Goal: Task Accomplishment & Management: Use online tool/utility

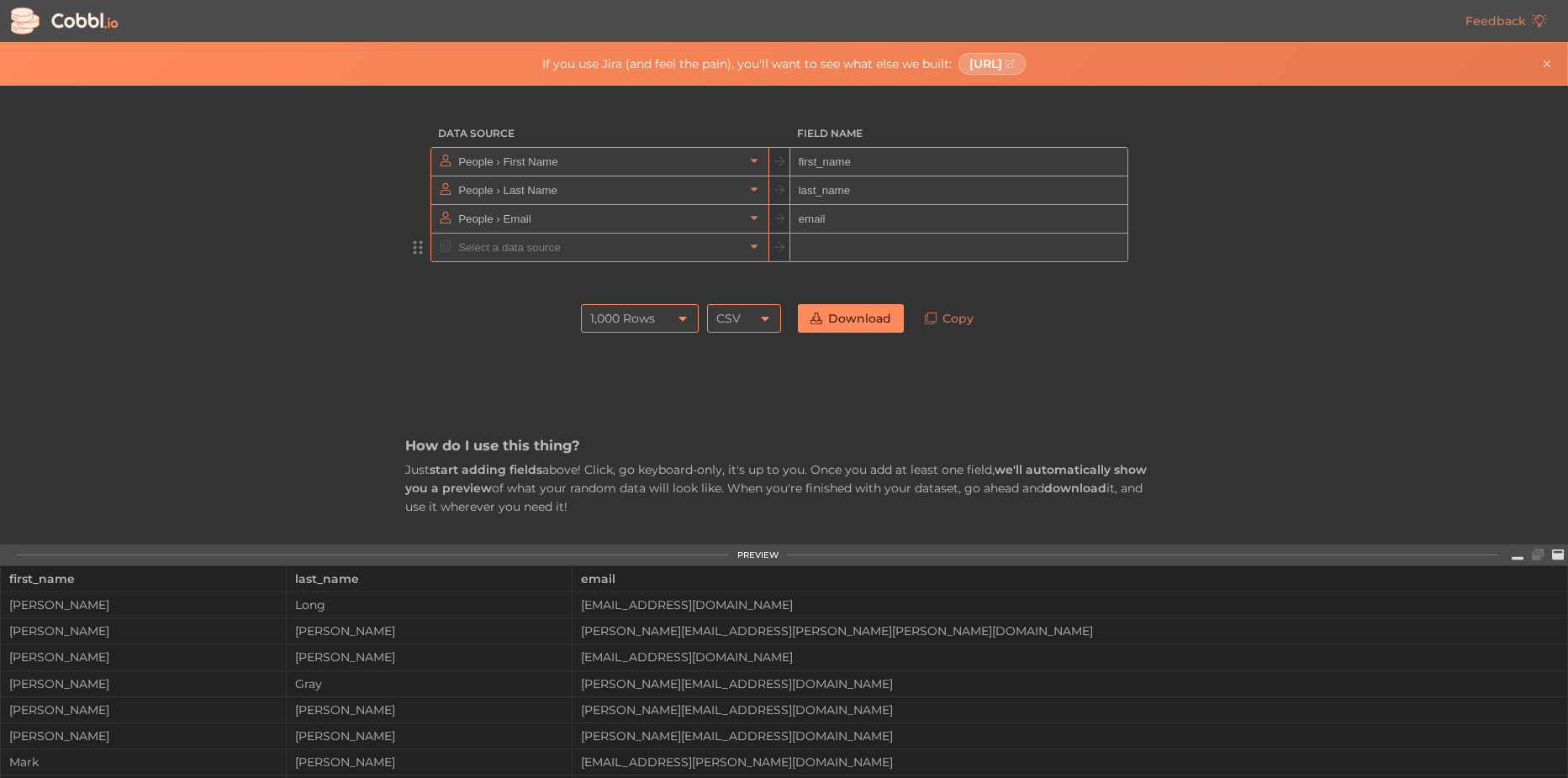
click at [553, 255] on input "text" at bounding box center [598, 247] width 290 height 28
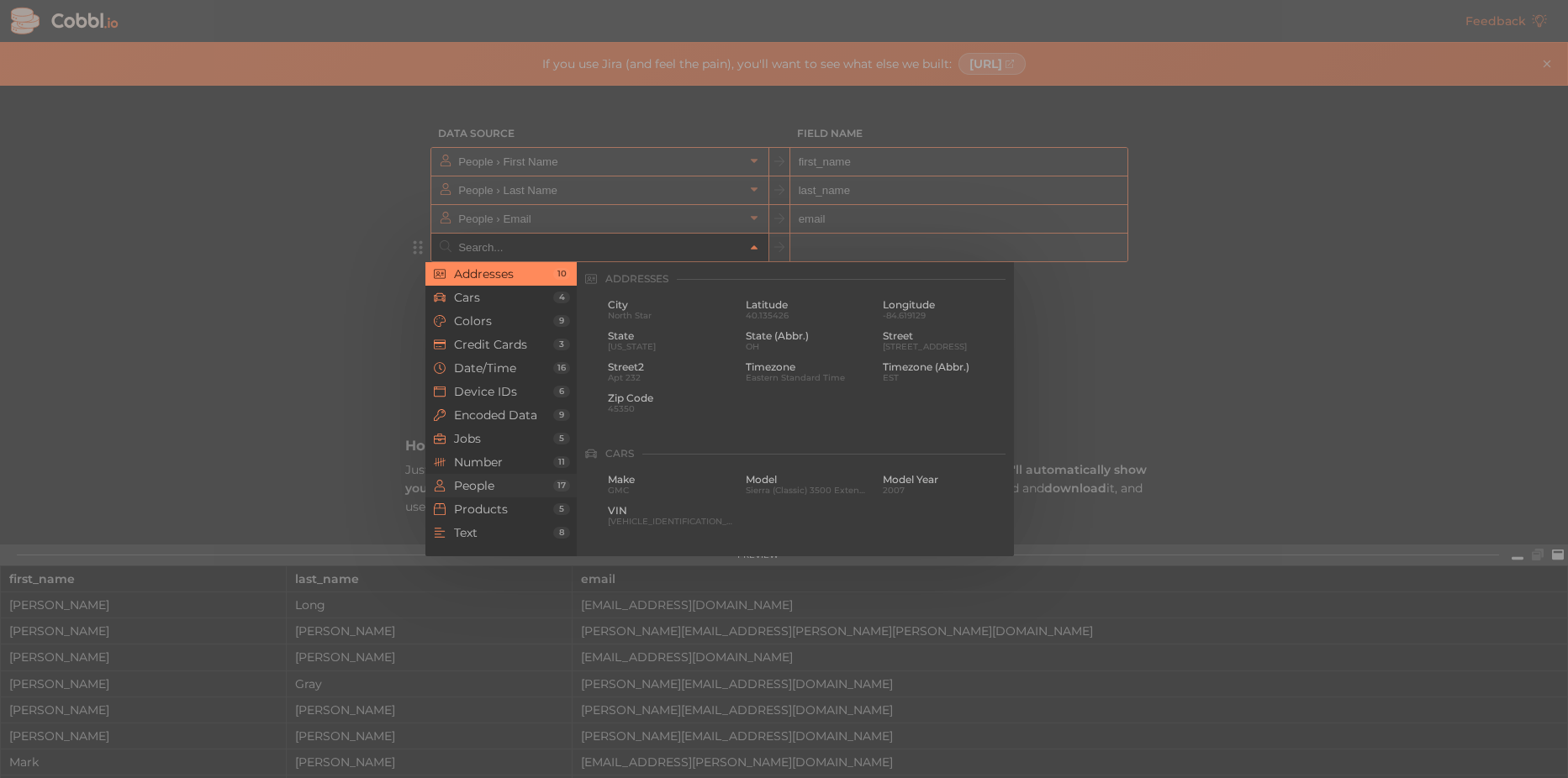
click at [491, 489] on span "People" at bounding box center [503, 486] width 99 height 14
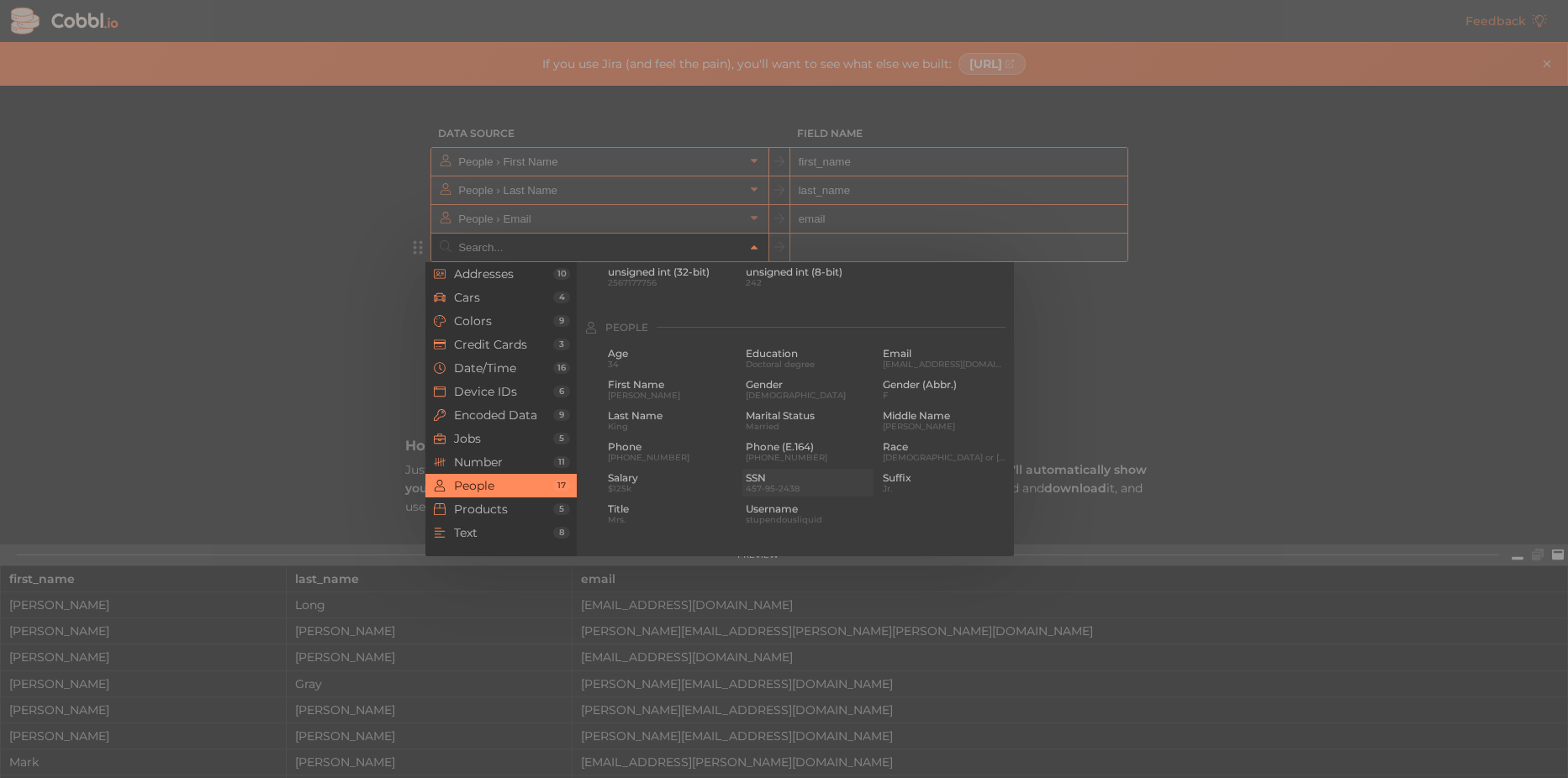
scroll to position [1209, 0]
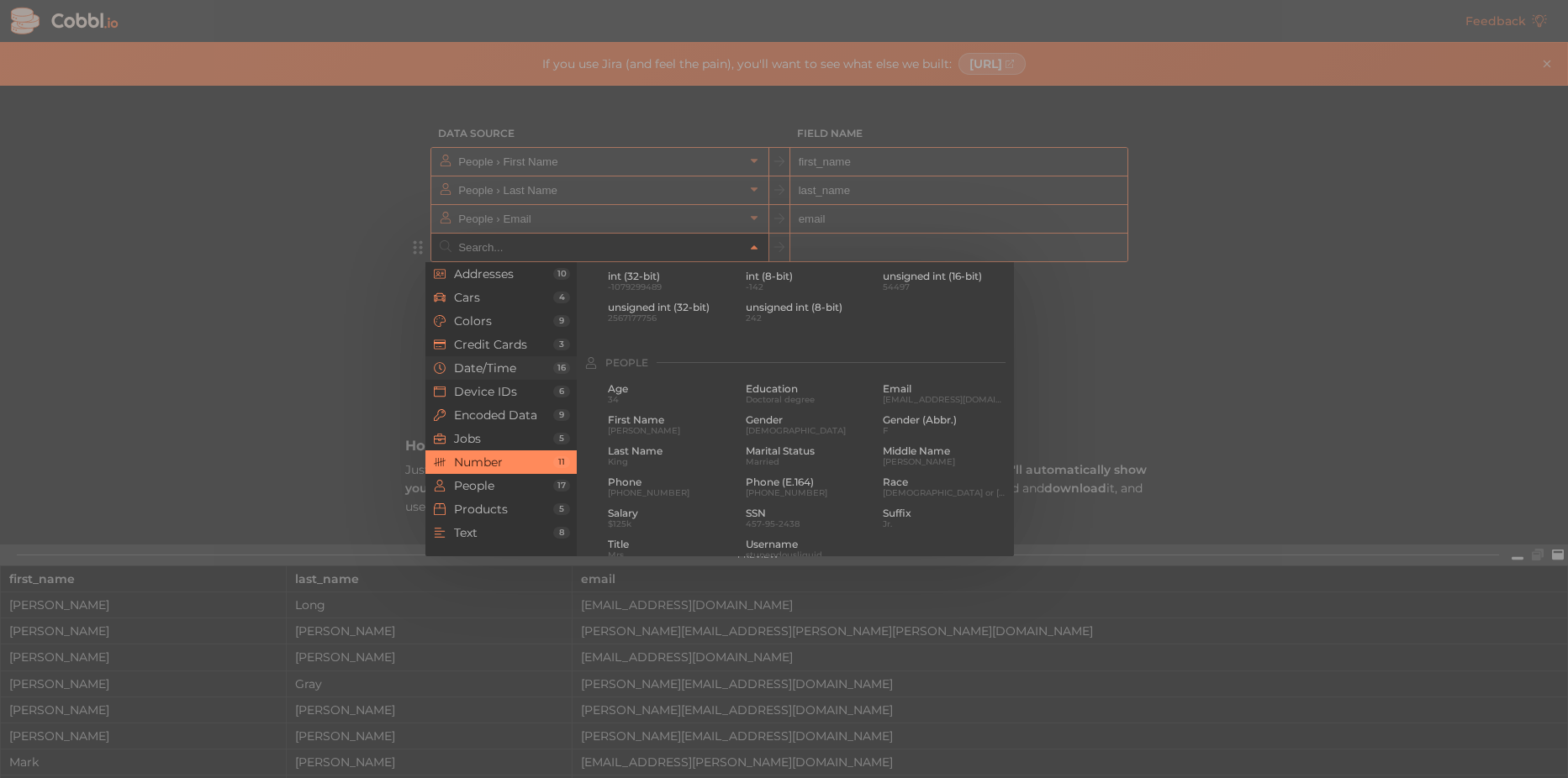
click at [513, 372] on span "Date/Time" at bounding box center [503, 368] width 99 height 14
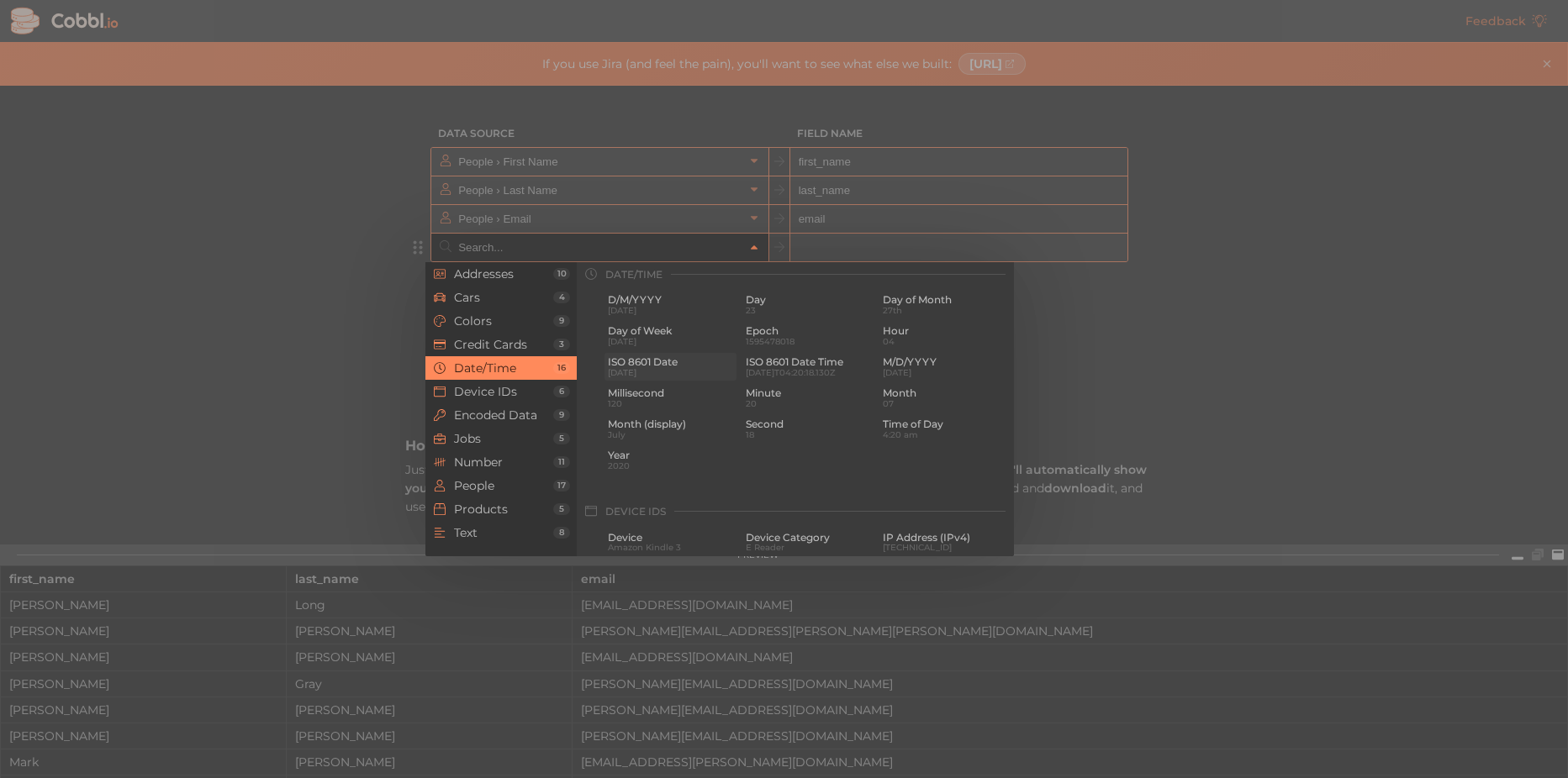
scroll to position [512, 0]
click at [324, 281] on div at bounding box center [784, 389] width 1568 height 778
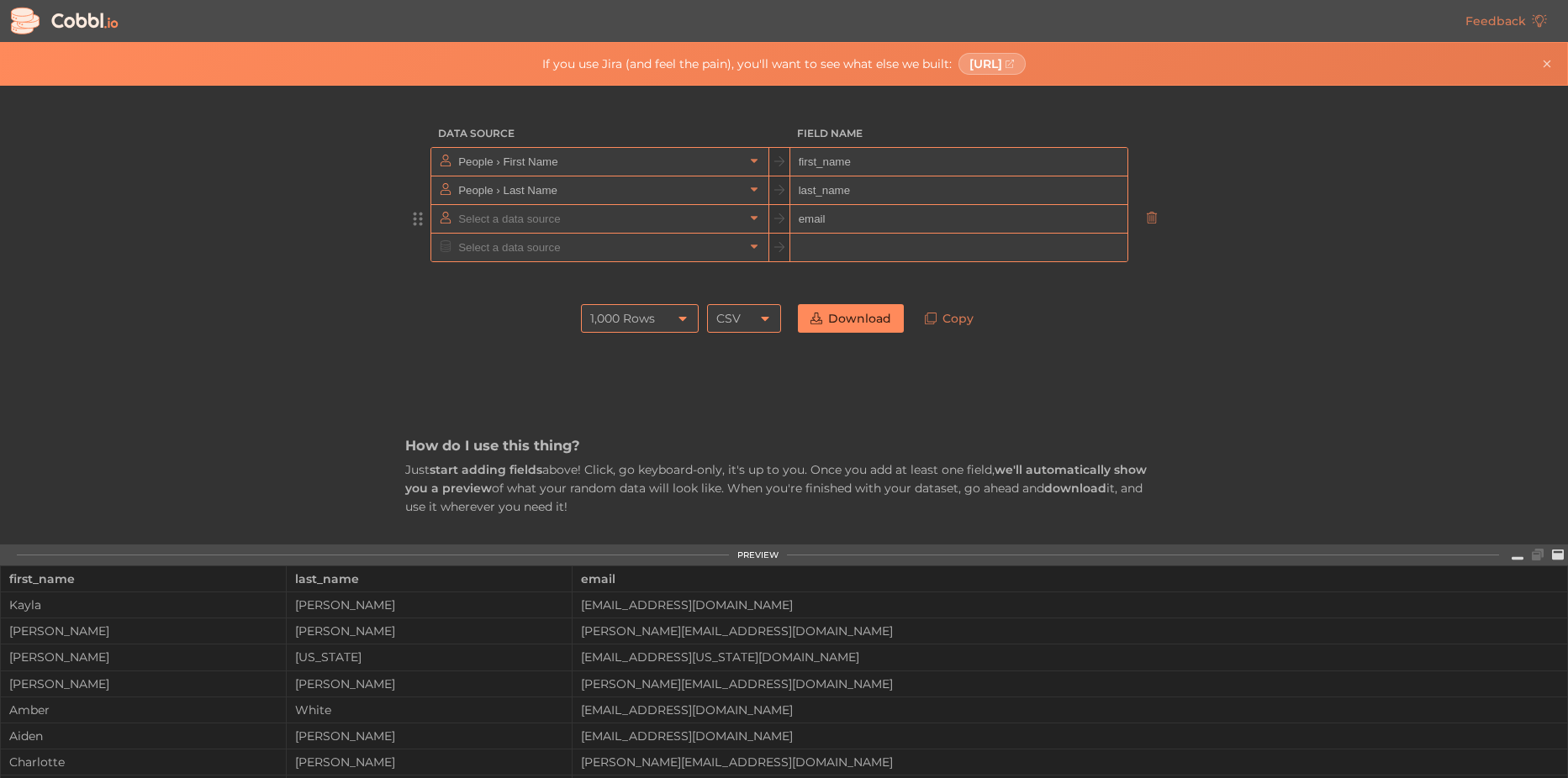
click at [552, 221] on input "text" at bounding box center [598, 219] width 290 height 28
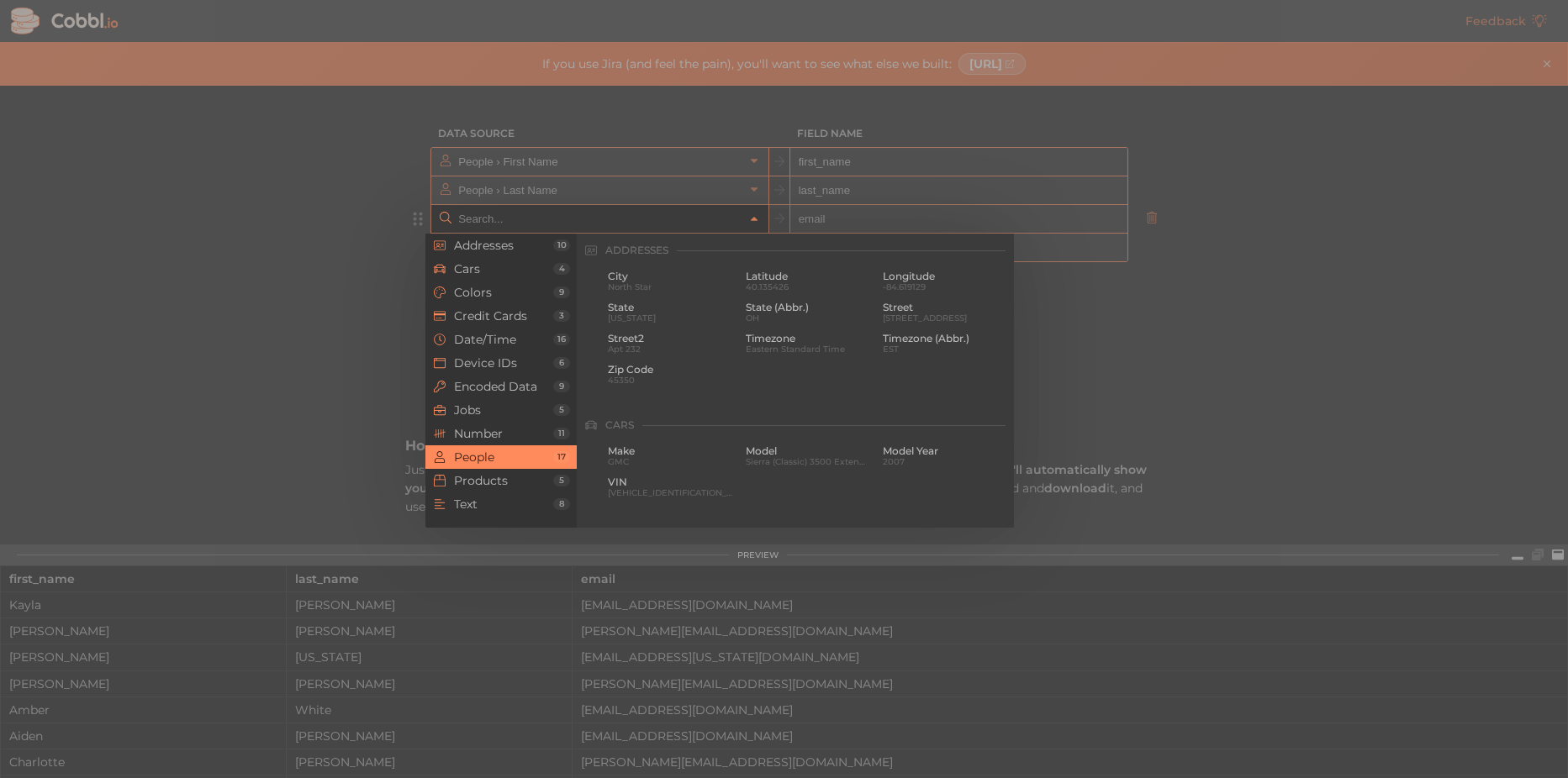
scroll to position [1294, 0]
click at [487, 437] on span "Number" at bounding box center [503, 433] width 99 height 14
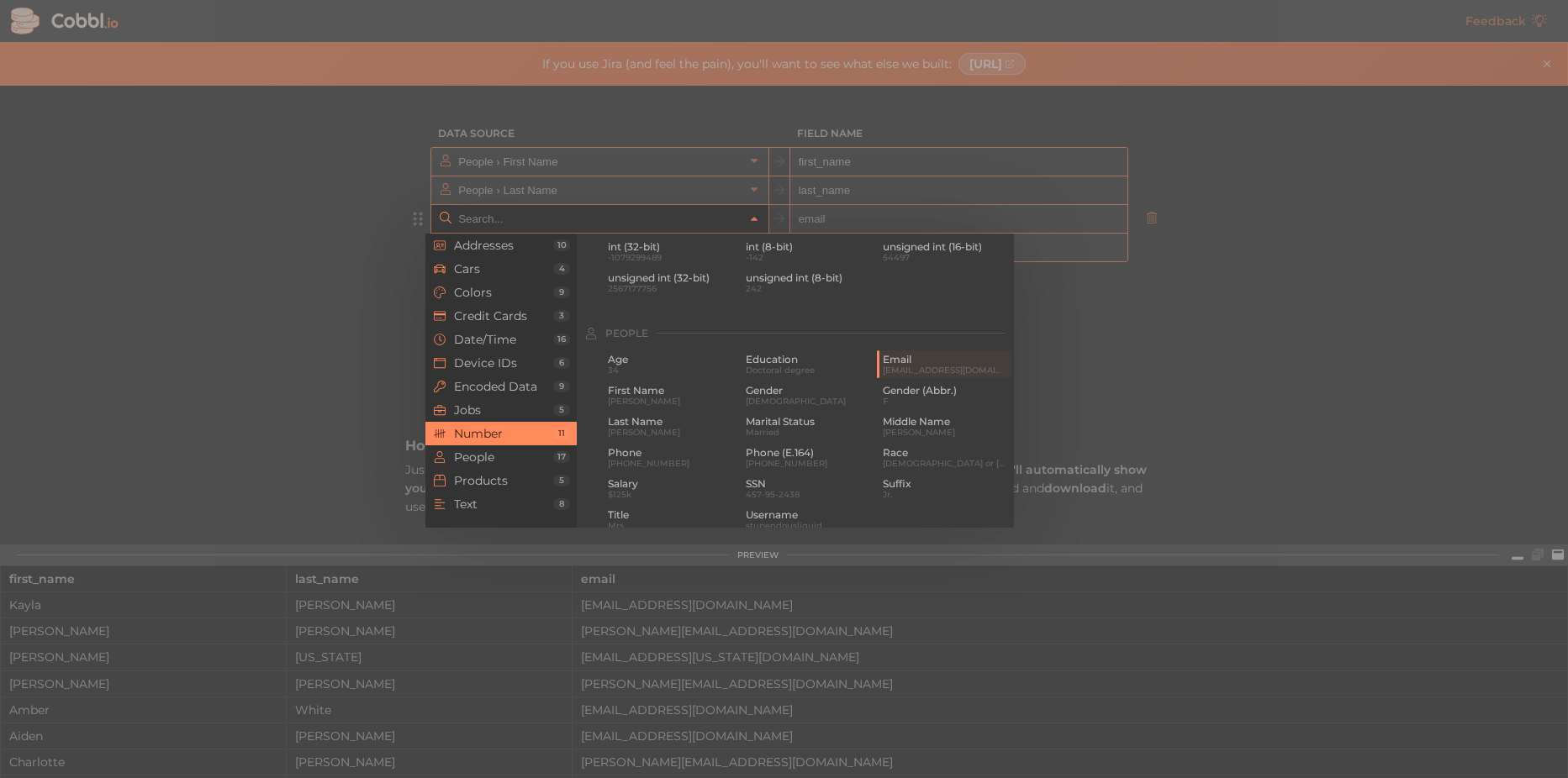
scroll to position [1119, 0]
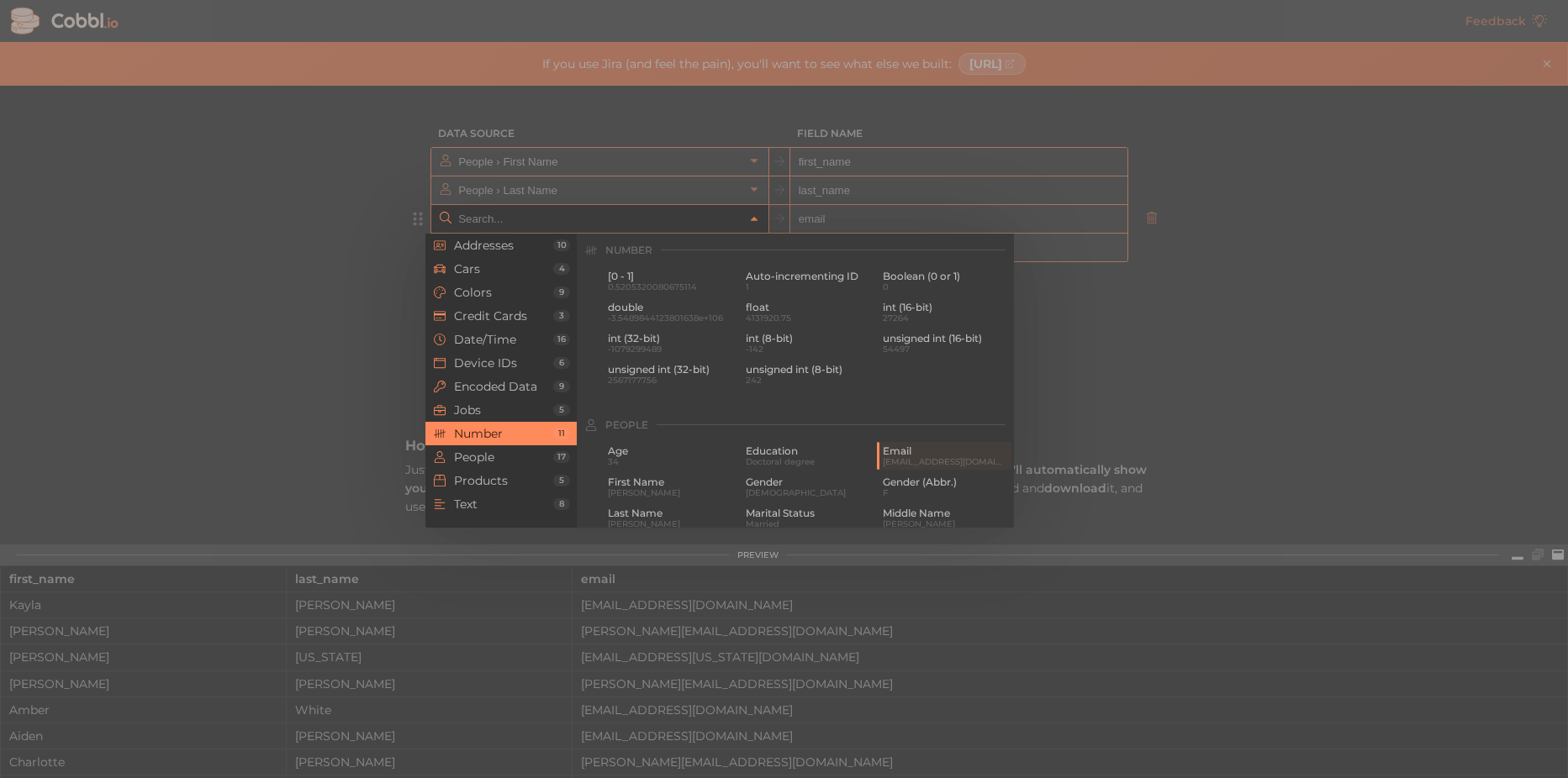
click at [488, 444] on li "Number 11" at bounding box center [501, 434] width 151 height 24
click at [487, 455] on span "People" at bounding box center [503, 457] width 99 height 14
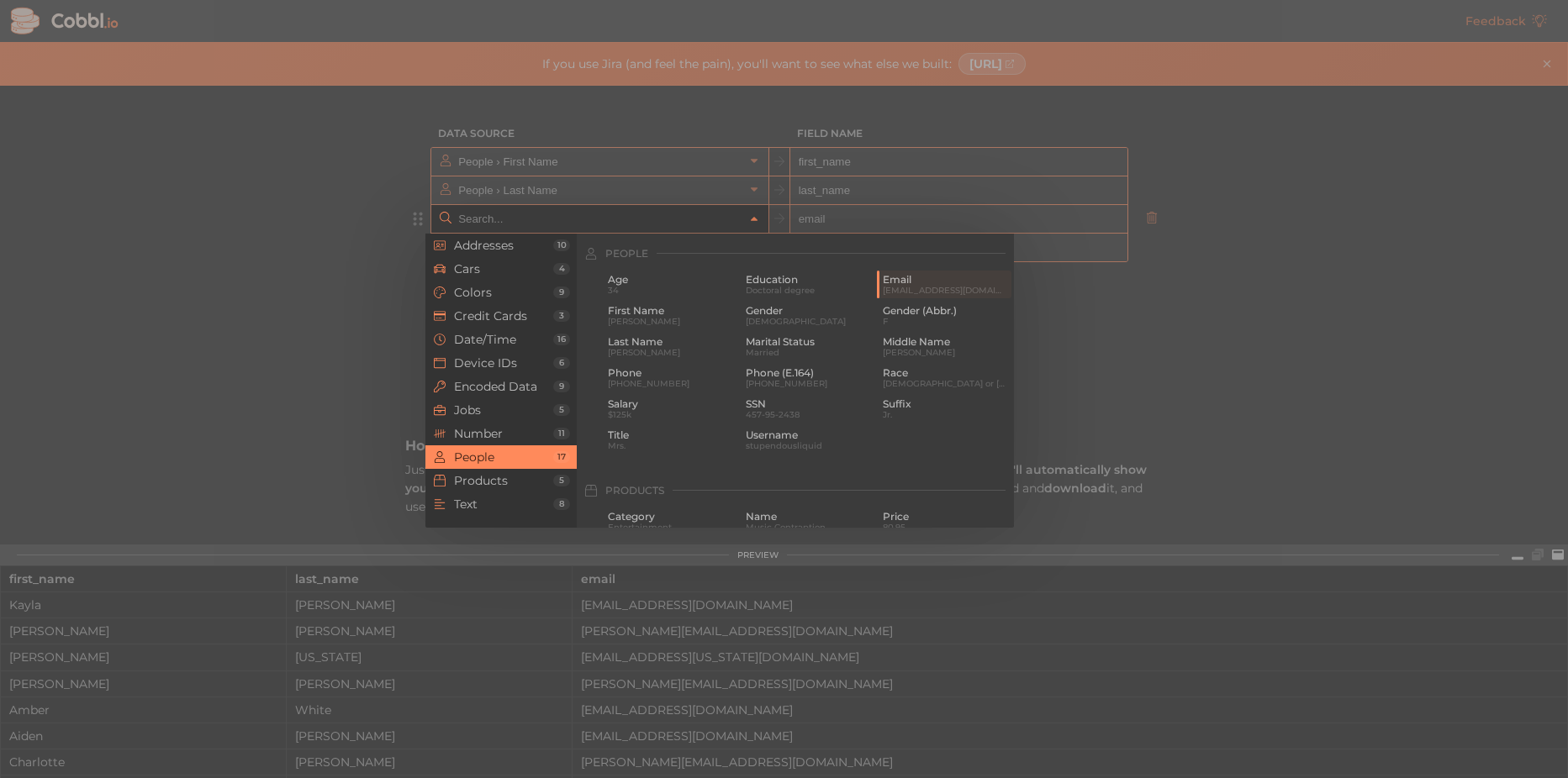
scroll to position [1294, 0]
click at [334, 286] on div at bounding box center [784, 389] width 1568 height 778
type input "People › Email"
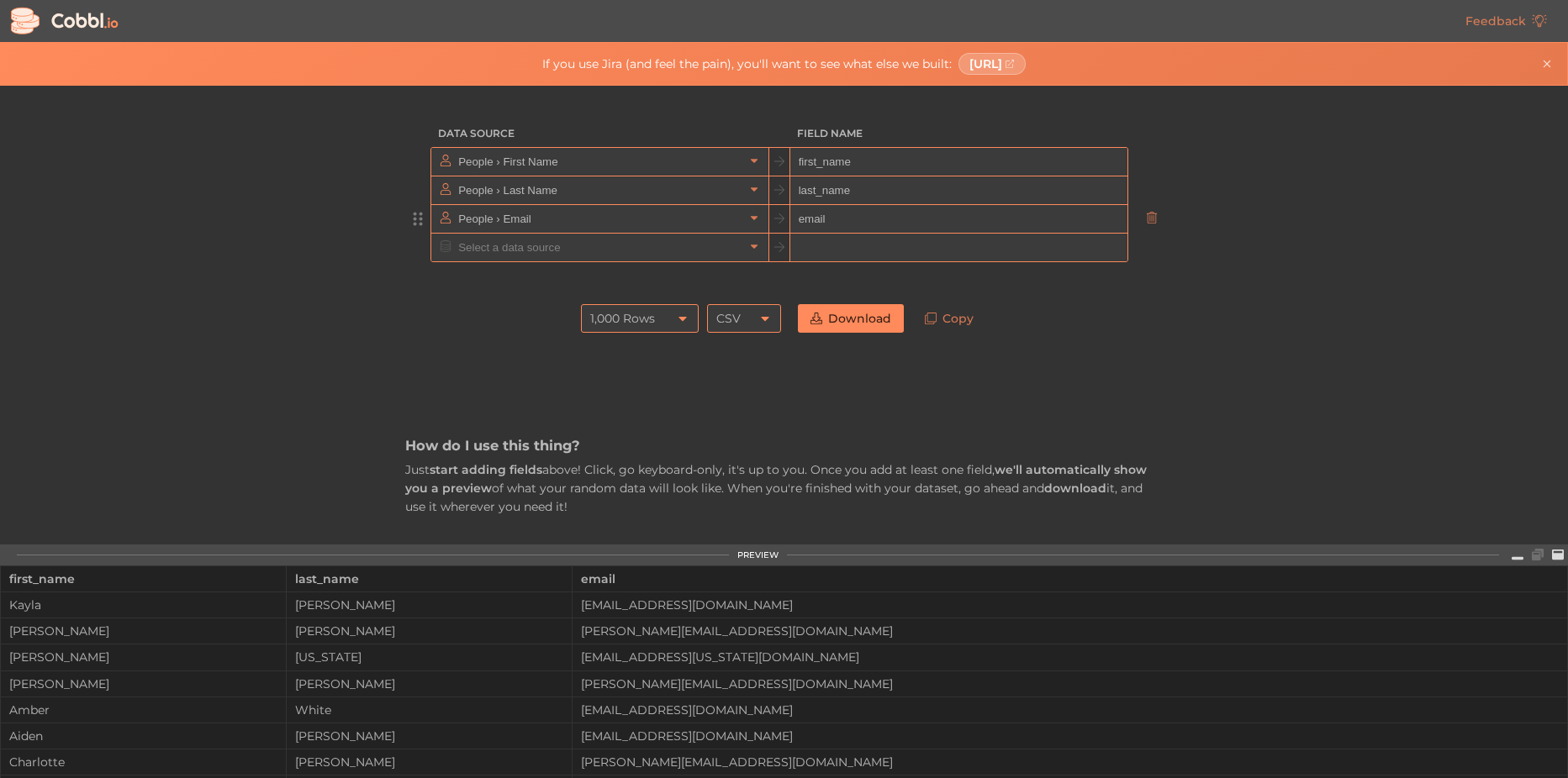
click at [821, 313] on link "Download" at bounding box center [850, 318] width 106 height 29
click at [958, 317] on link "Copy" at bounding box center [949, 318] width 74 height 29
click at [819, 315] on link "Download" at bounding box center [850, 318] width 106 height 29
click at [751, 161] on icon at bounding box center [754, 162] width 6 height 5
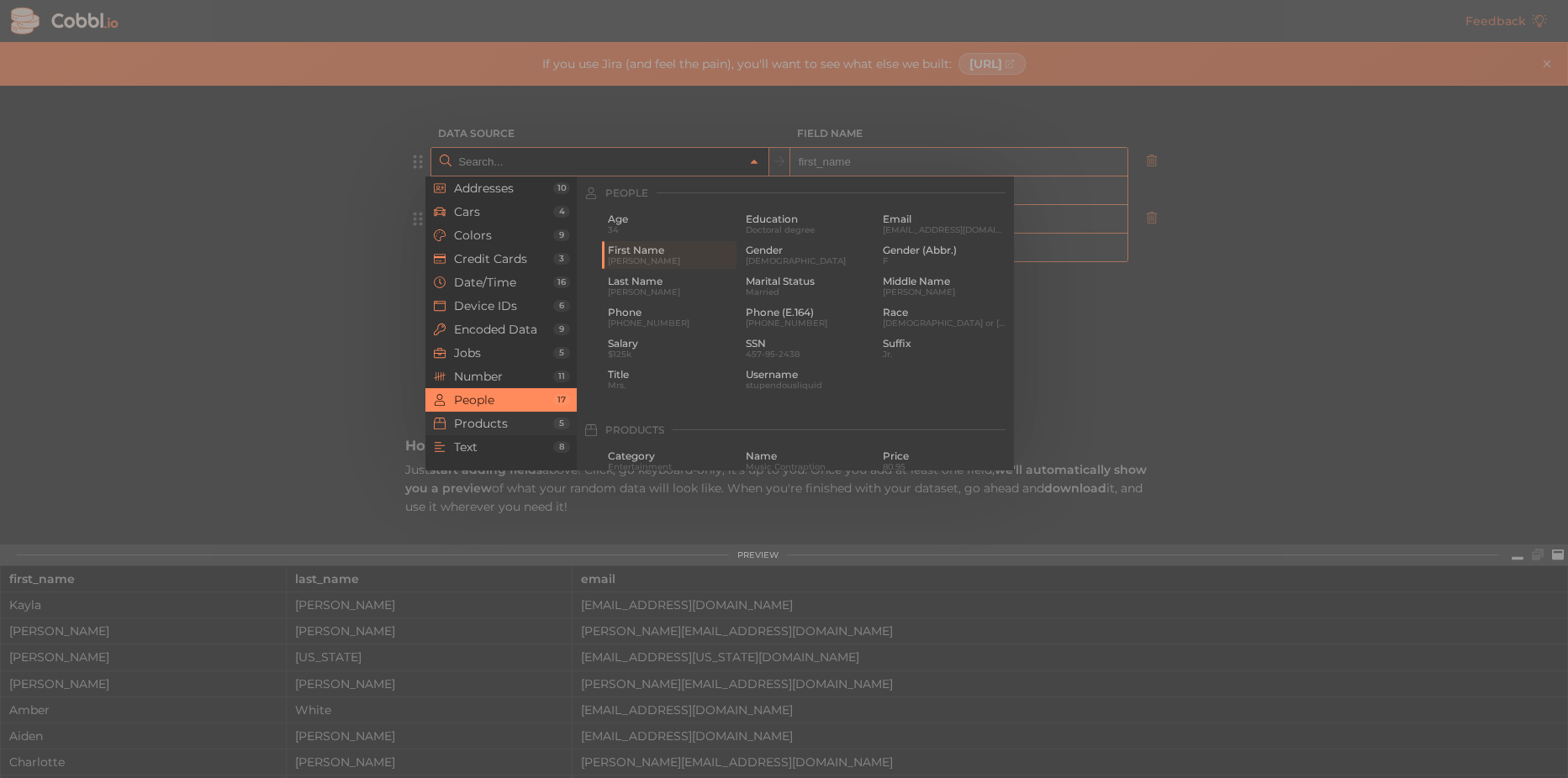
click at [507, 417] on span "Products" at bounding box center [503, 423] width 99 height 14
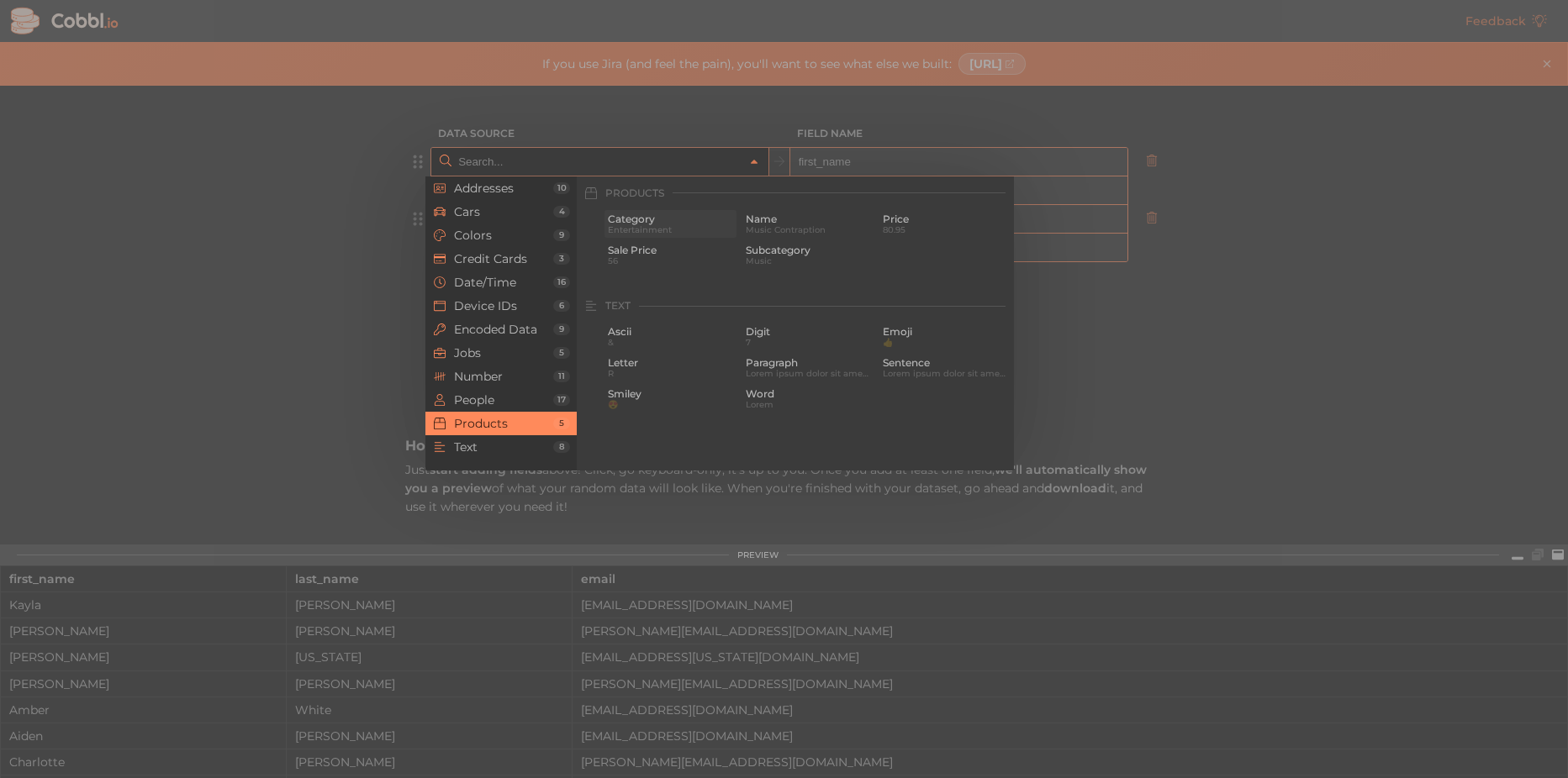
click at [663, 218] on span "Category" at bounding box center [670, 219] width 125 height 12
type input "Products › Category"
type input "category"
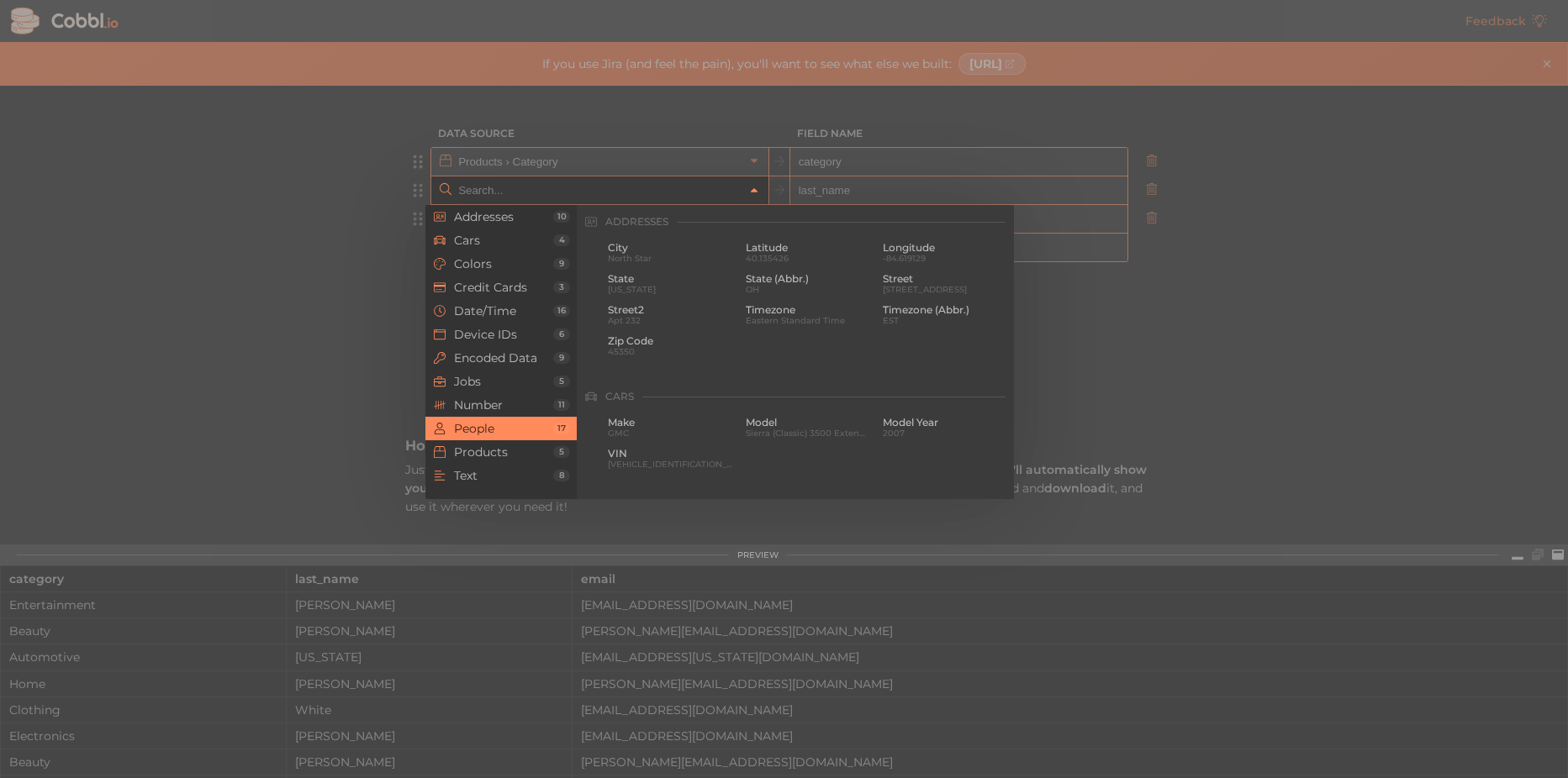
click at [752, 189] on icon at bounding box center [754, 190] width 12 height 12
click at [522, 453] on span "Products" at bounding box center [503, 452] width 99 height 14
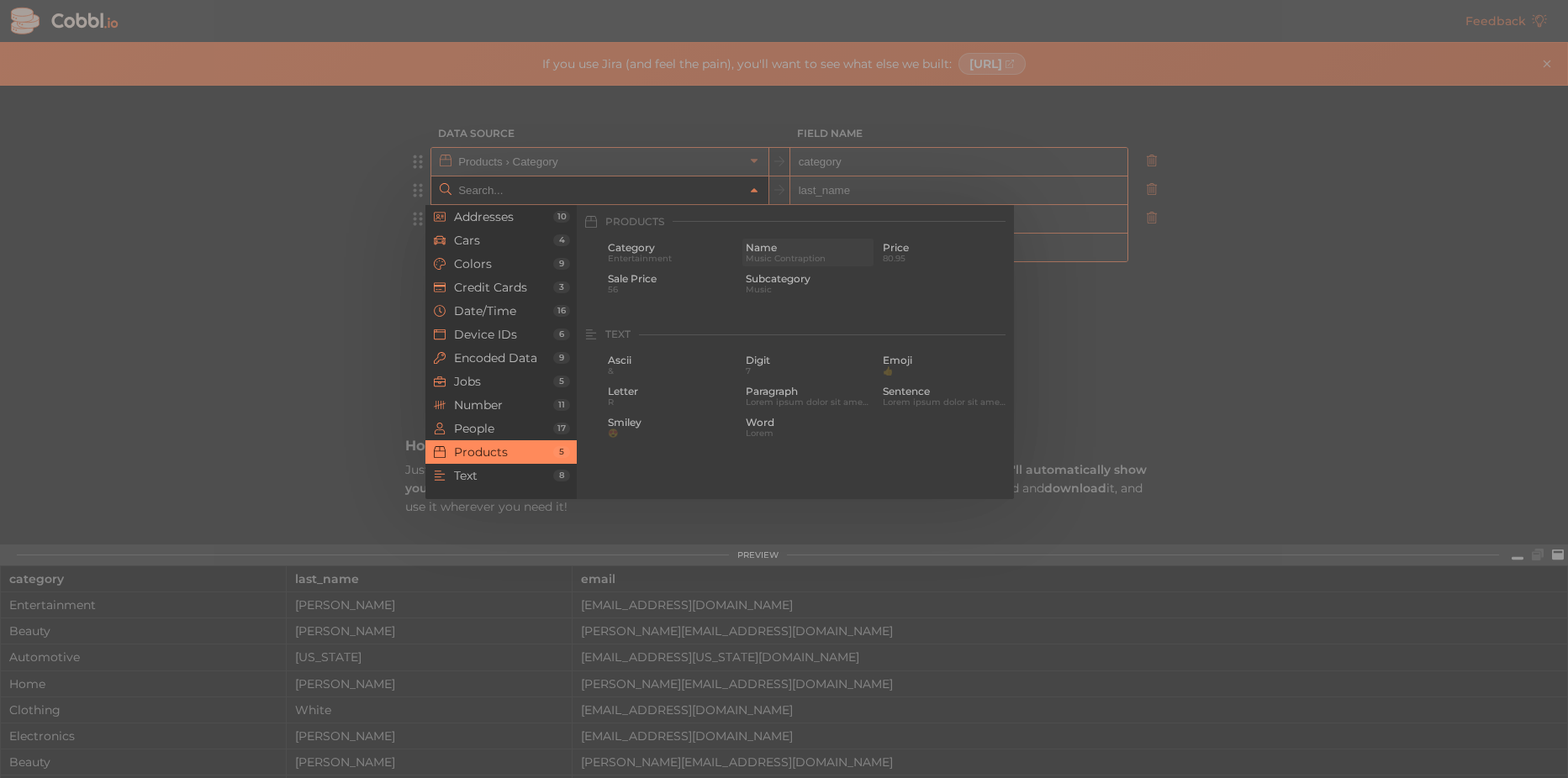
click at [782, 254] on span "Music Contraption" at bounding box center [808, 258] width 125 height 9
type input "Products › Name"
type input "name"
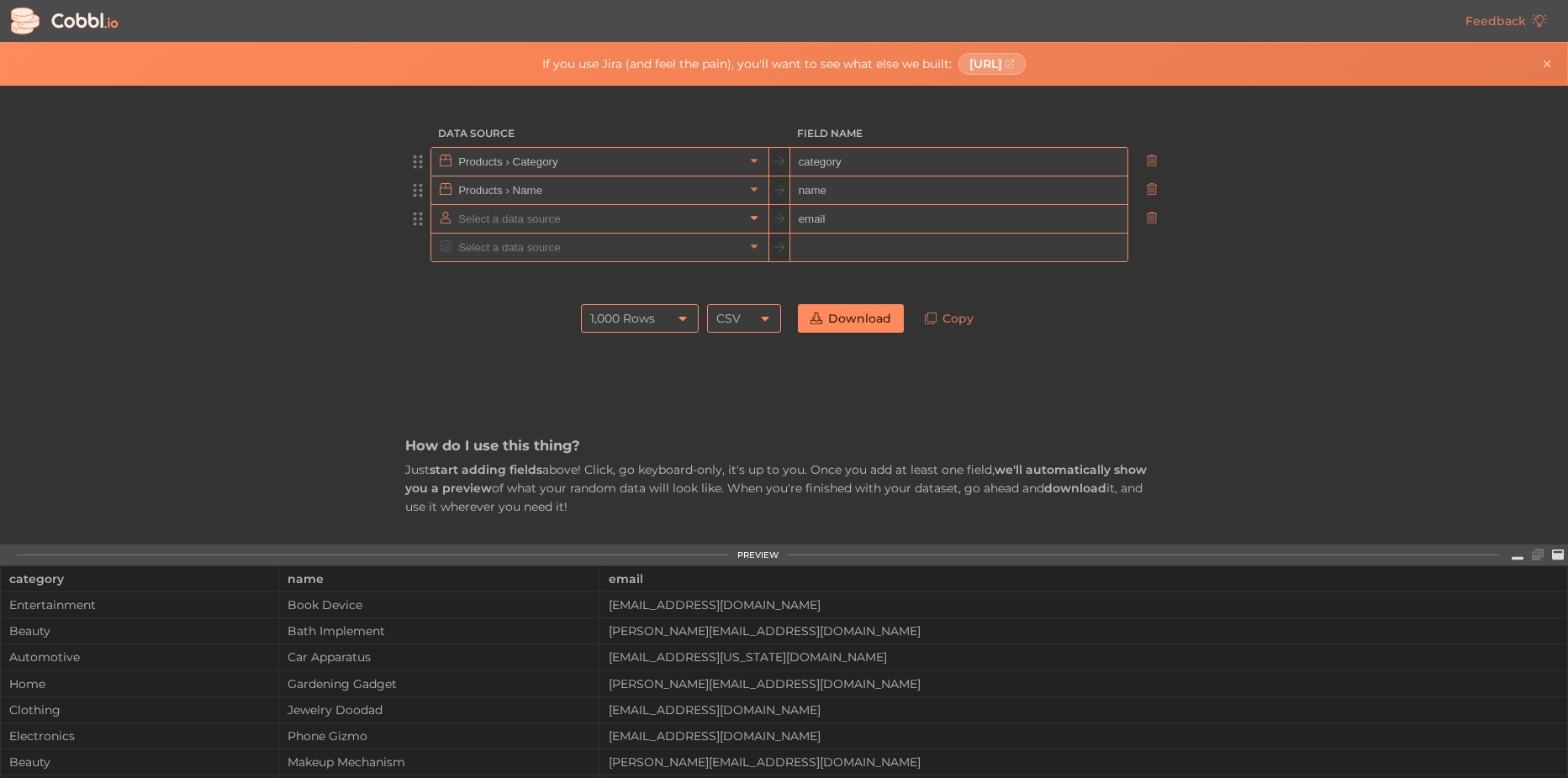
click at [751, 219] on icon at bounding box center [754, 219] width 6 height 5
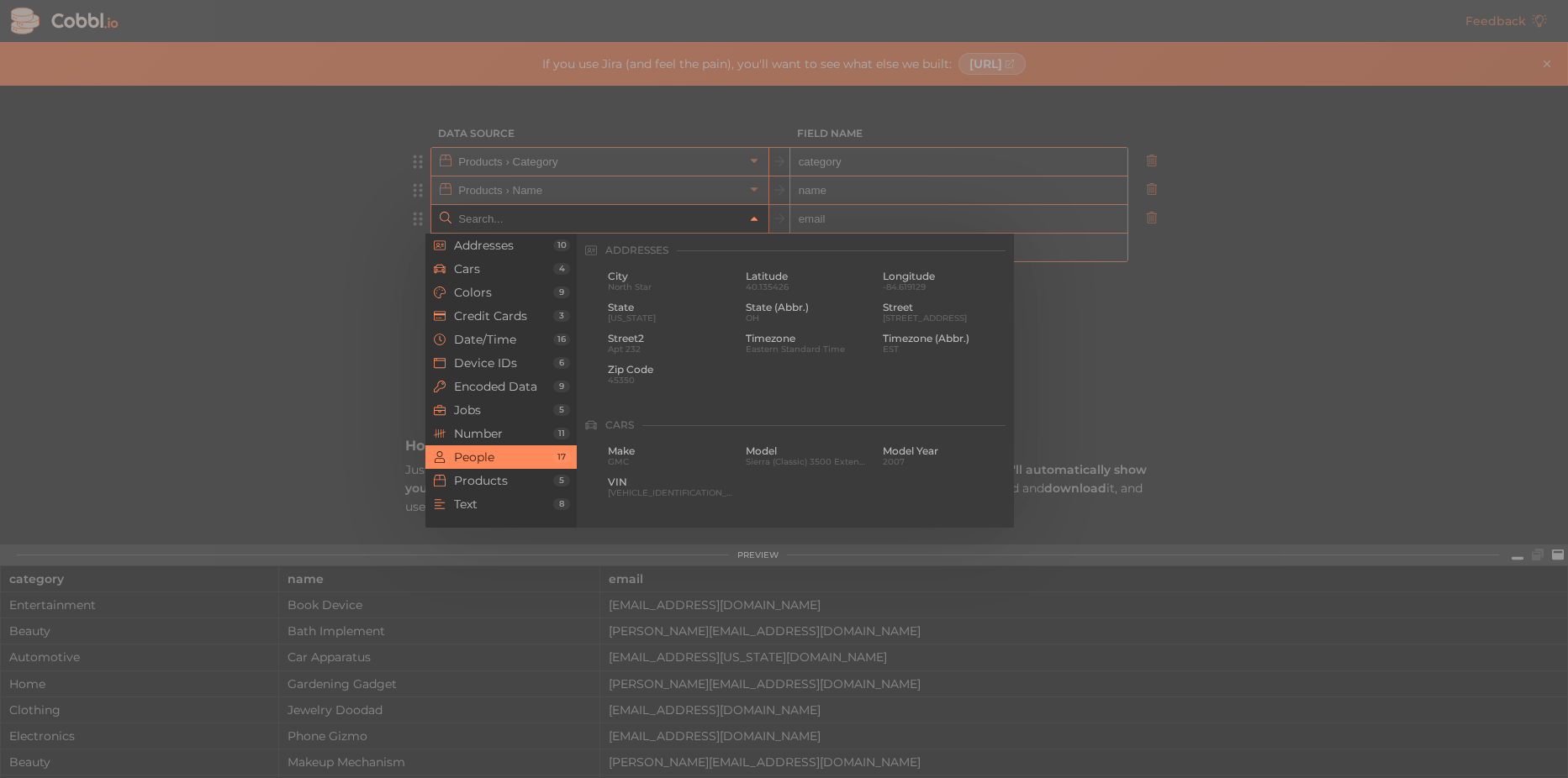
scroll to position [1294, 0]
click at [499, 478] on span "Products" at bounding box center [503, 480] width 99 height 14
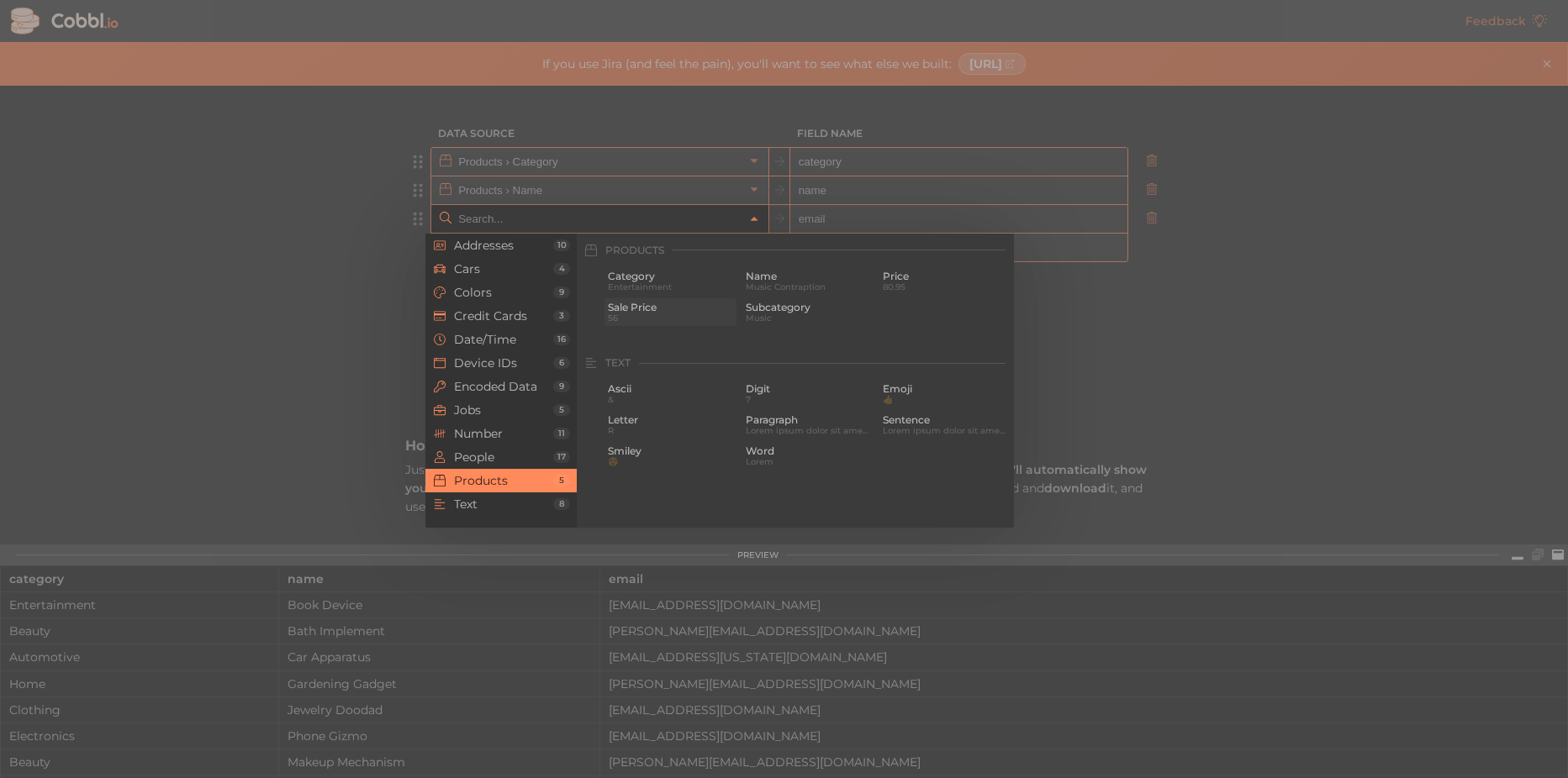
click at [649, 315] on span "56" at bounding box center [670, 318] width 125 height 9
type input "Products › Sale Price"
type input "sale_price"
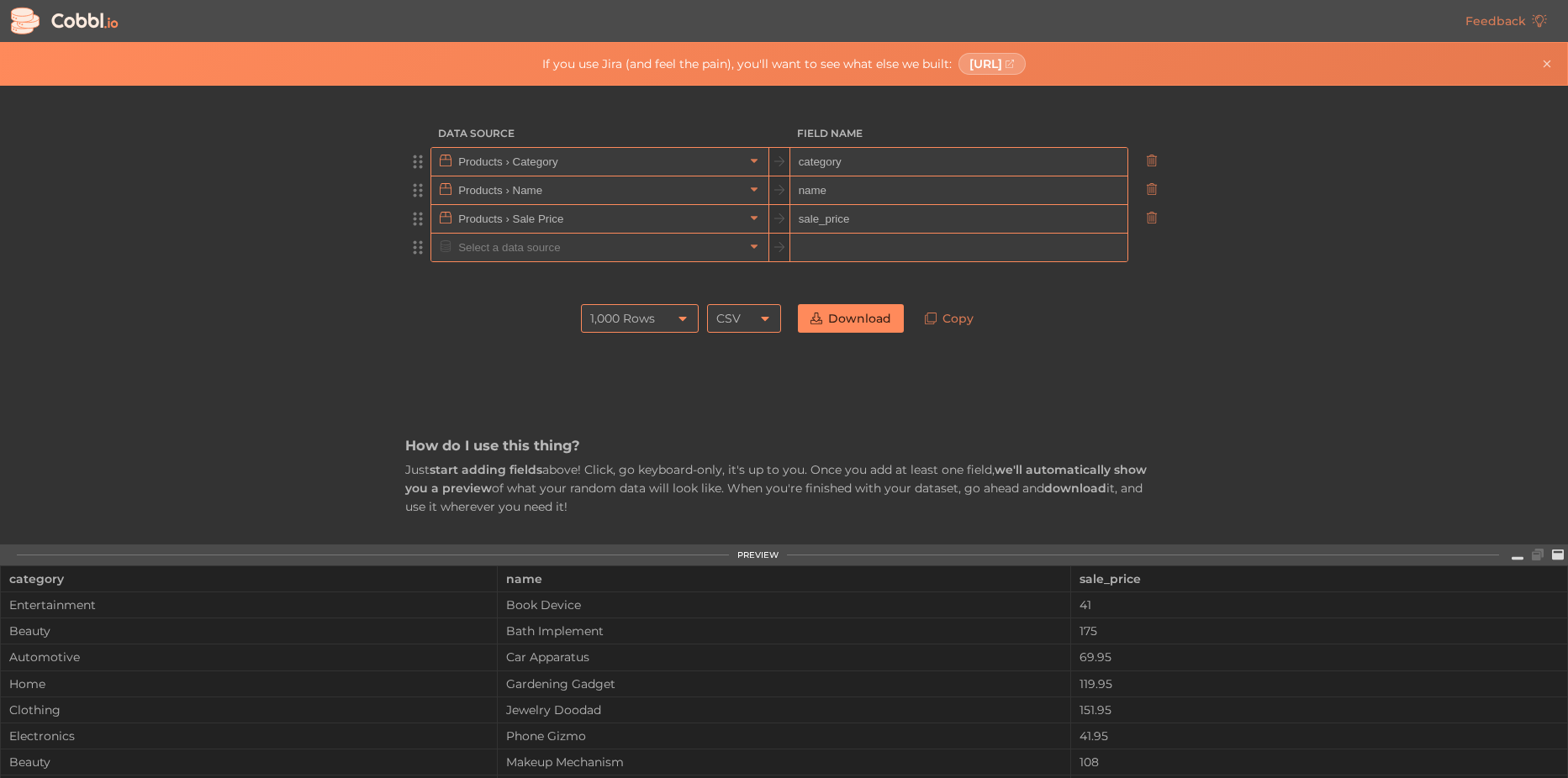
click at [524, 253] on input "text" at bounding box center [598, 247] width 290 height 28
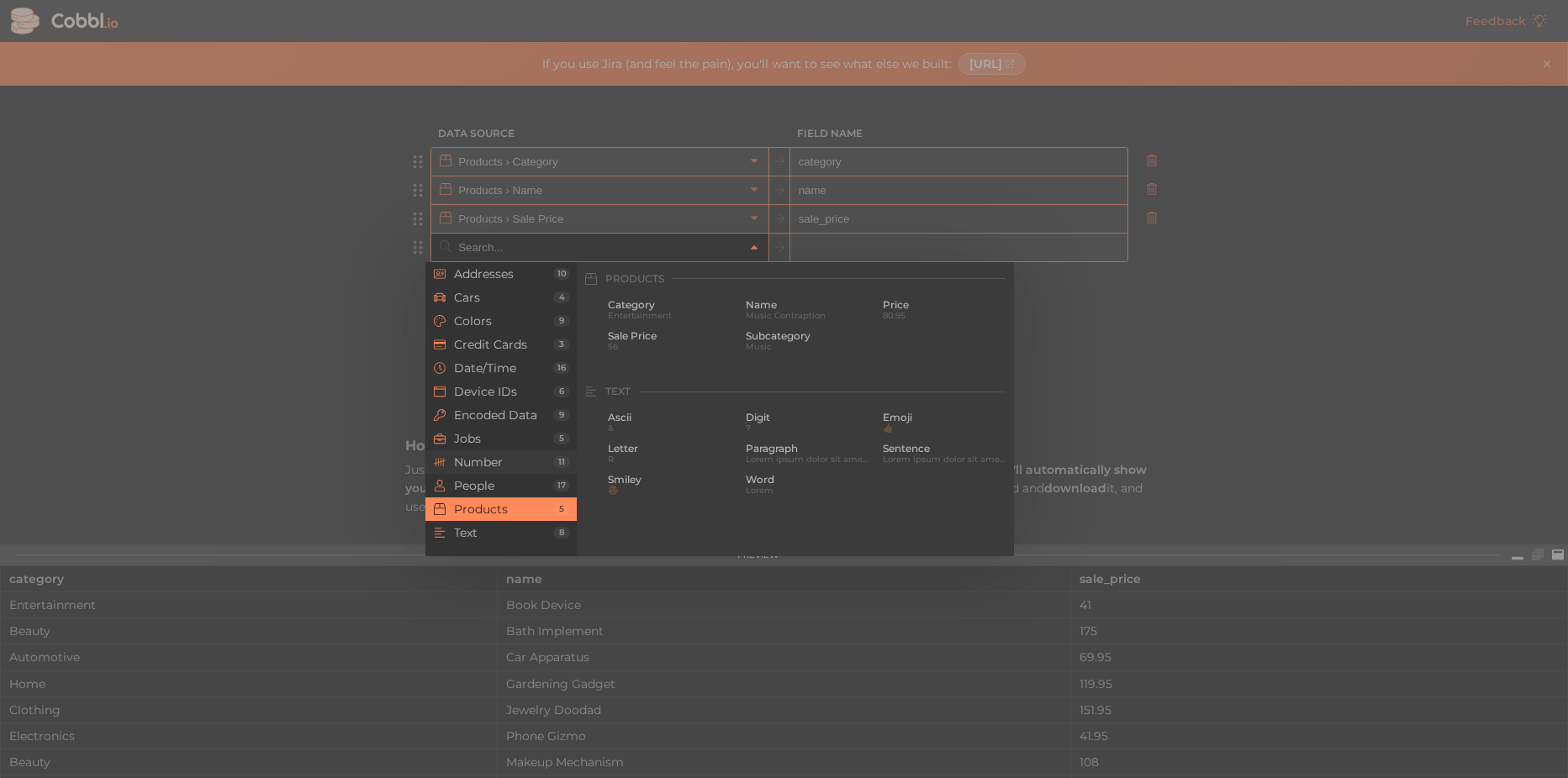
click at [501, 455] on span "Number" at bounding box center [503, 462] width 99 height 14
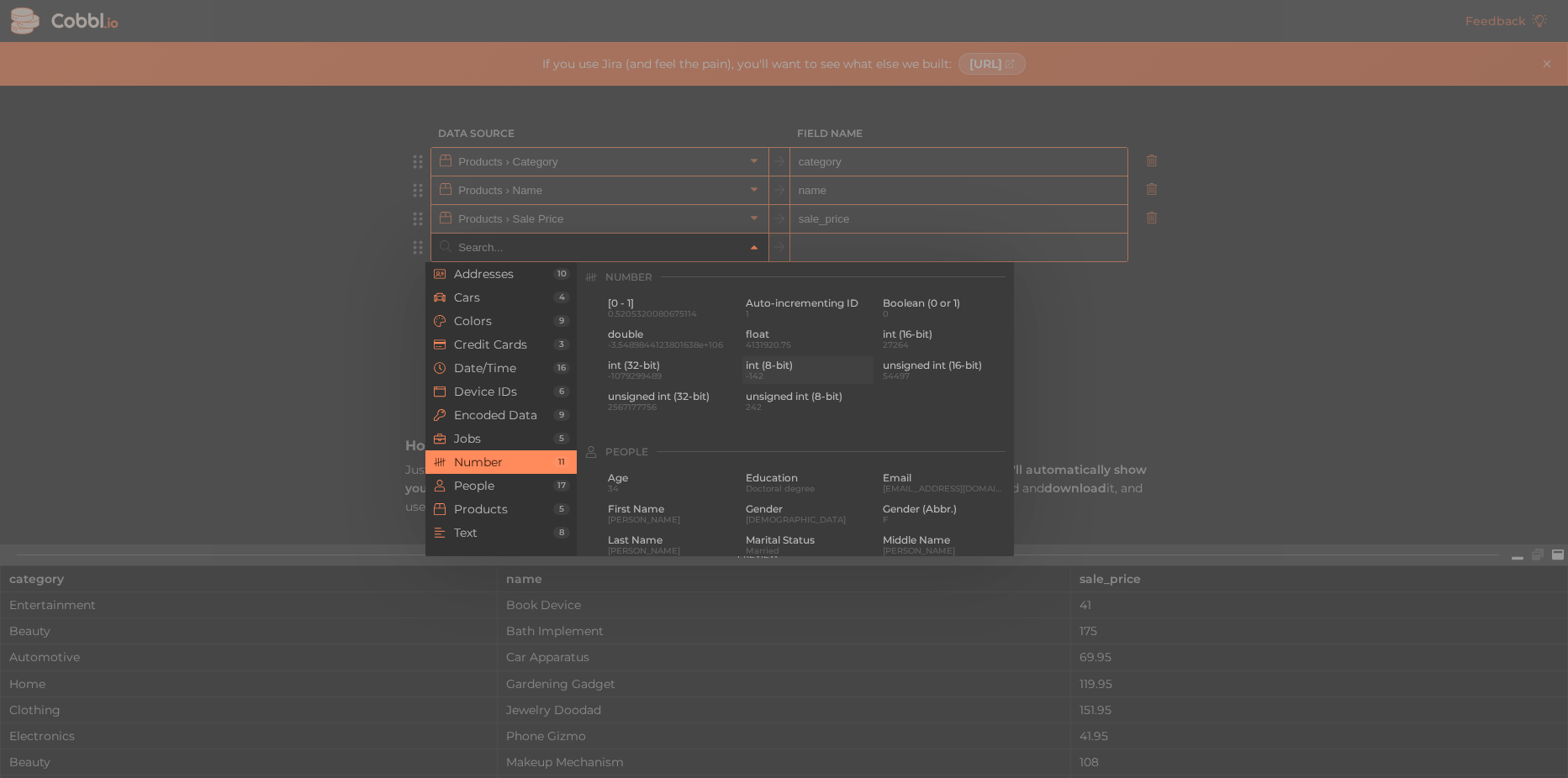
scroll to position [1119, 0]
click at [940, 345] on span "27264" at bounding box center [945, 347] width 125 height 9
type input "Number › int (16-bit)"
type input "int16"
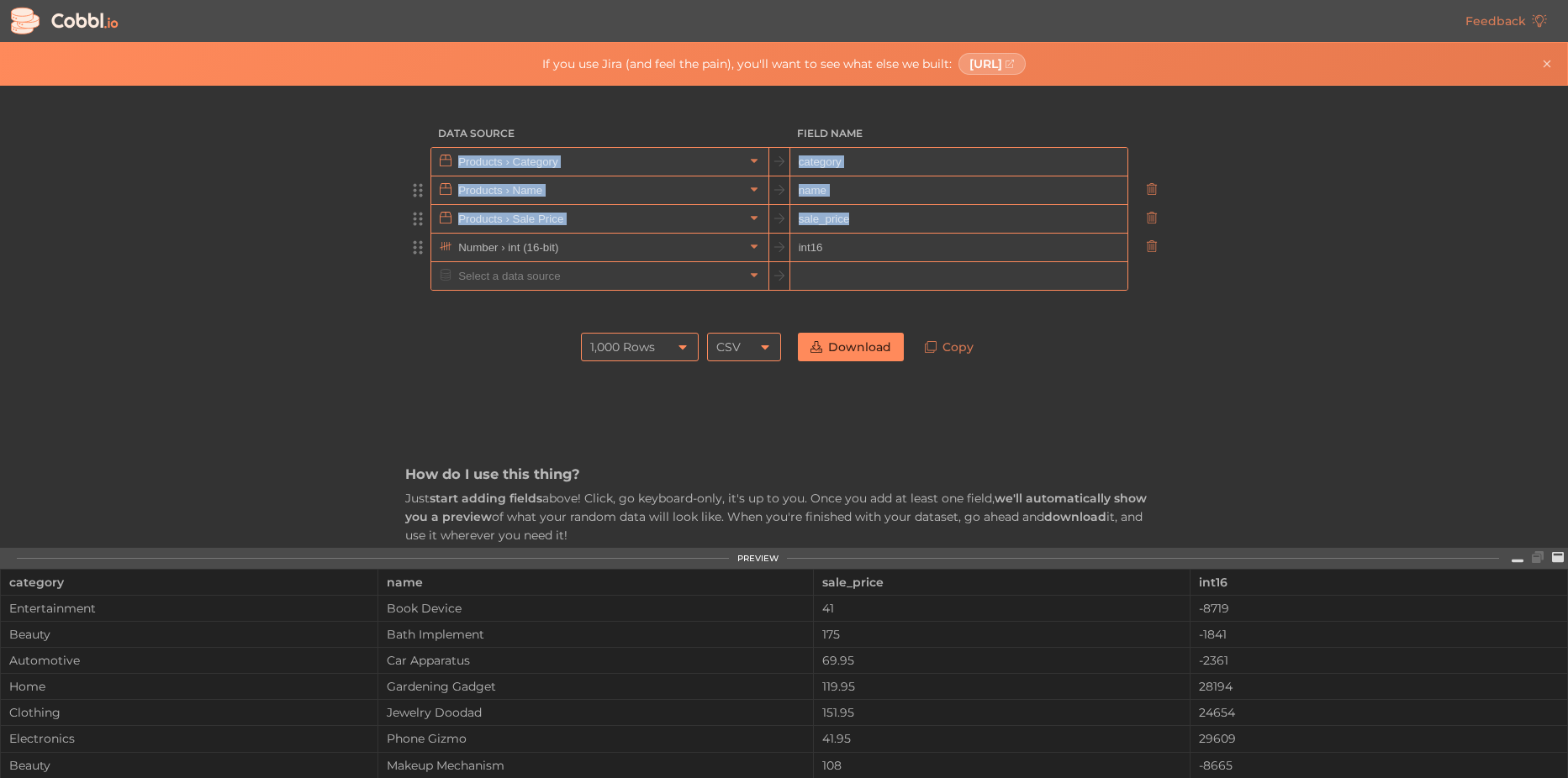
drag, startPoint x: 410, startPoint y: 169, endPoint x: 374, endPoint y: 237, distance: 76.9
click at [363, 235] on div "Data Source Field Name Products › Category category Products › Name name Produc…" at bounding box center [783, 316] width 1567 height 462
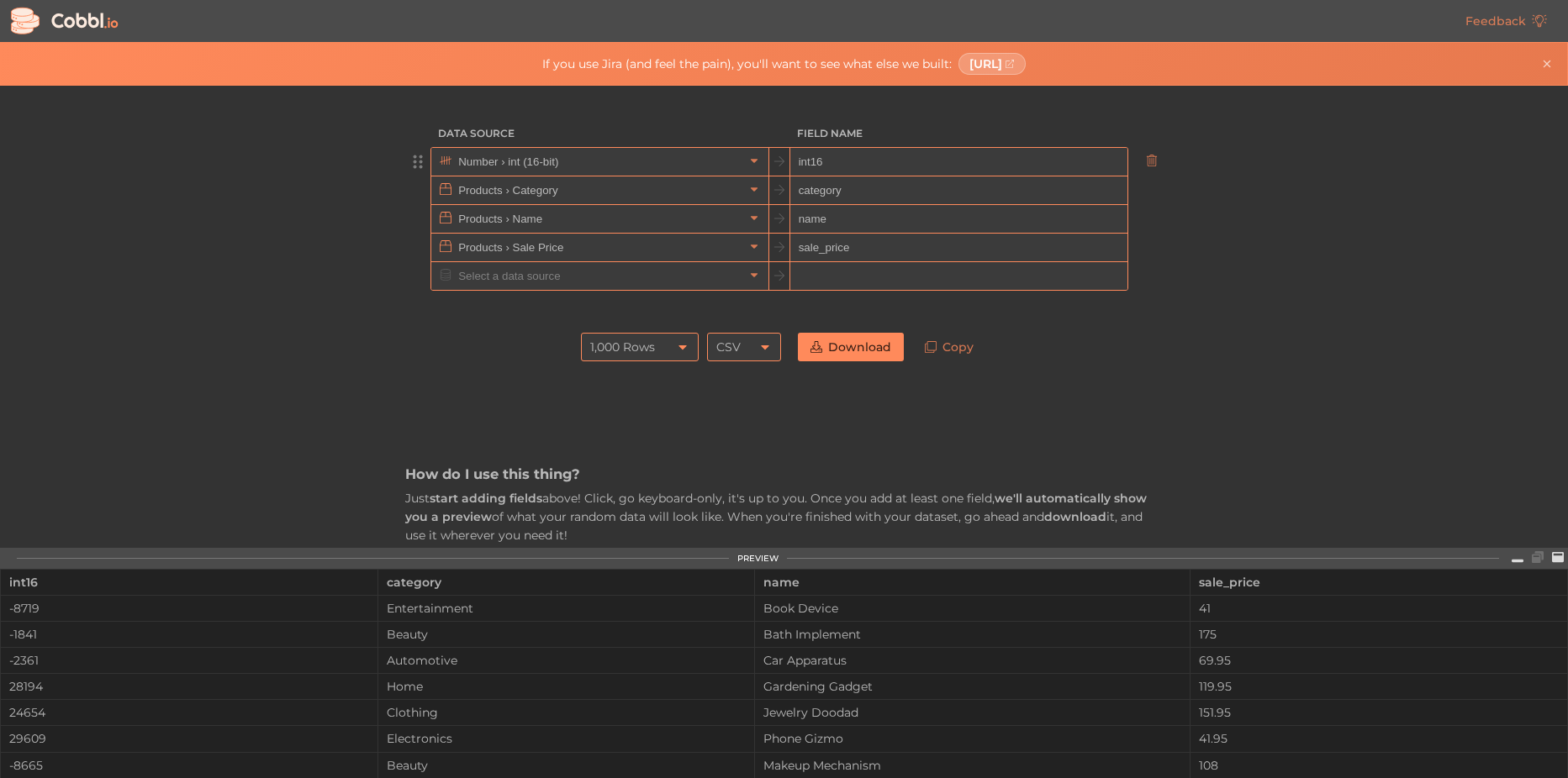
click at [854, 344] on link "Download" at bounding box center [850, 347] width 106 height 29
click at [986, 307] on div at bounding box center [783, 307] width 756 height 34
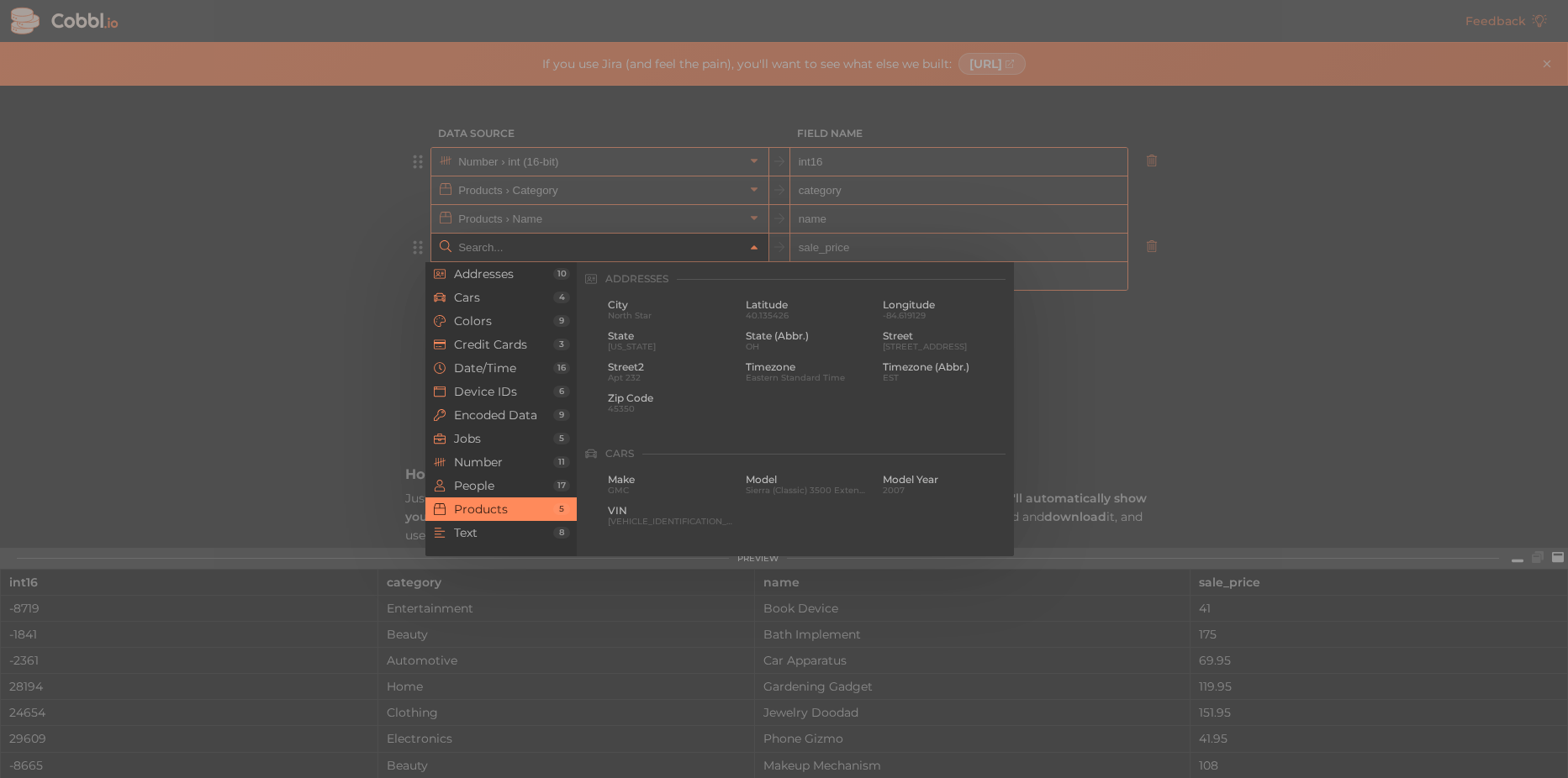
click at [660, 254] on input "text" at bounding box center [598, 247] width 290 height 28
click at [386, 246] on div at bounding box center [784, 389] width 1568 height 778
type input "Products › Sale Price"
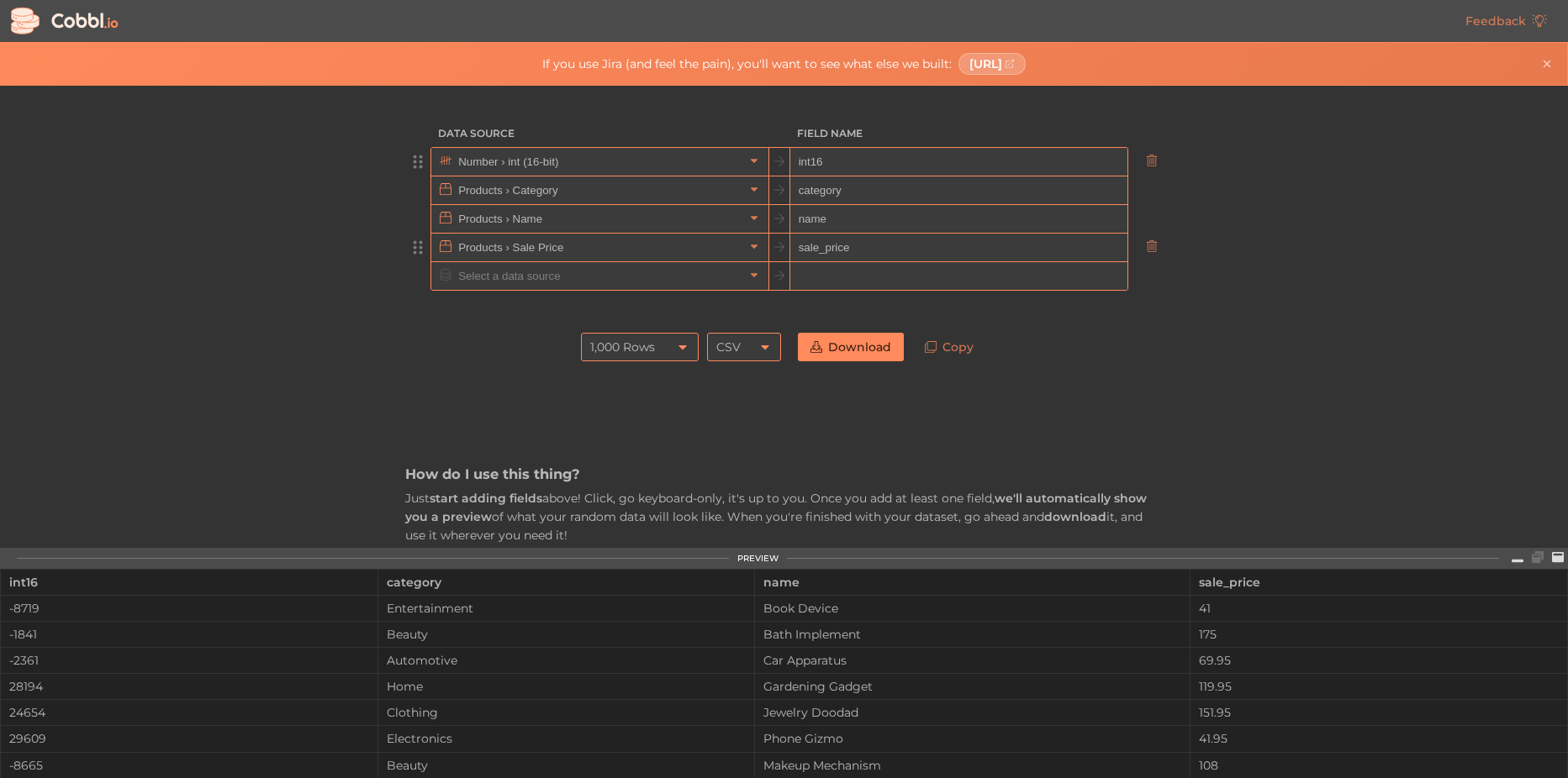
click at [675, 344] on icon at bounding box center [682, 347] width 14 height 14
click at [617, 455] on li "10,000 Rows" at bounding box center [635, 461] width 116 height 29
click at [663, 350] on div "10,000 Rows" at bounding box center [640, 347] width 118 height 29
click at [638, 396] on li "100 Rows" at bounding box center [635, 404] width 116 height 29
click at [752, 345] on div "CSV" at bounding box center [744, 347] width 74 height 29
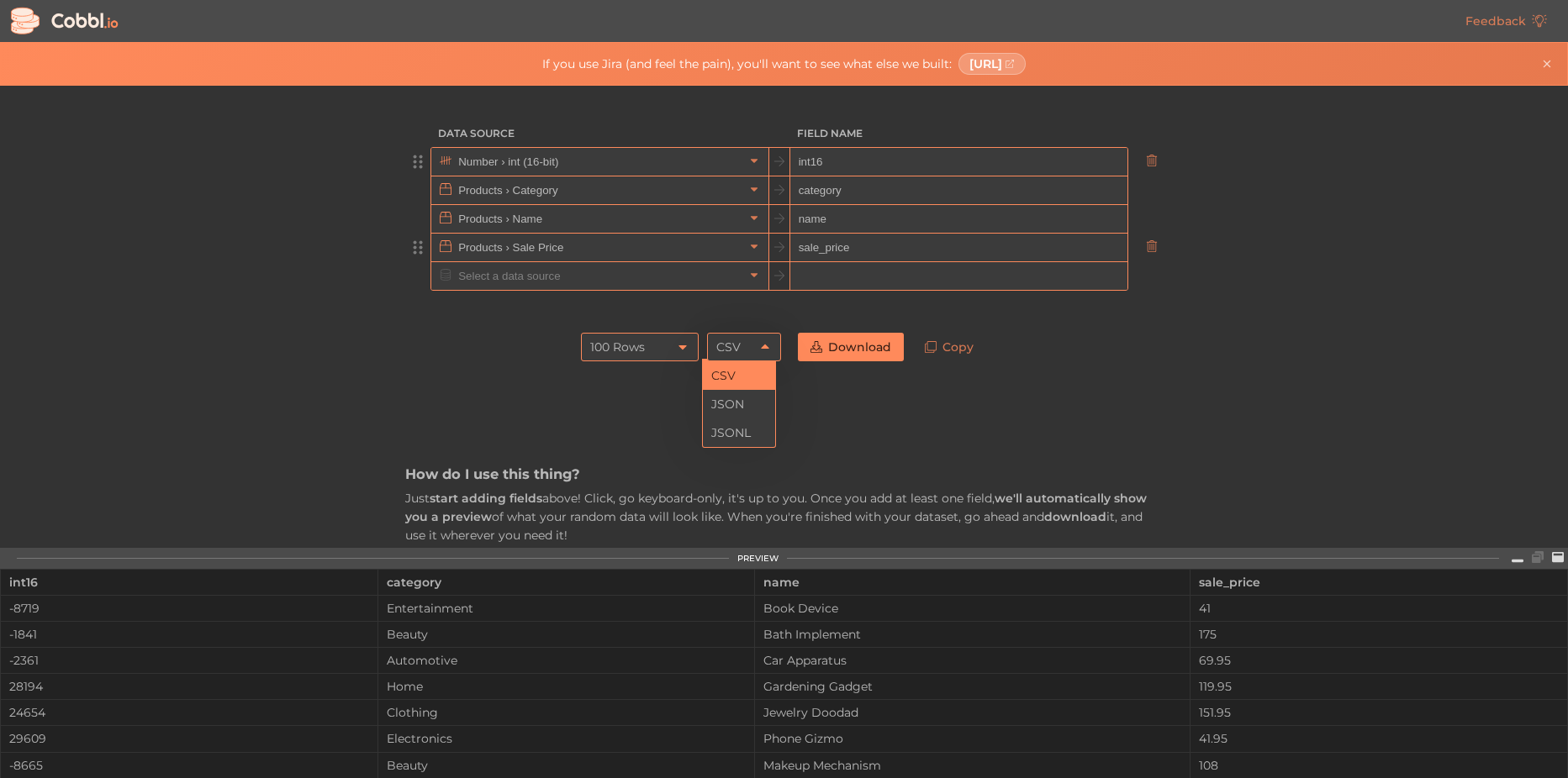
click at [752, 345] on div "CSV" at bounding box center [744, 347] width 74 height 29
click at [748, 271] on icon at bounding box center [754, 274] width 12 height 12
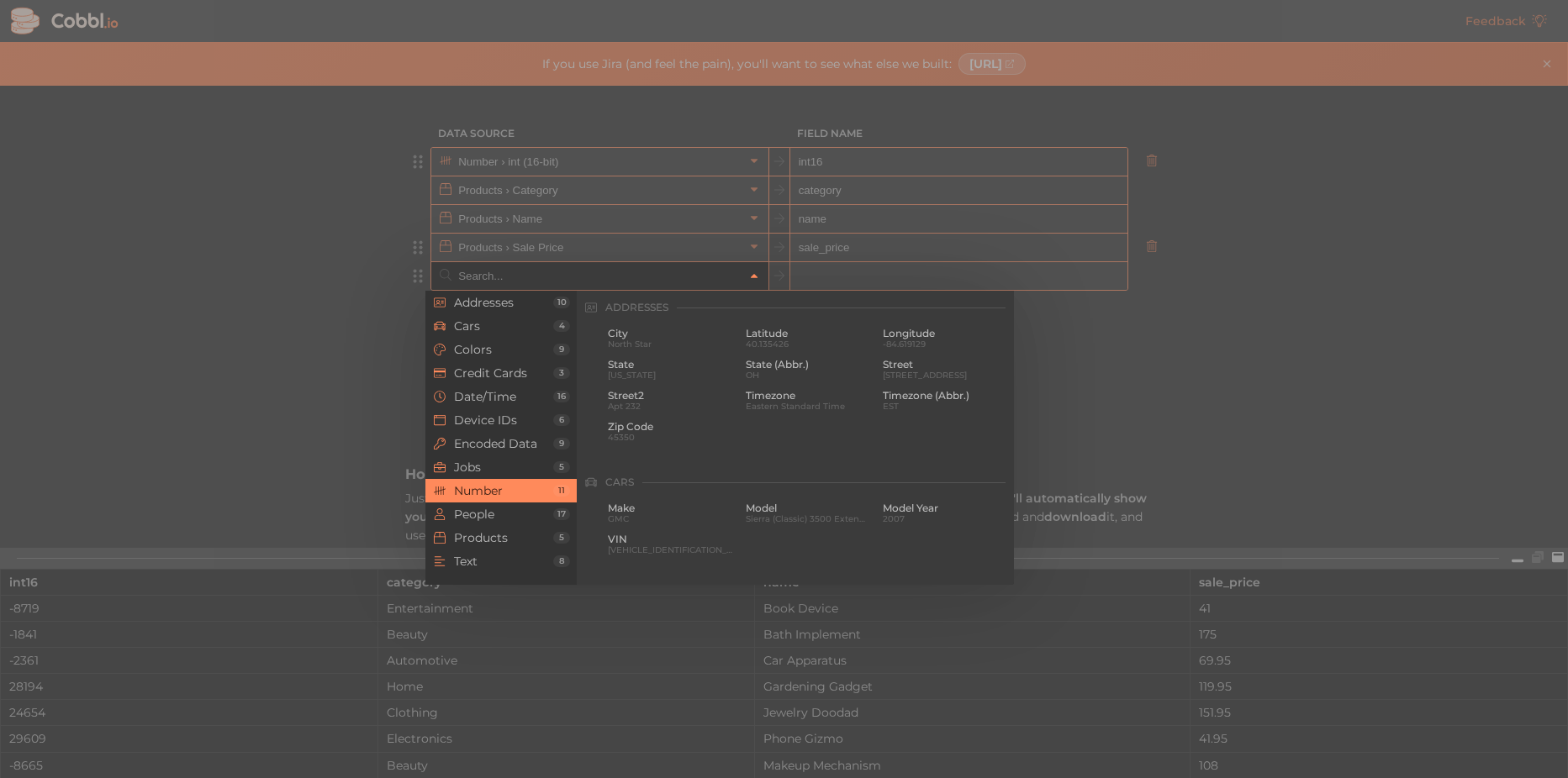
scroll to position [1119, 0]
click at [513, 418] on span "Device IDs" at bounding box center [503, 419] width 99 height 14
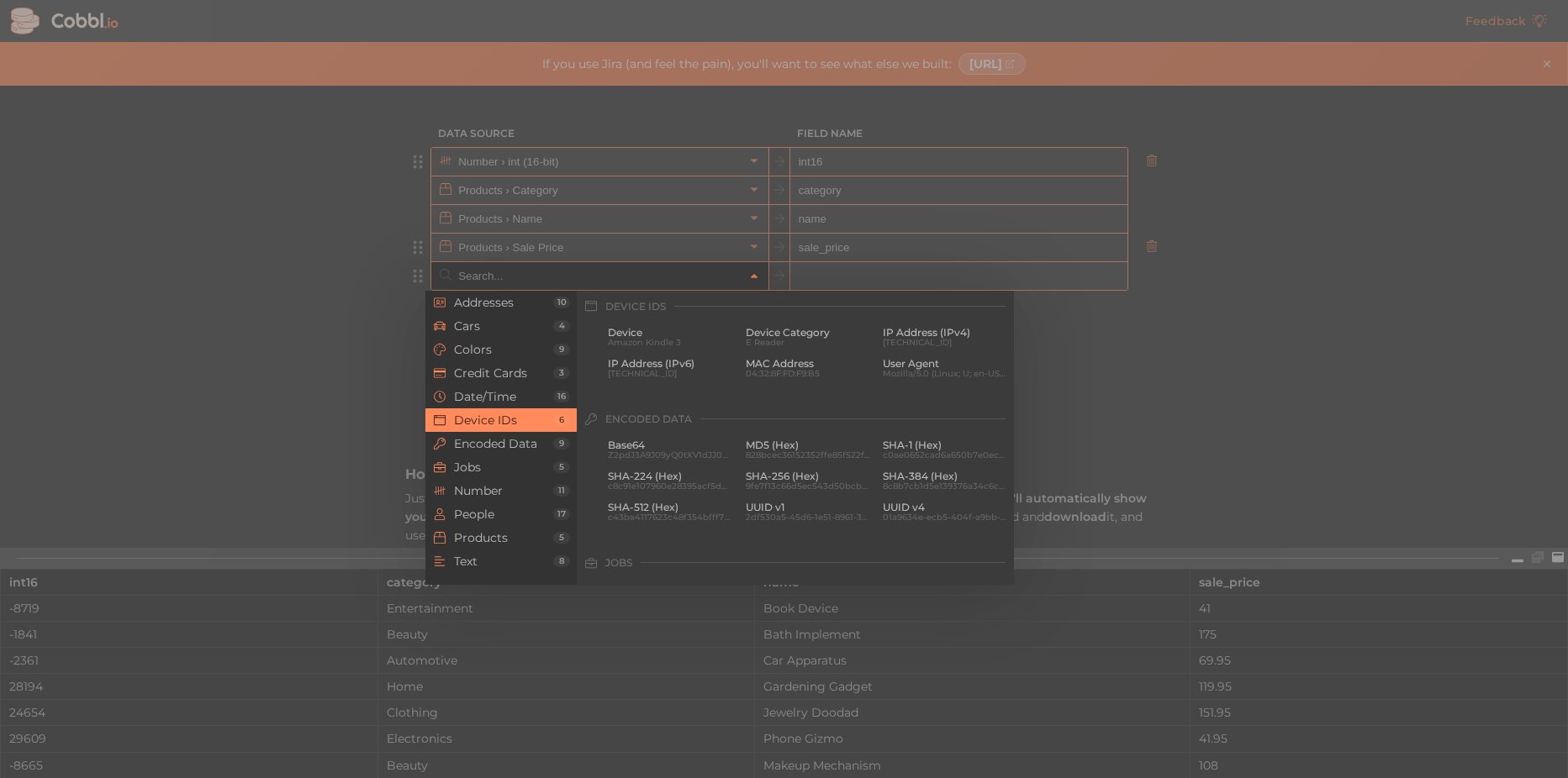
scroll to position [749, 0]
click at [520, 396] on span "Date/Time" at bounding box center [503, 396] width 99 height 14
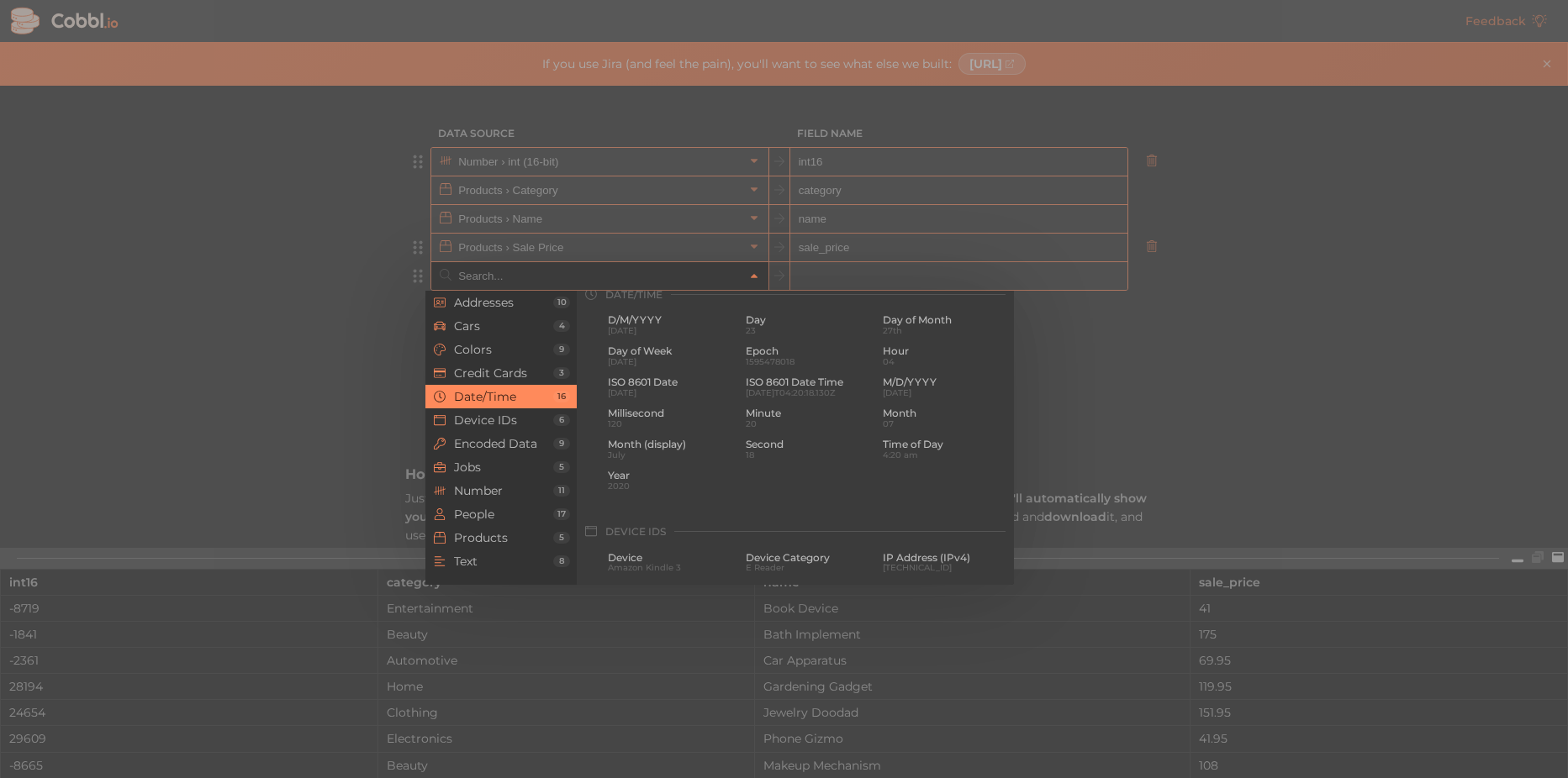
scroll to position [512, 0]
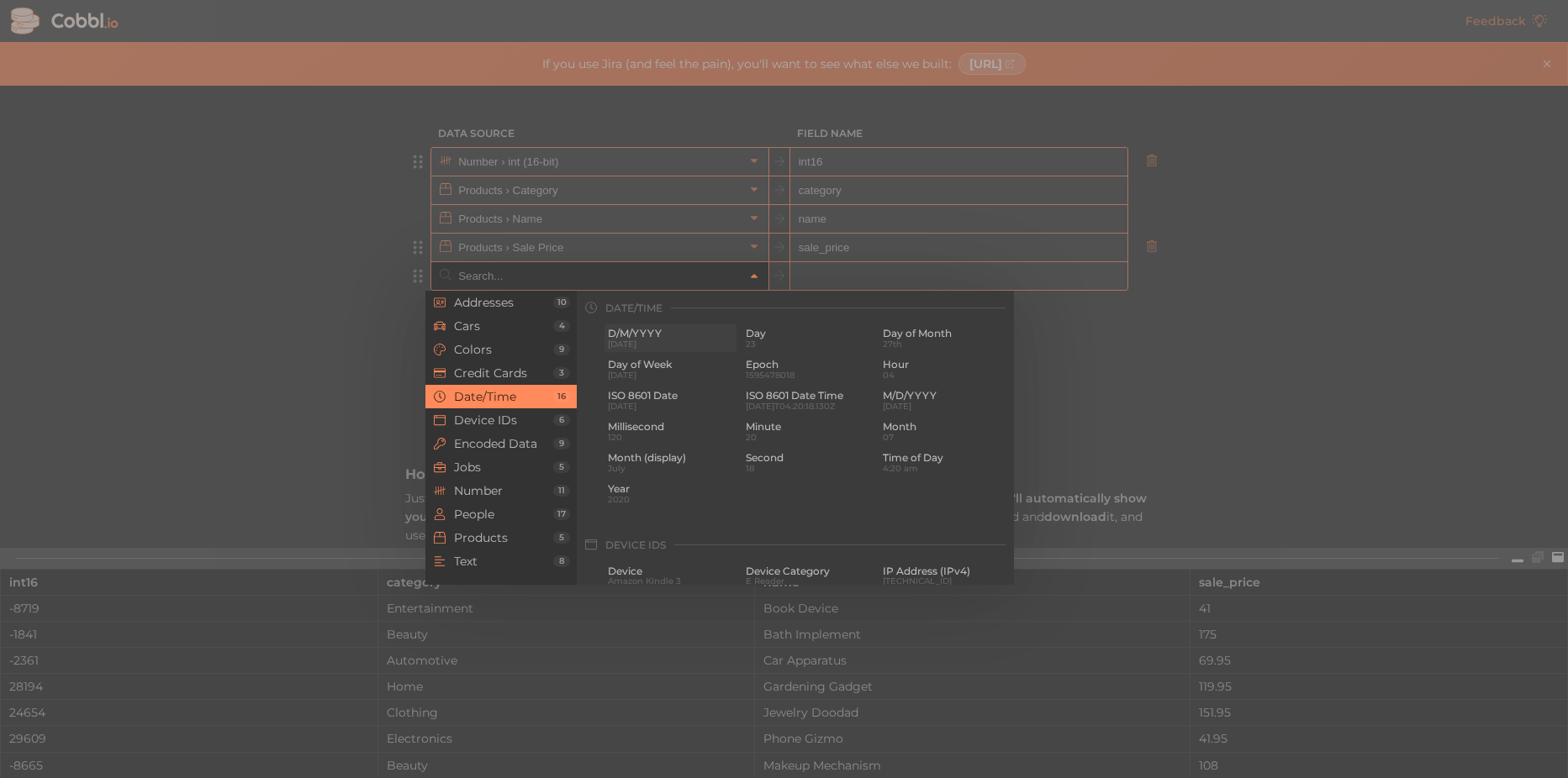
click at [670, 346] on span "[DATE]" at bounding box center [670, 344] width 125 height 9
type input "Date/Time › D/M/YYYY"
type input "d/m/yyyy"
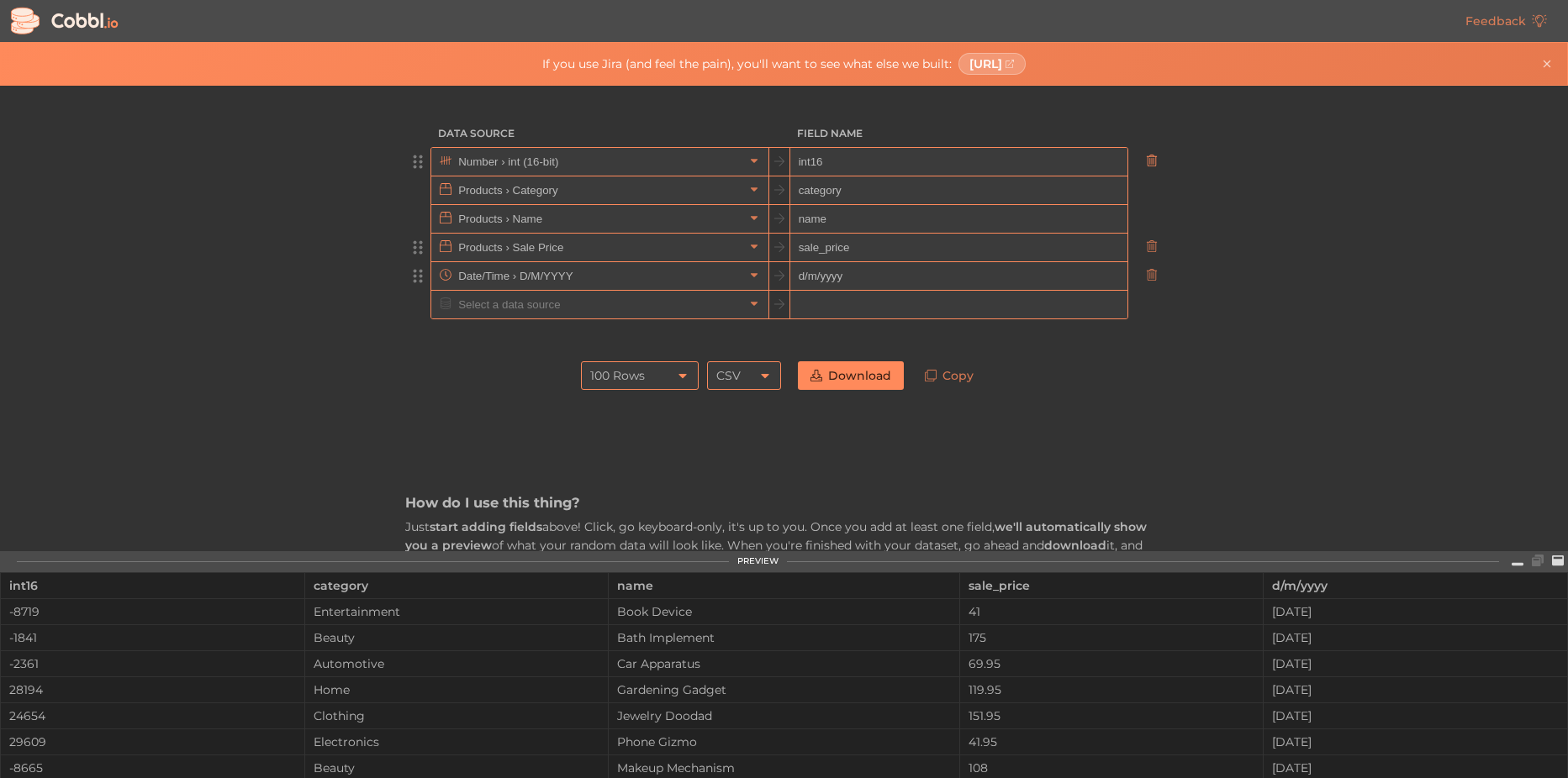
click at [1146, 163] on icon at bounding box center [1151, 160] width 12 height 12
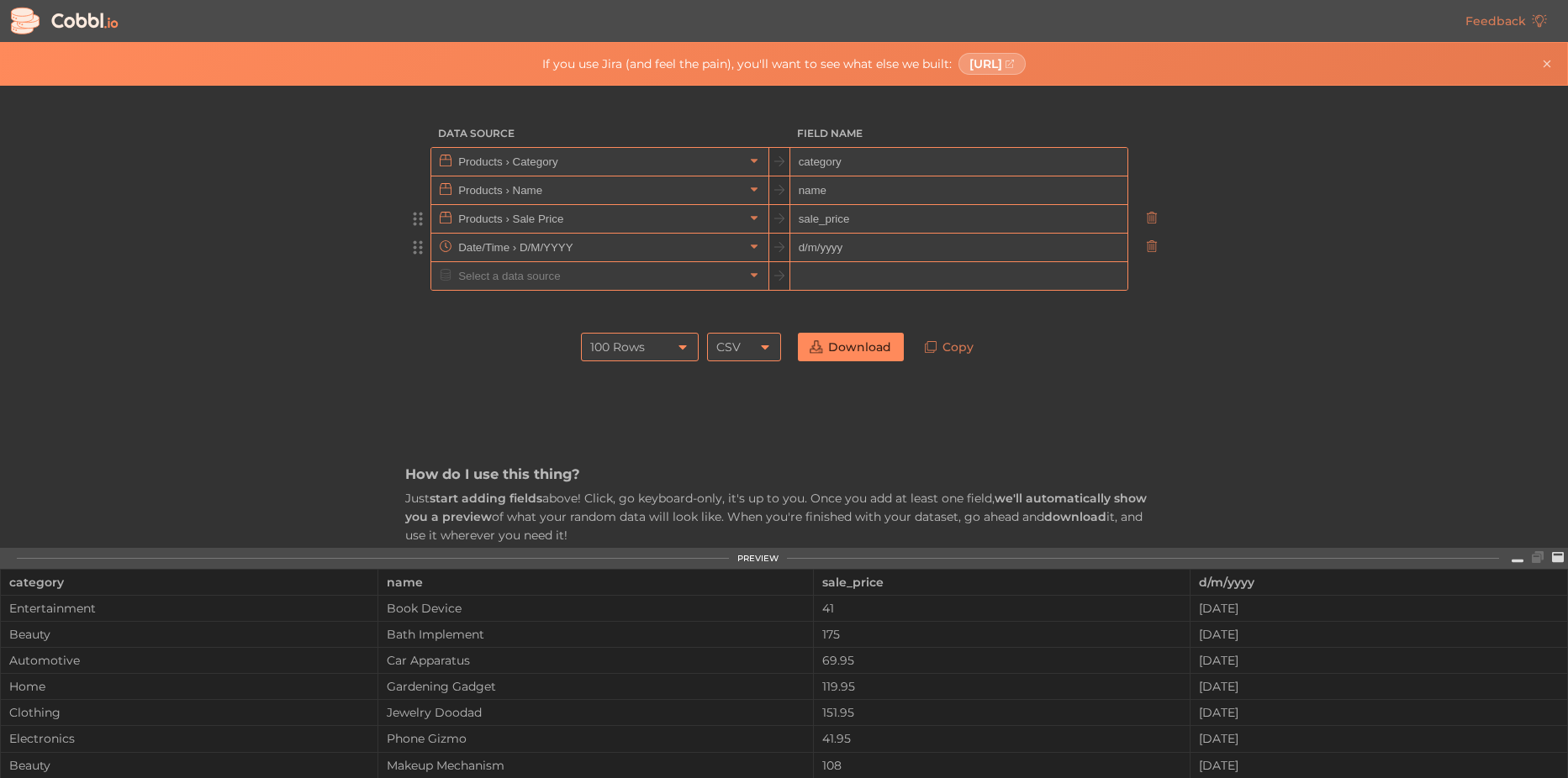
click at [870, 350] on link "Download" at bounding box center [850, 347] width 106 height 29
click at [677, 355] on div "100 Rows" at bounding box center [640, 347] width 118 height 29
click at [632, 427] on li "1,000 Rows" at bounding box center [635, 432] width 116 height 29
click at [850, 340] on link "Download" at bounding box center [850, 347] width 106 height 29
click at [749, 162] on icon at bounding box center [754, 160] width 12 height 12
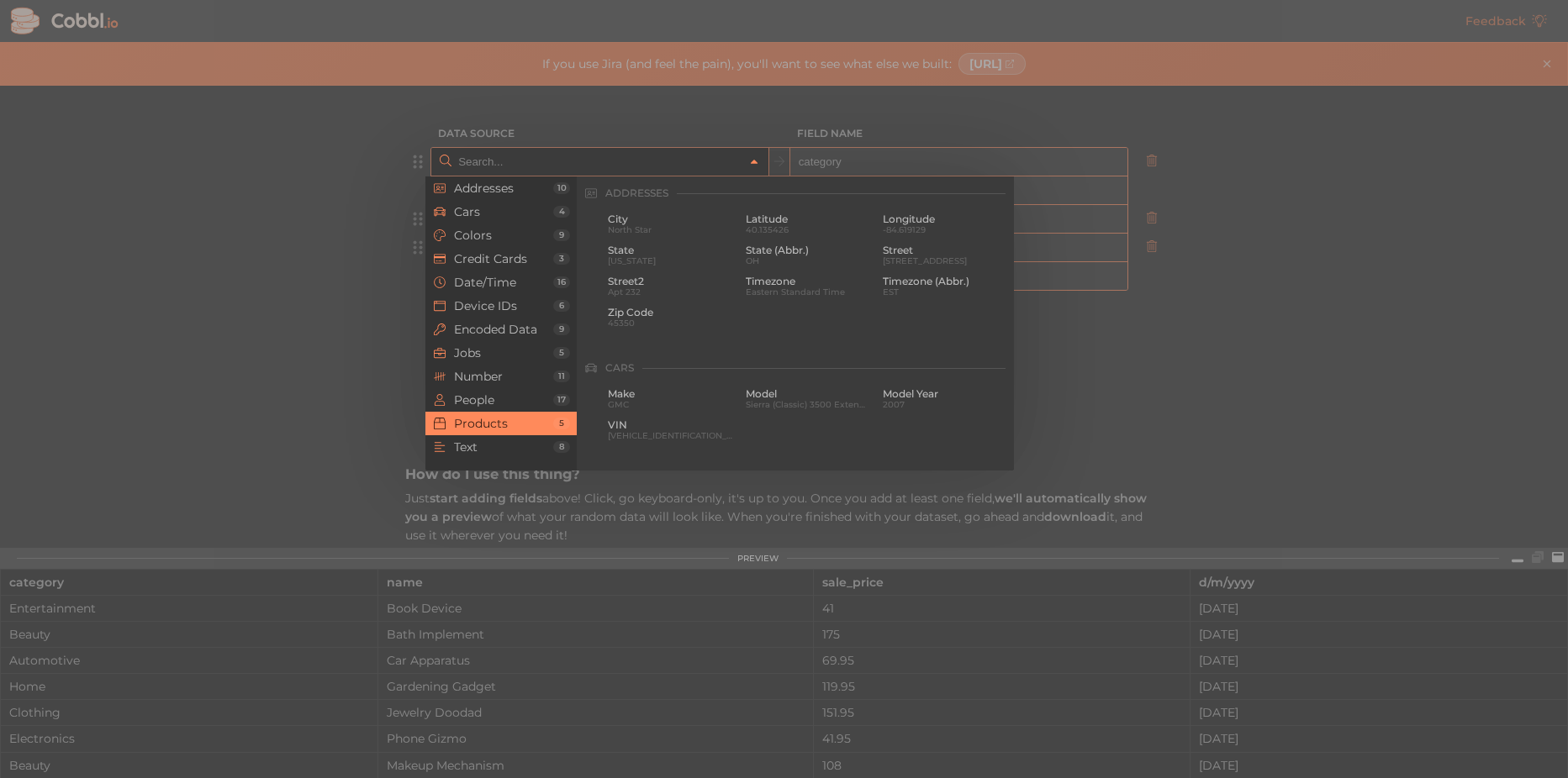
scroll to position [1530, 0]
click at [486, 421] on span "Products" at bounding box center [503, 423] width 99 height 14
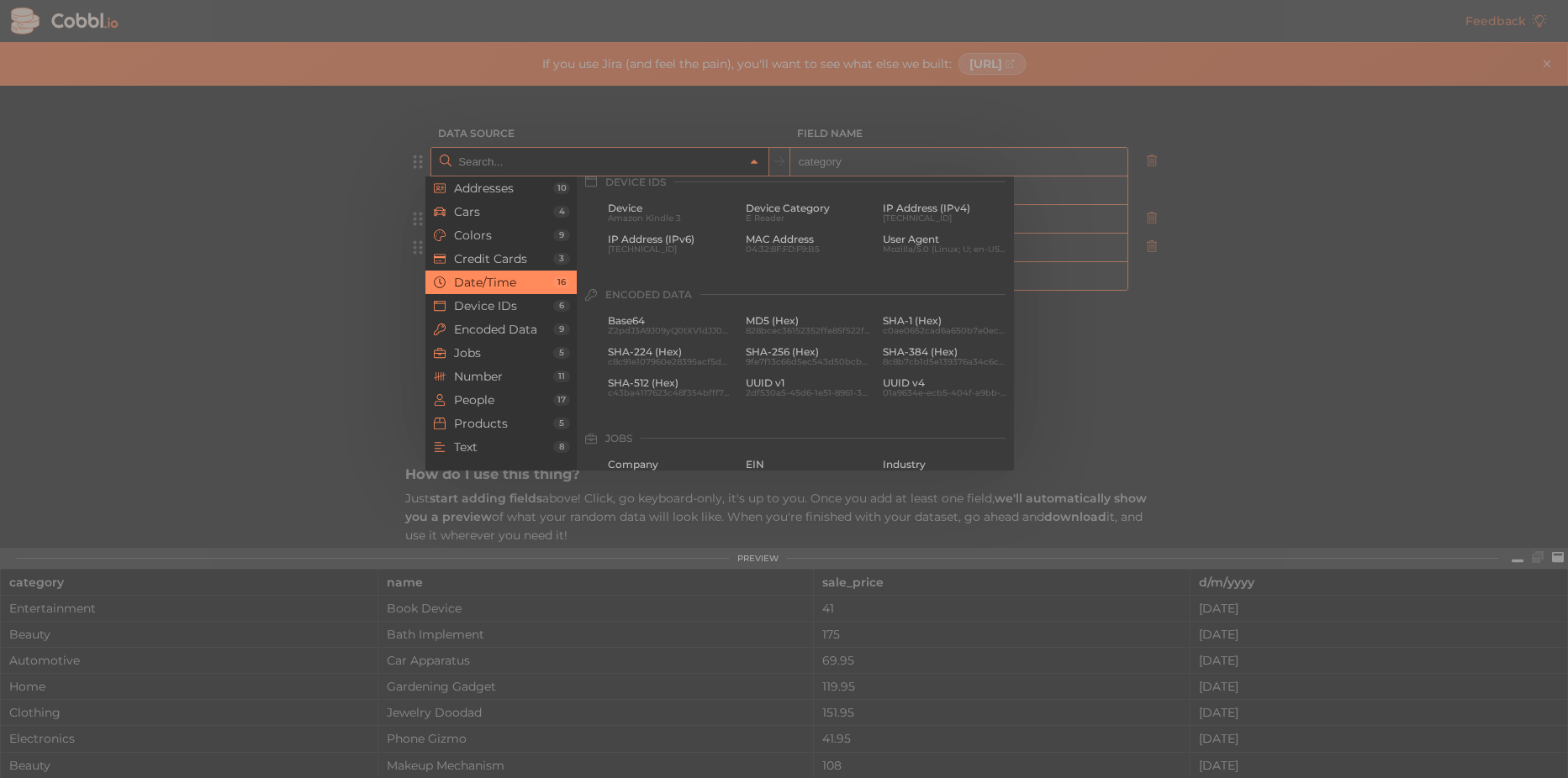
scroll to position [691, 0]
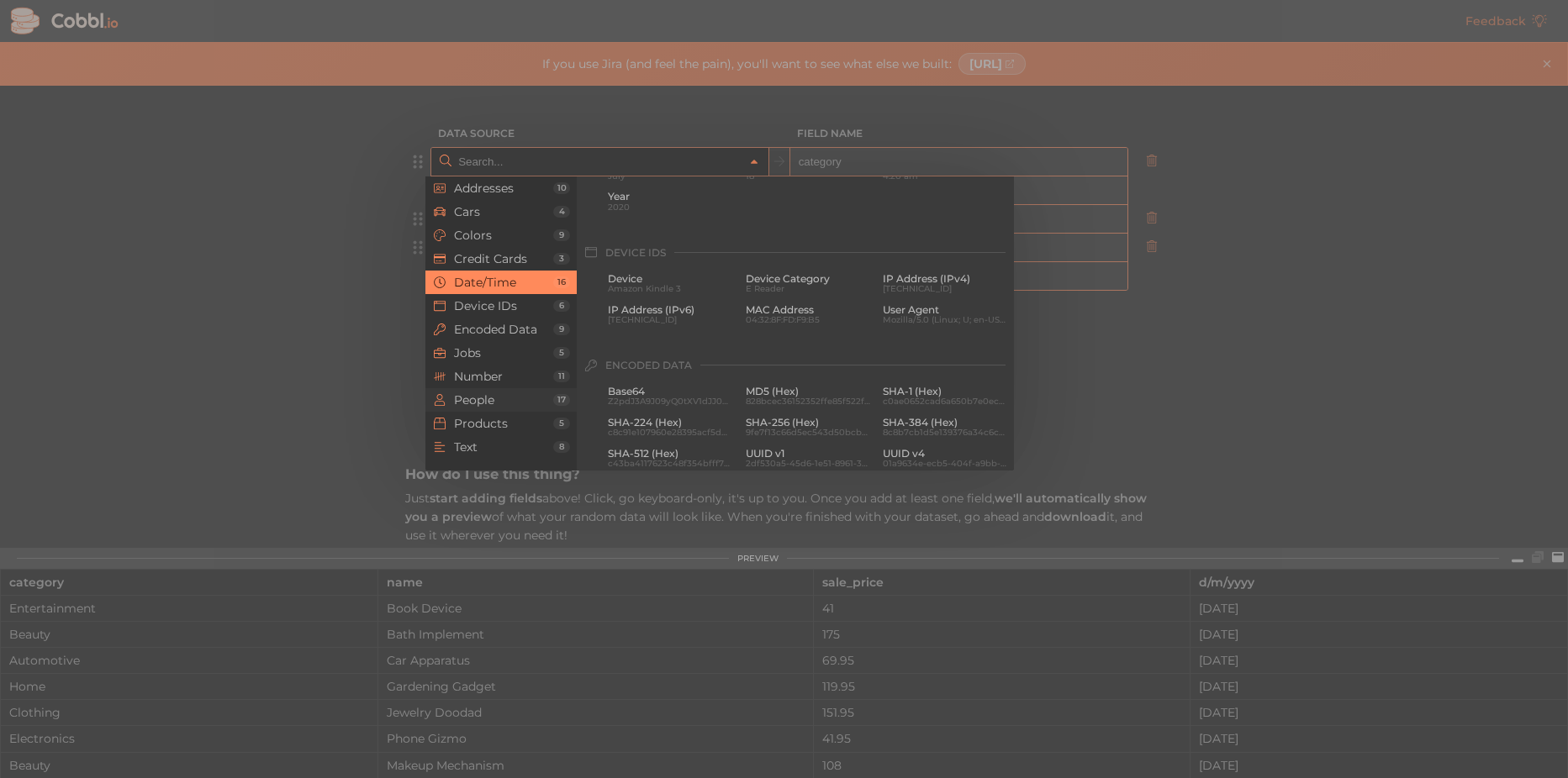
click at [482, 402] on span "People" at bounding box center [503, 399] width 99 height 14
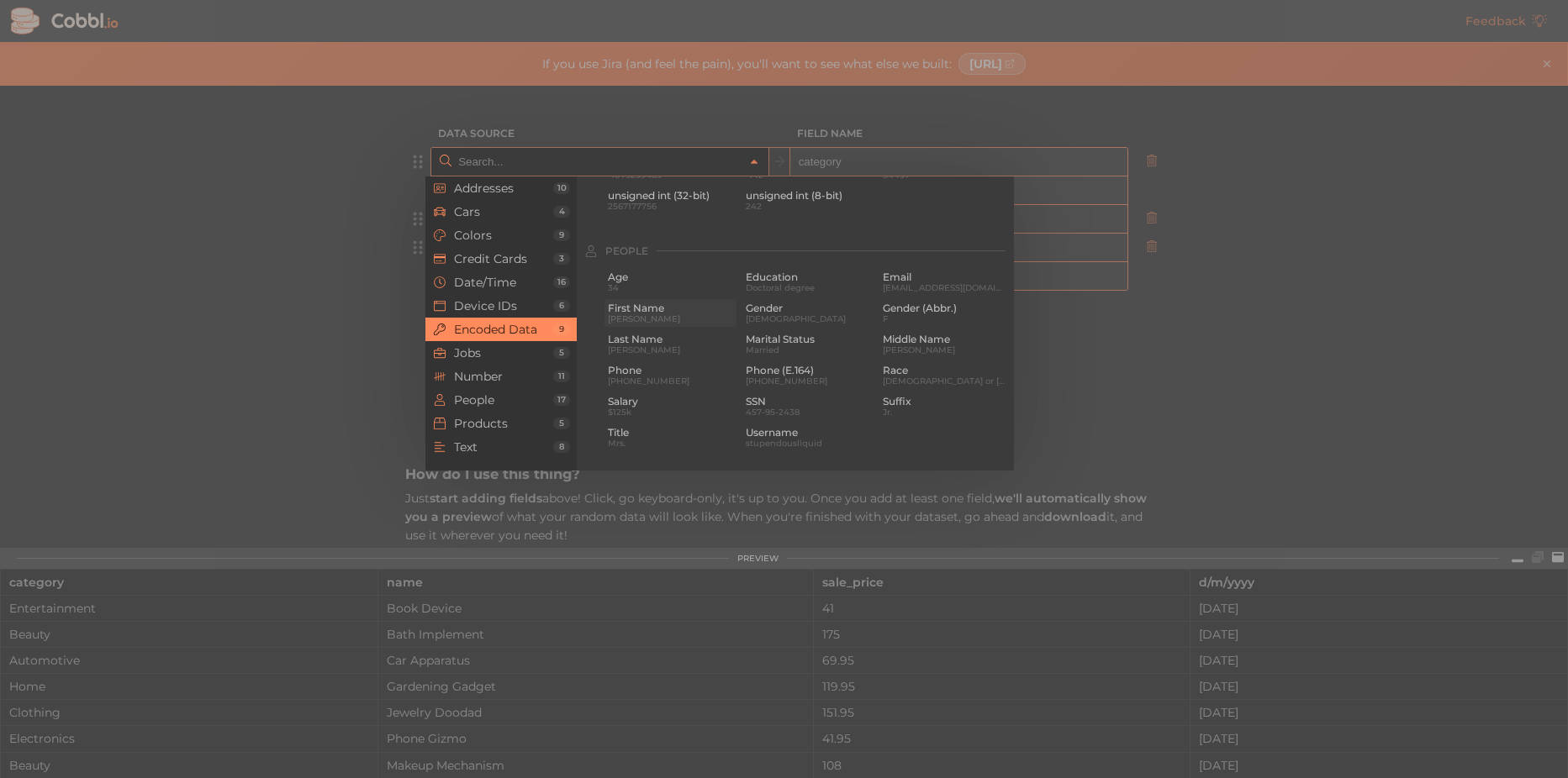
scroll to position [1294, 0]
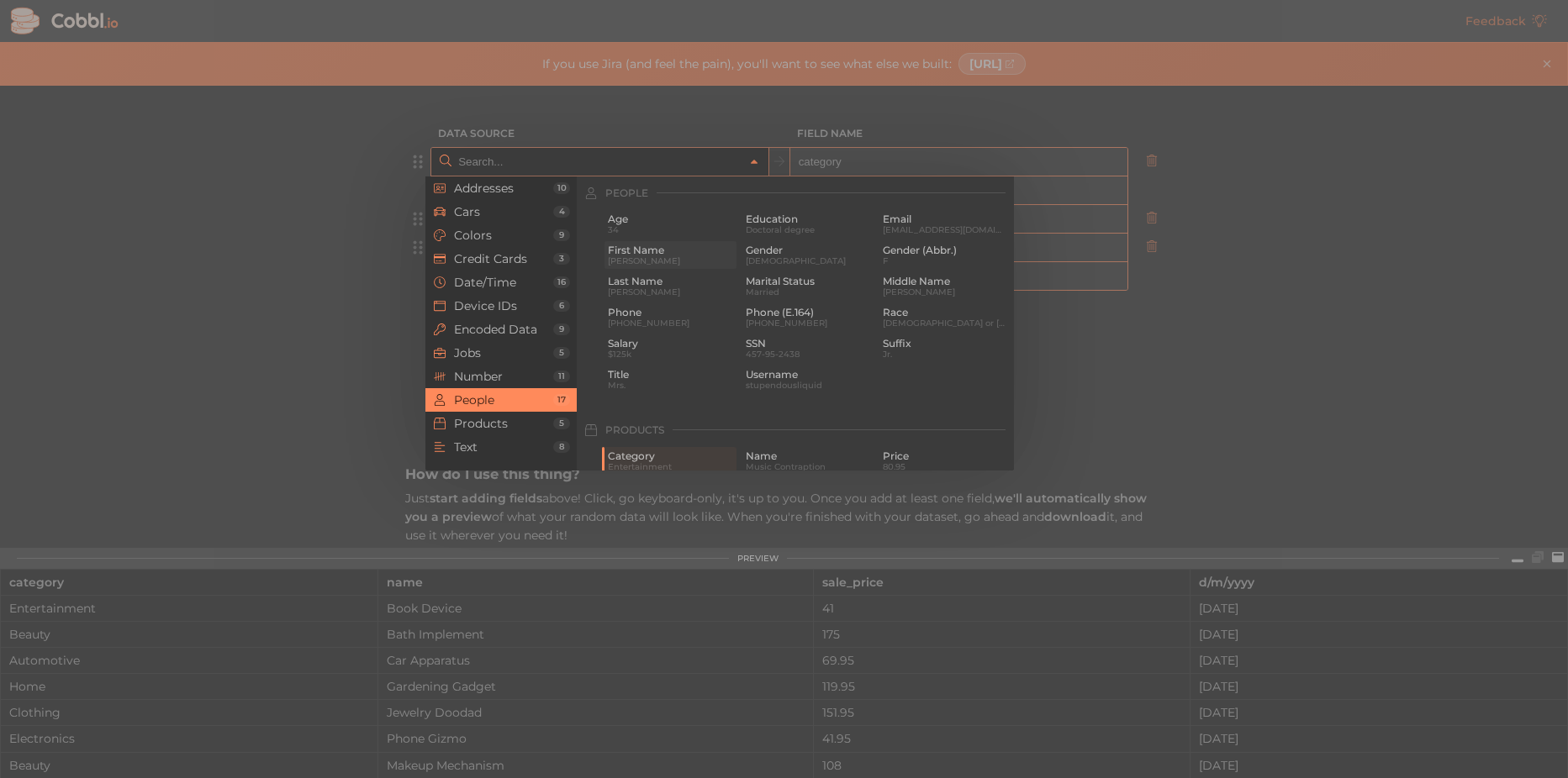
click at [672, 254] on span "First Name" at bounding box center [670, 250] width 125 height 12
type input "People › First Name"
type input "first_name"
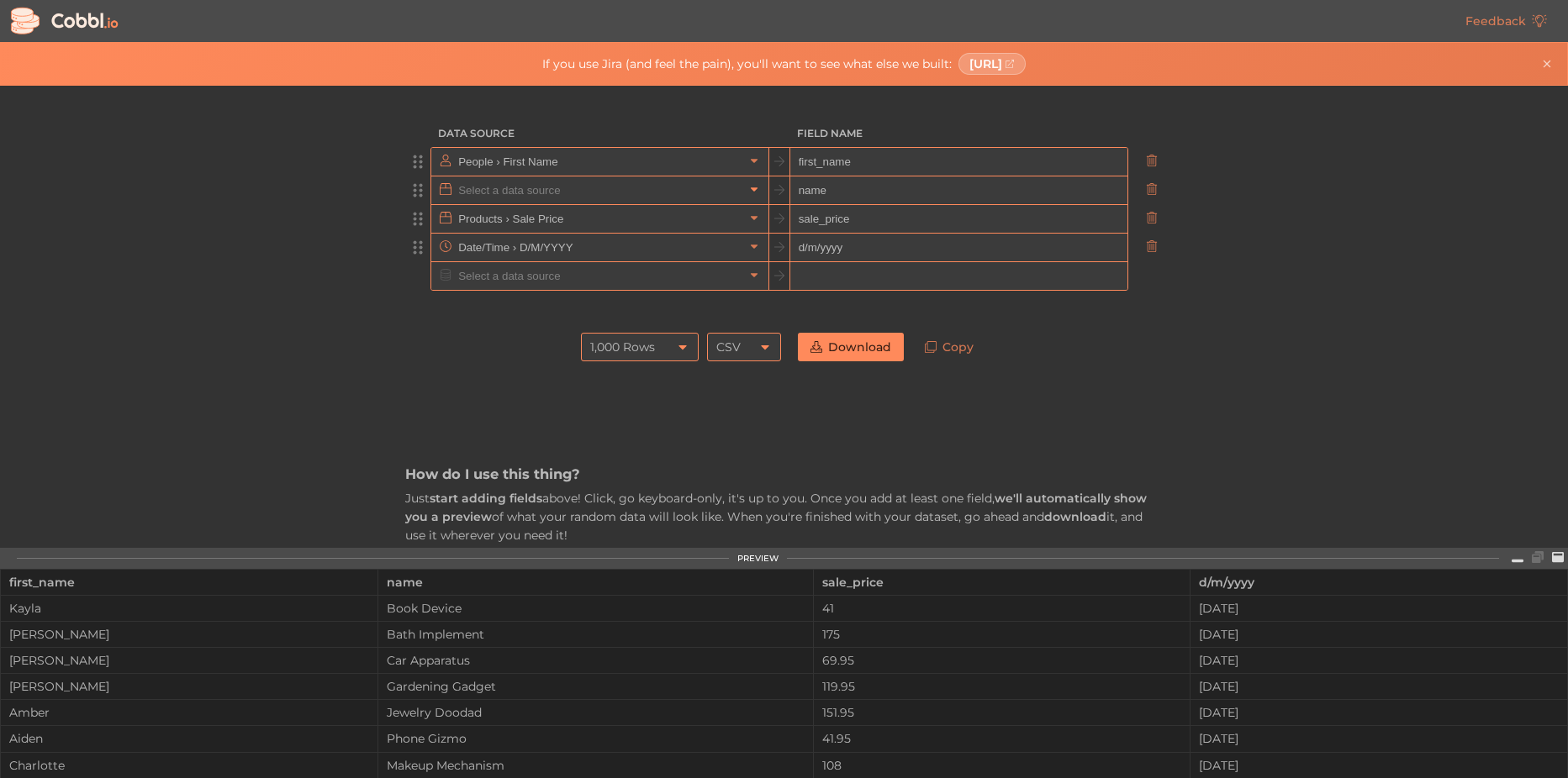
click at [751, 190] on icon at bounding box center [754, 189] width 12 height 12
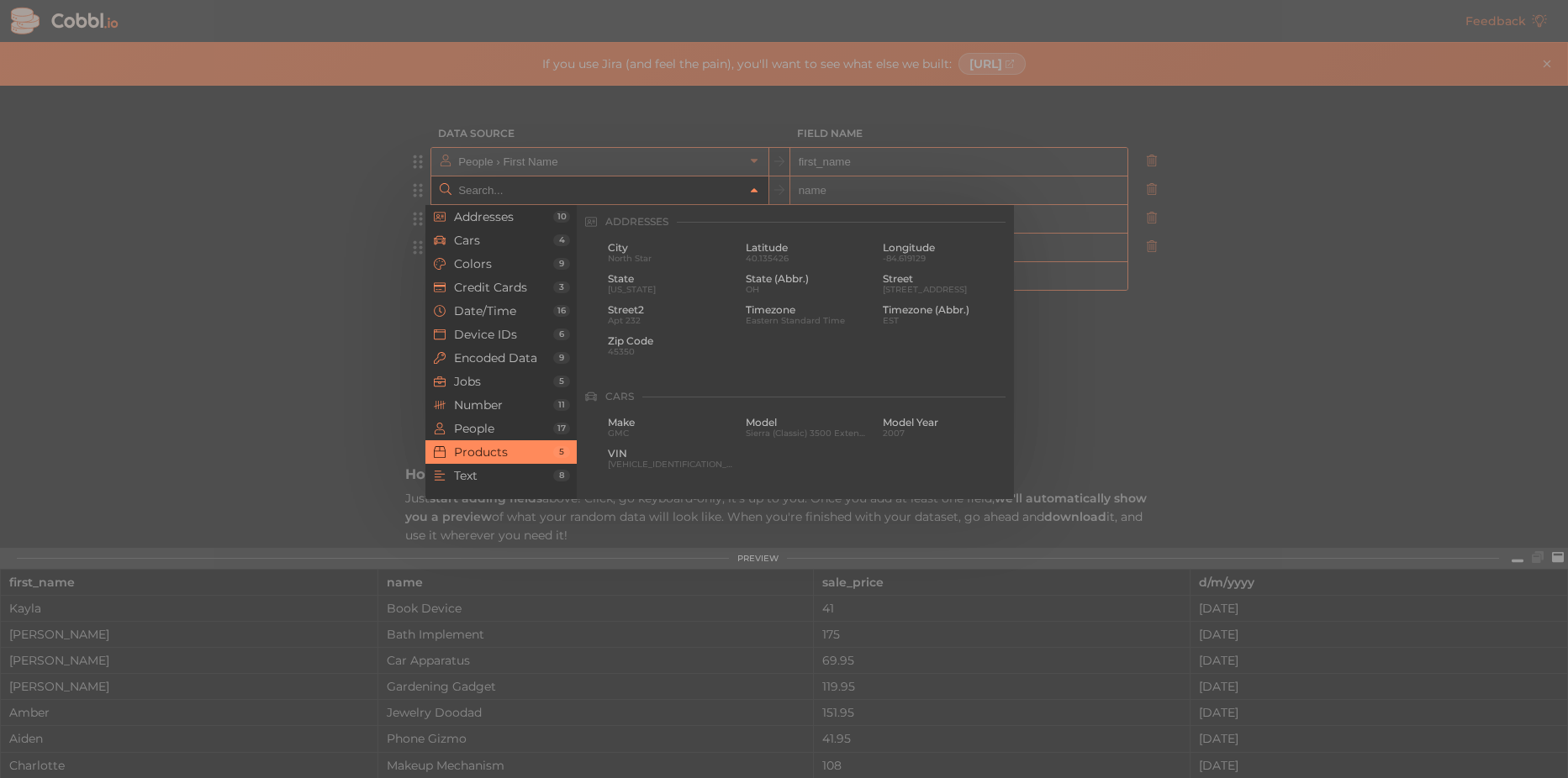
scroll to position [1530, 0]
click at [502, 422] on span "People" at bounding box center [503, 429] width 99 height 14
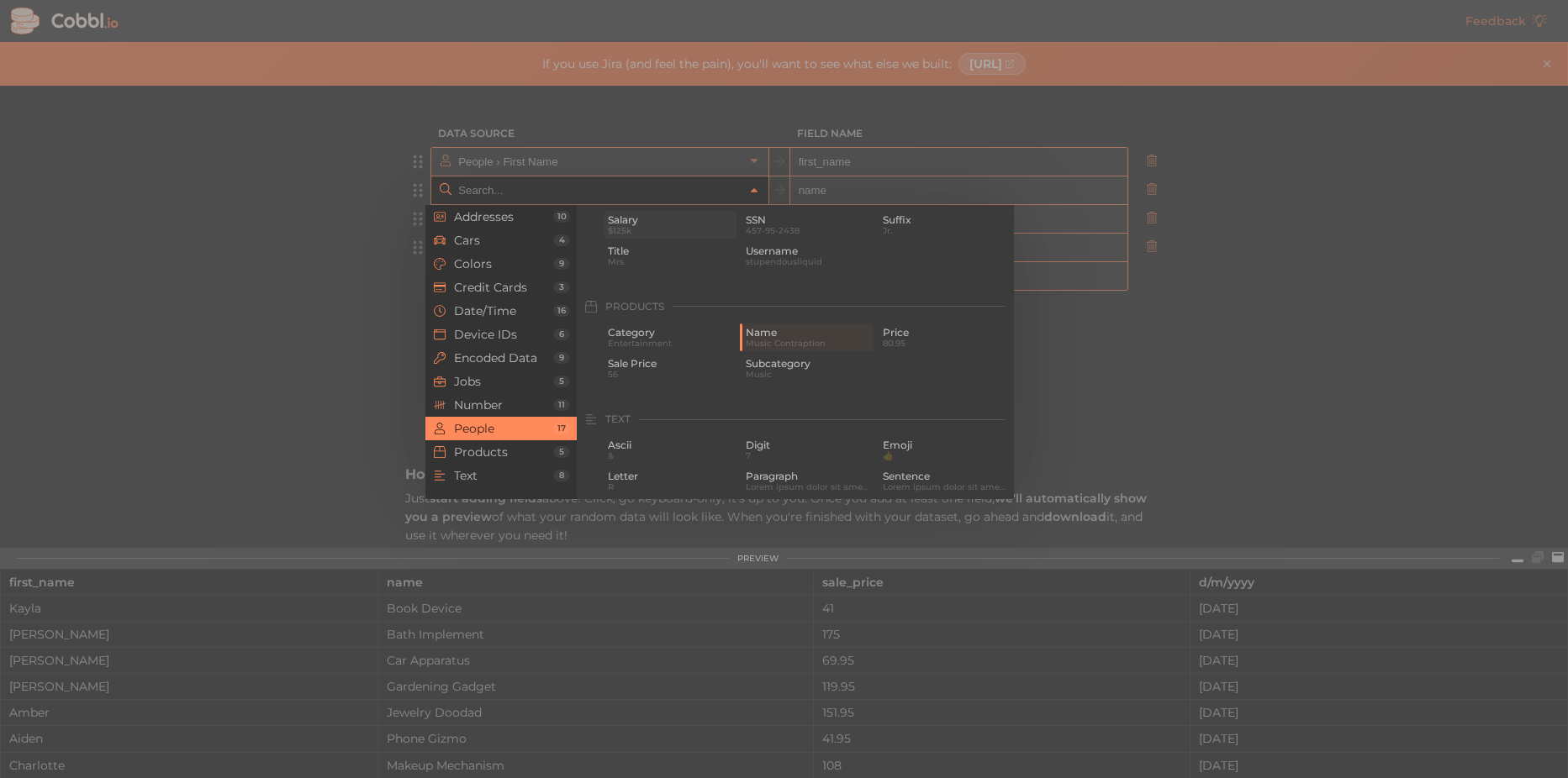
scroll to position [1294, 0]
click at [638, 315] on span "[PERSON_NAME]" at bounding box center [670, 320] width 125 height 9
type input "People › Last Name"
type input "last_name"
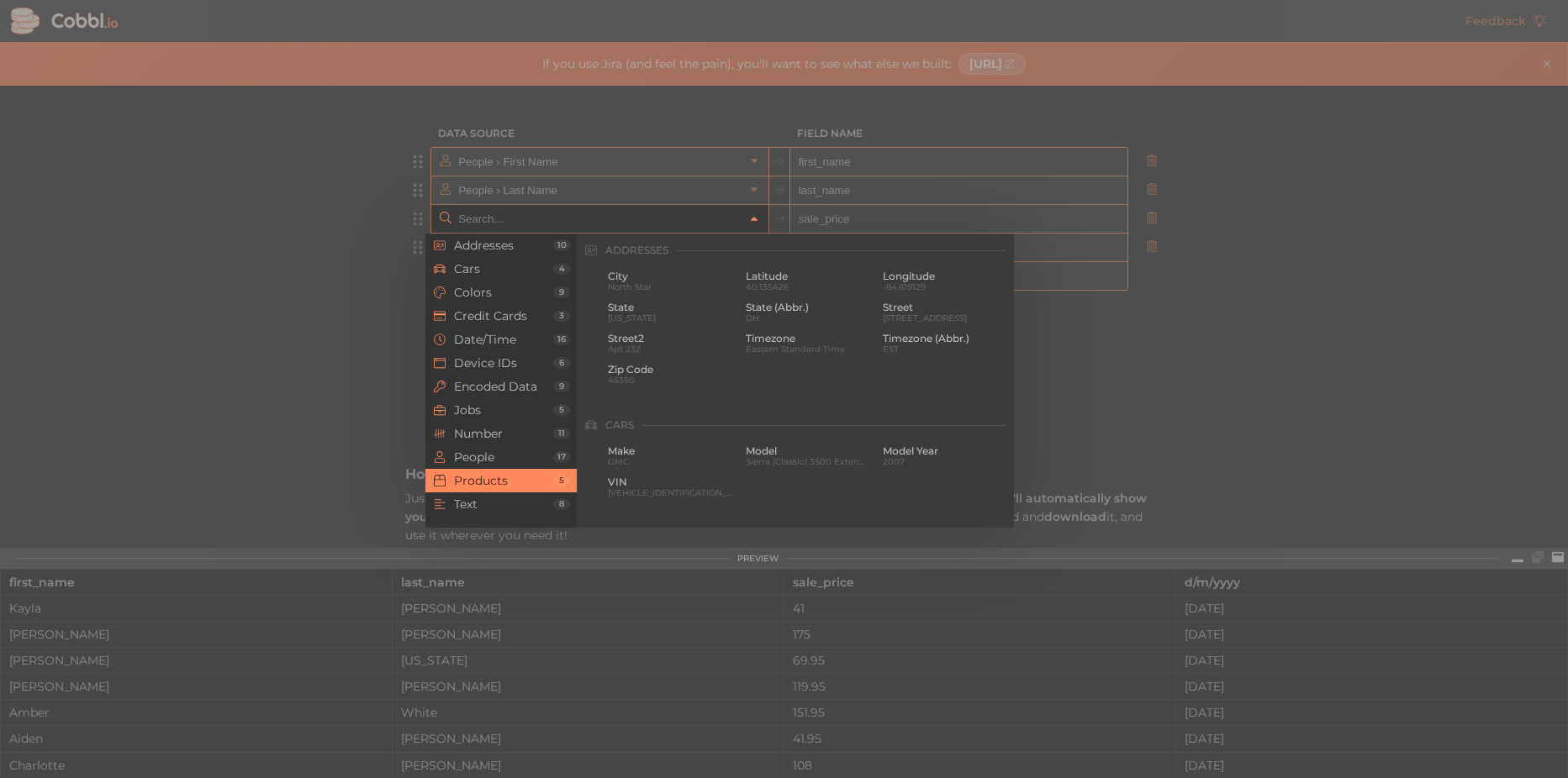
click at [748, 219] on icon at bounding box center [754, 219] width 12 height 12
click at [498, 460] on span "People" at bounding box center [503, 457] width 99 height 14
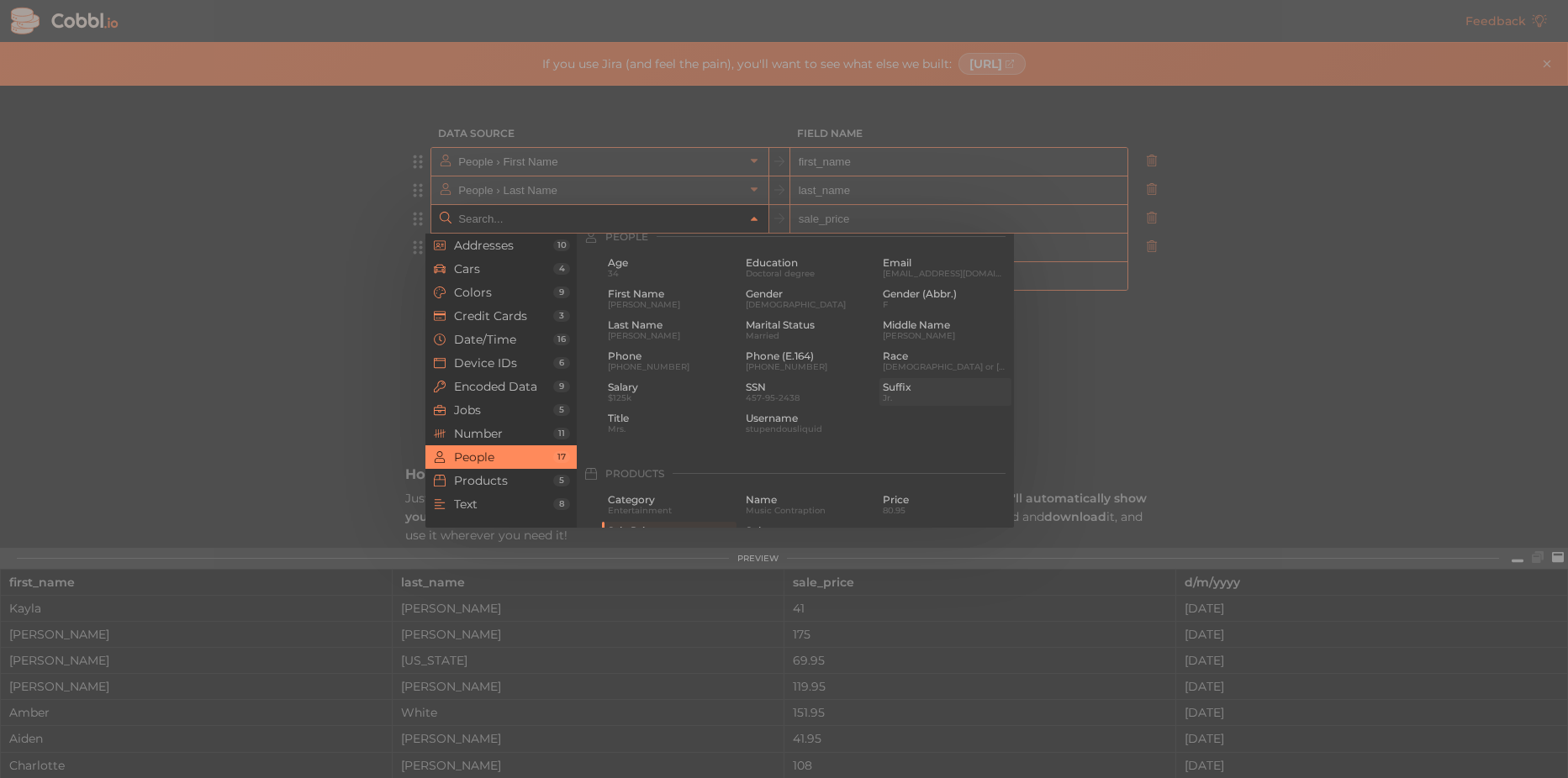
scroll to position [1294, 0]
click at [686, 373] on span "Phone" at bounding box center [670, 370] width 125 height 12
type input "People › Phone"
type input "phone"
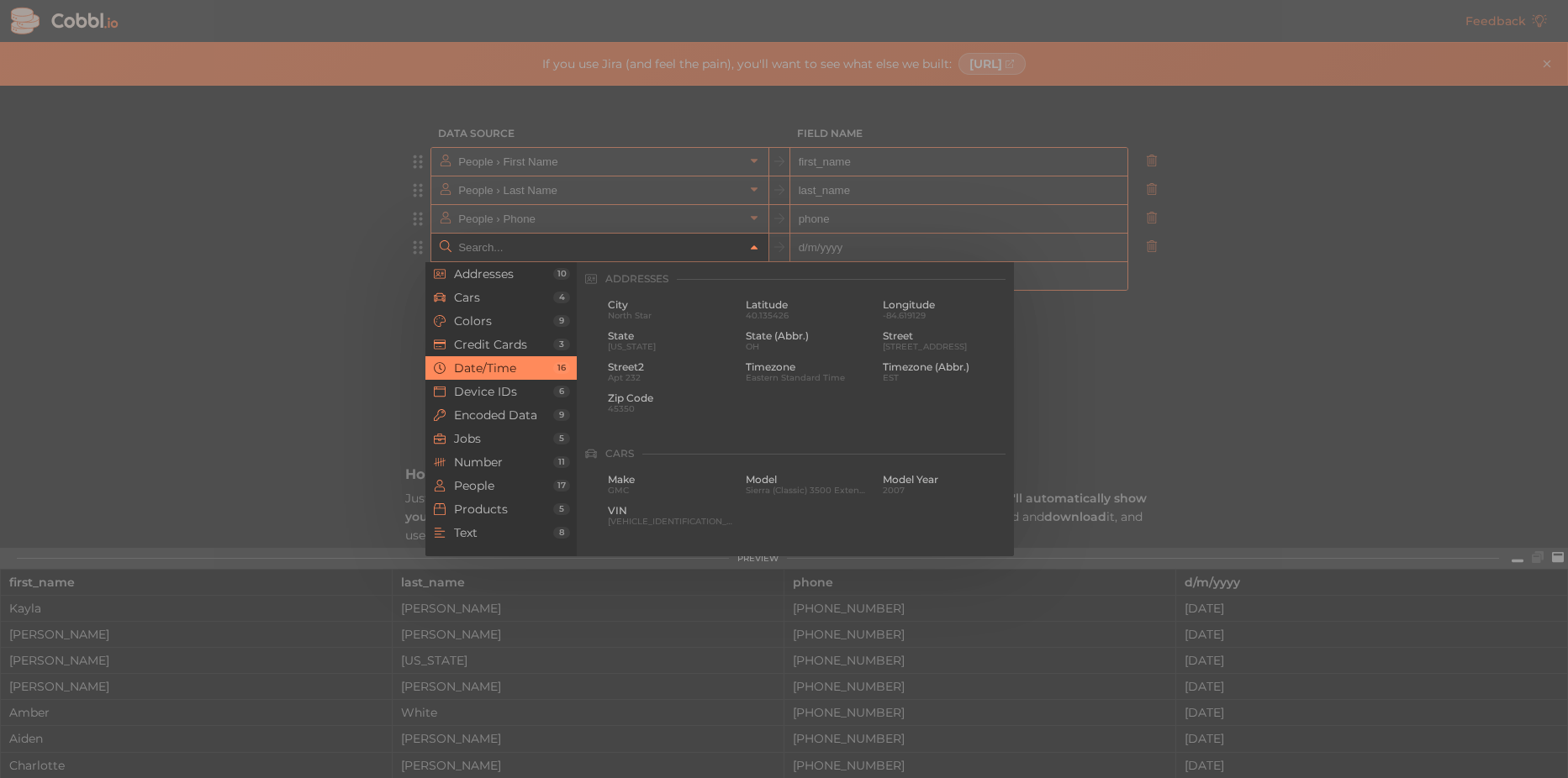
click at [751, 250] on icon at bounding box center [754, 247] width 12 height 12
click at [500, 489] on span "People" at bounding box center [503, 486] width 99 height 14
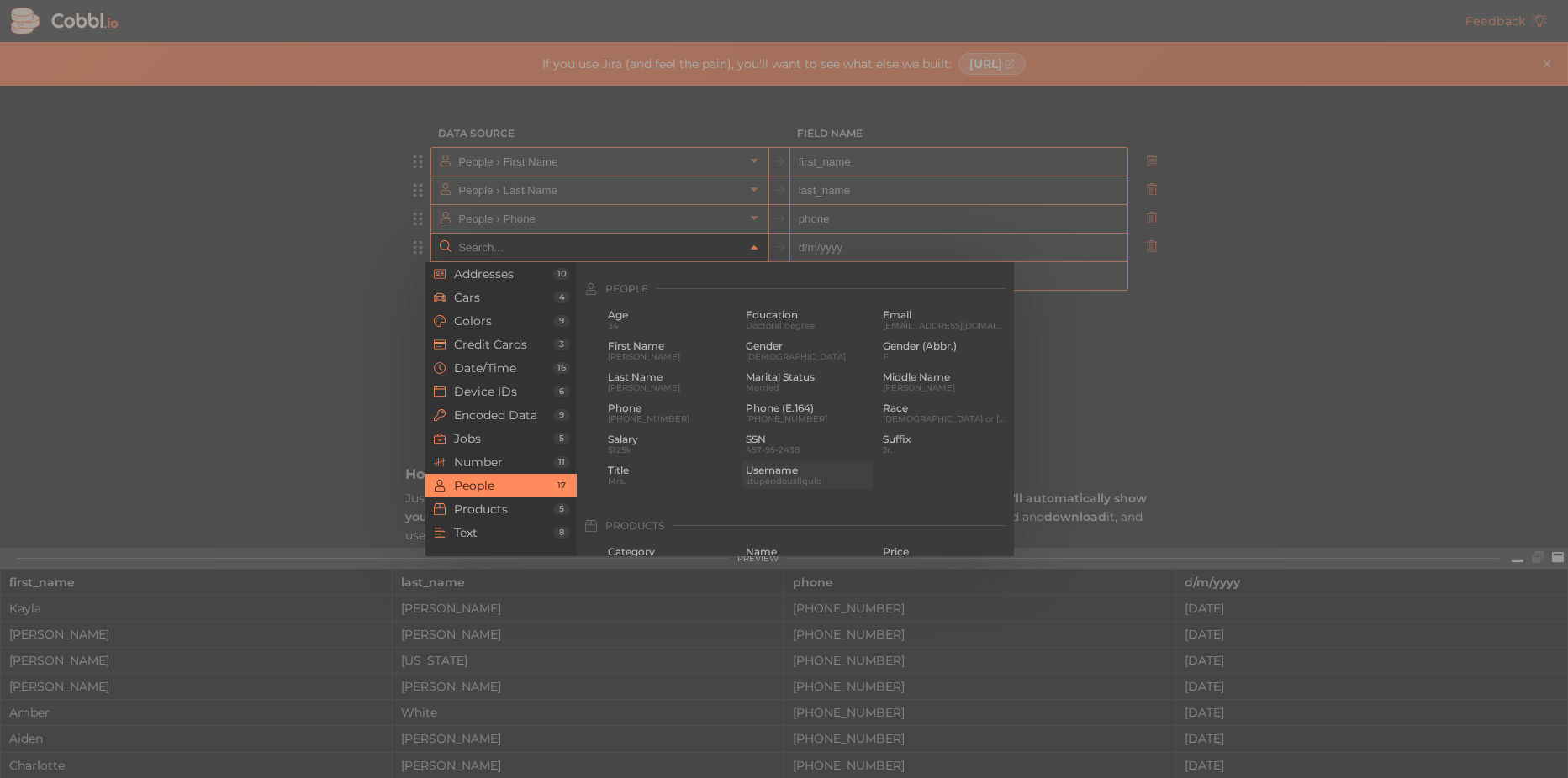
scroll to position [1294, 0]
click at [666, 428] on span "Salary" at bounding box center [670, 429] width 125 height 12
type input "People › Salary"
type input "salary"
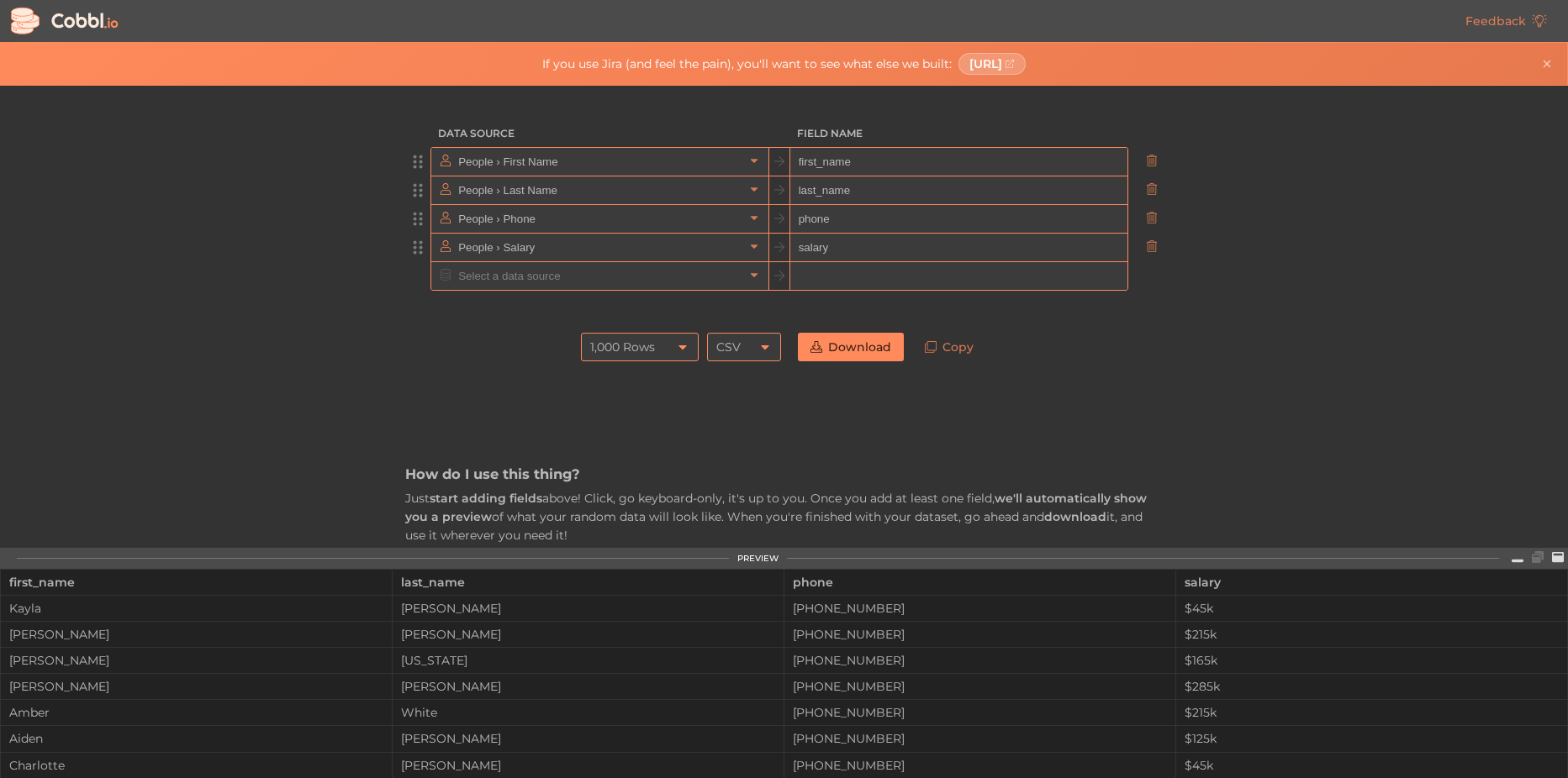
click at [869, 345] on link "Download" at bounding box center [850, 347] width 106 height 29
click at [751, 163] on icon at bounding box center [754, 160] width 12 height 12
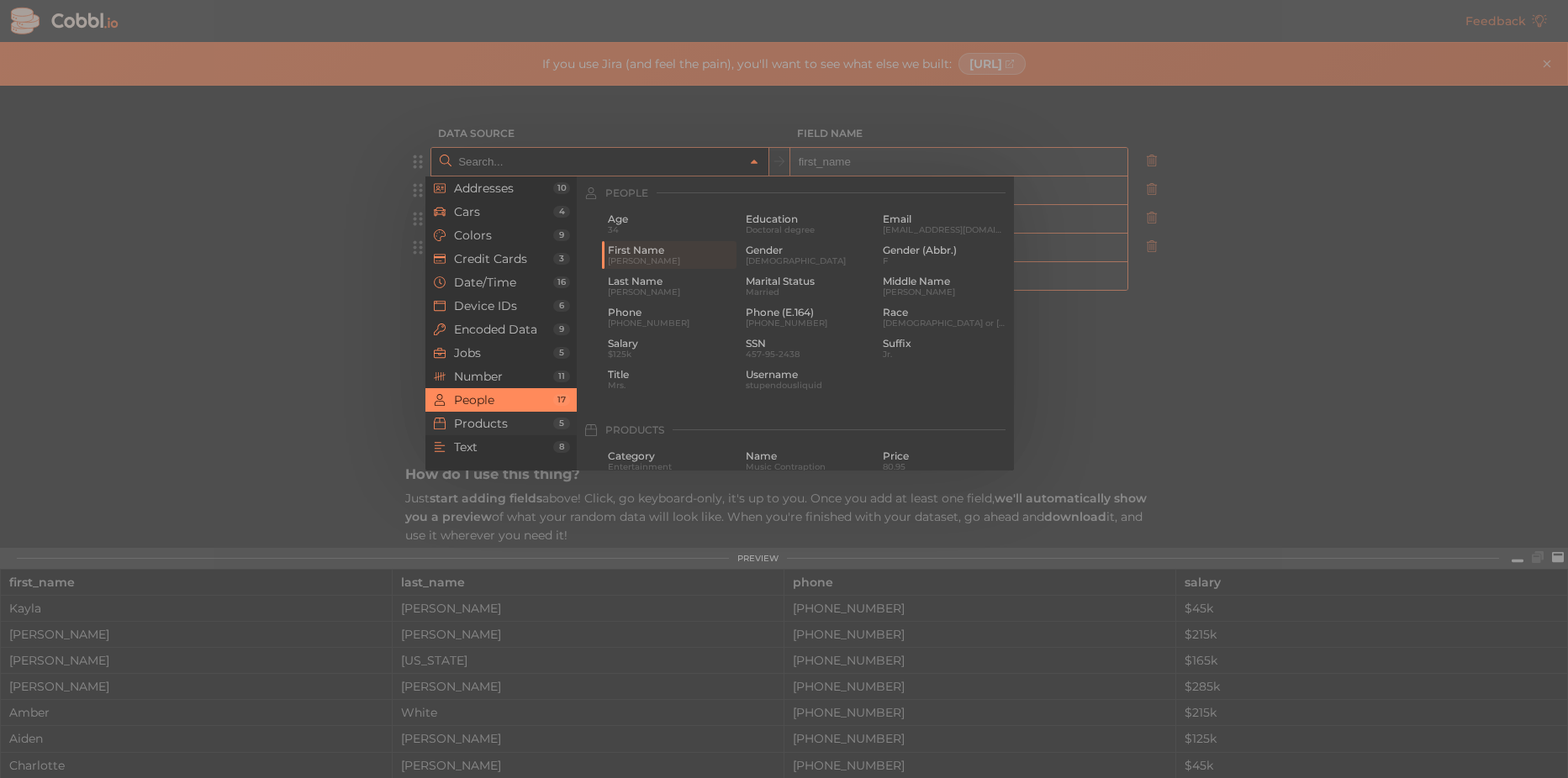
click at [515, 418] on span "Products" at bounding box center [503, 423] width 99 height 14
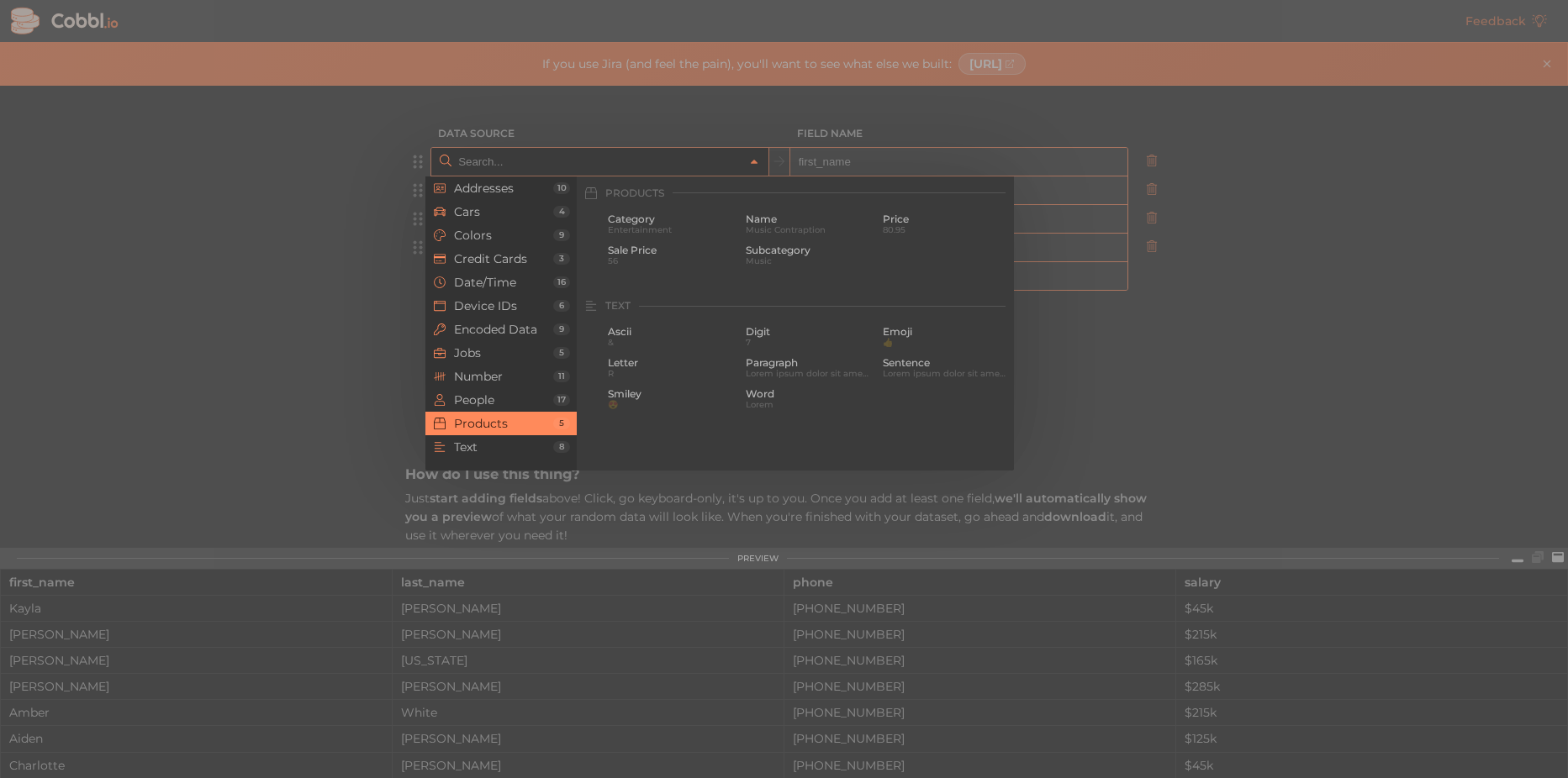
click at [558, 166] on input "text" at bounding box center [598, 162] width 290 height 28
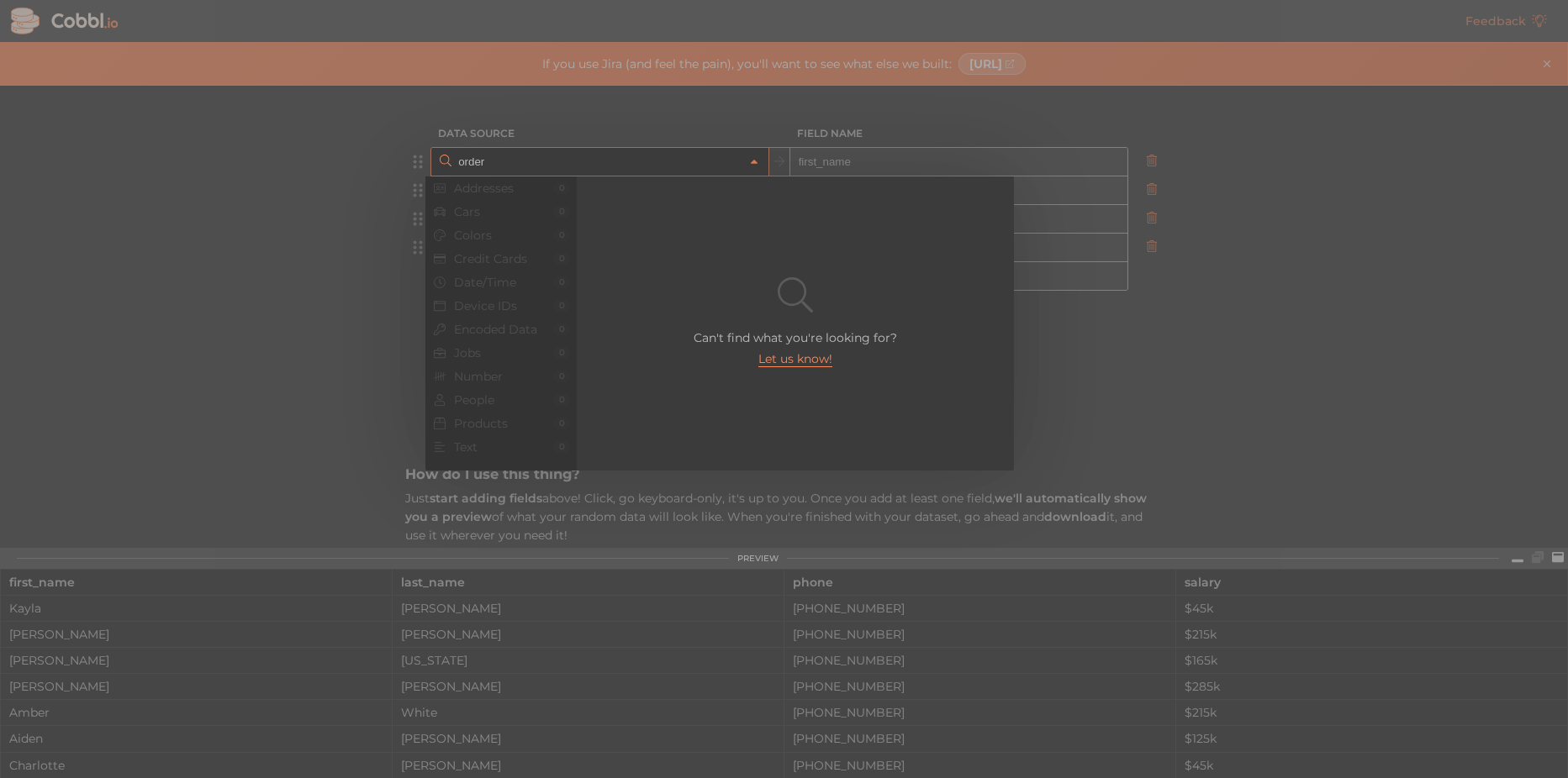
type input "order"
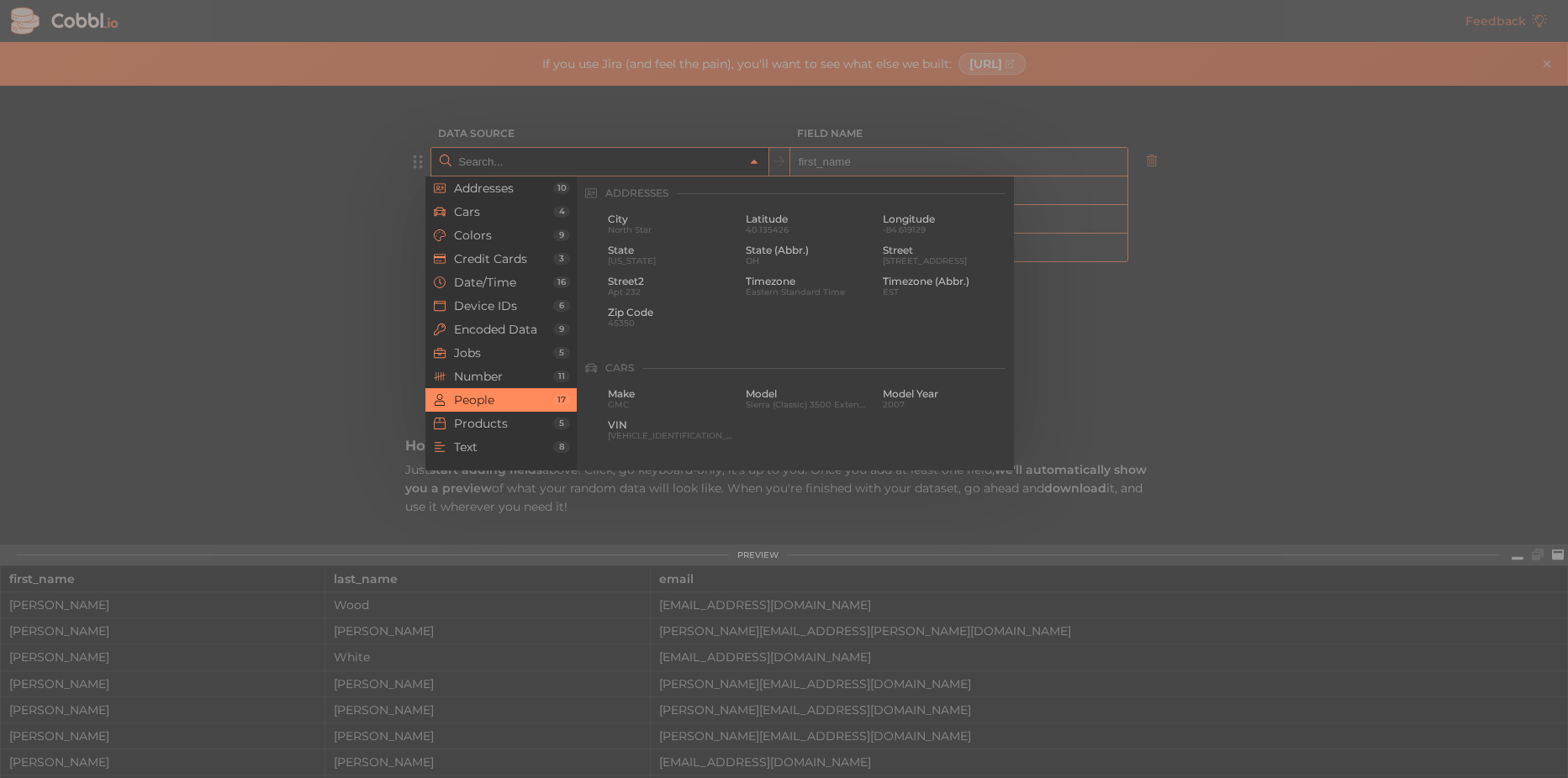
scroll to position [1294, 0]
click at [482, 379] on span "Number" at bounding box center [503, 376] width 99 height 14
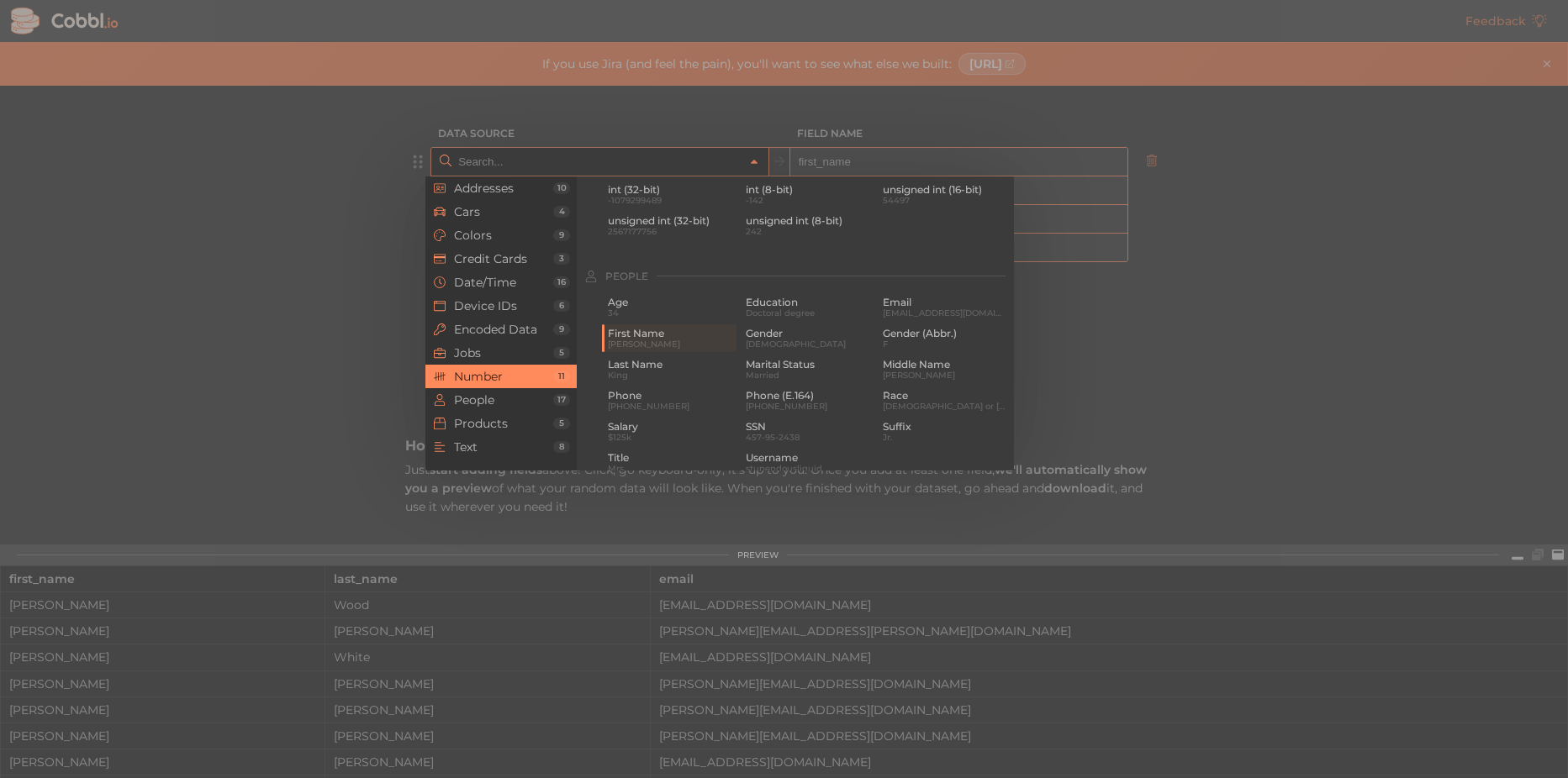
scroll to position [1119, 0]
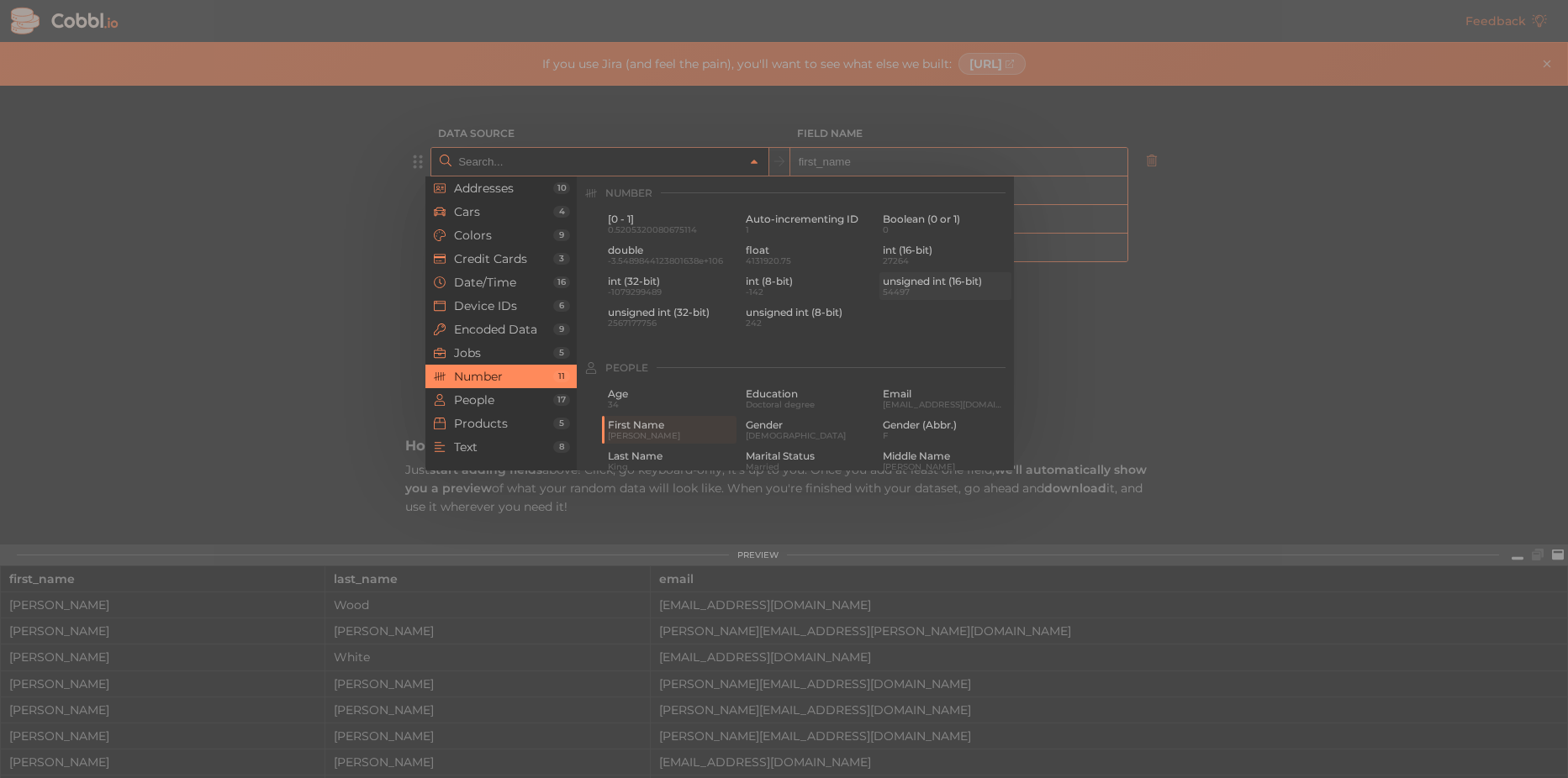
click at [934, 292] on span "54497" at bounding box center [945, 292] width 125 height 9
type input "Number › unsigned int (16-bit)"
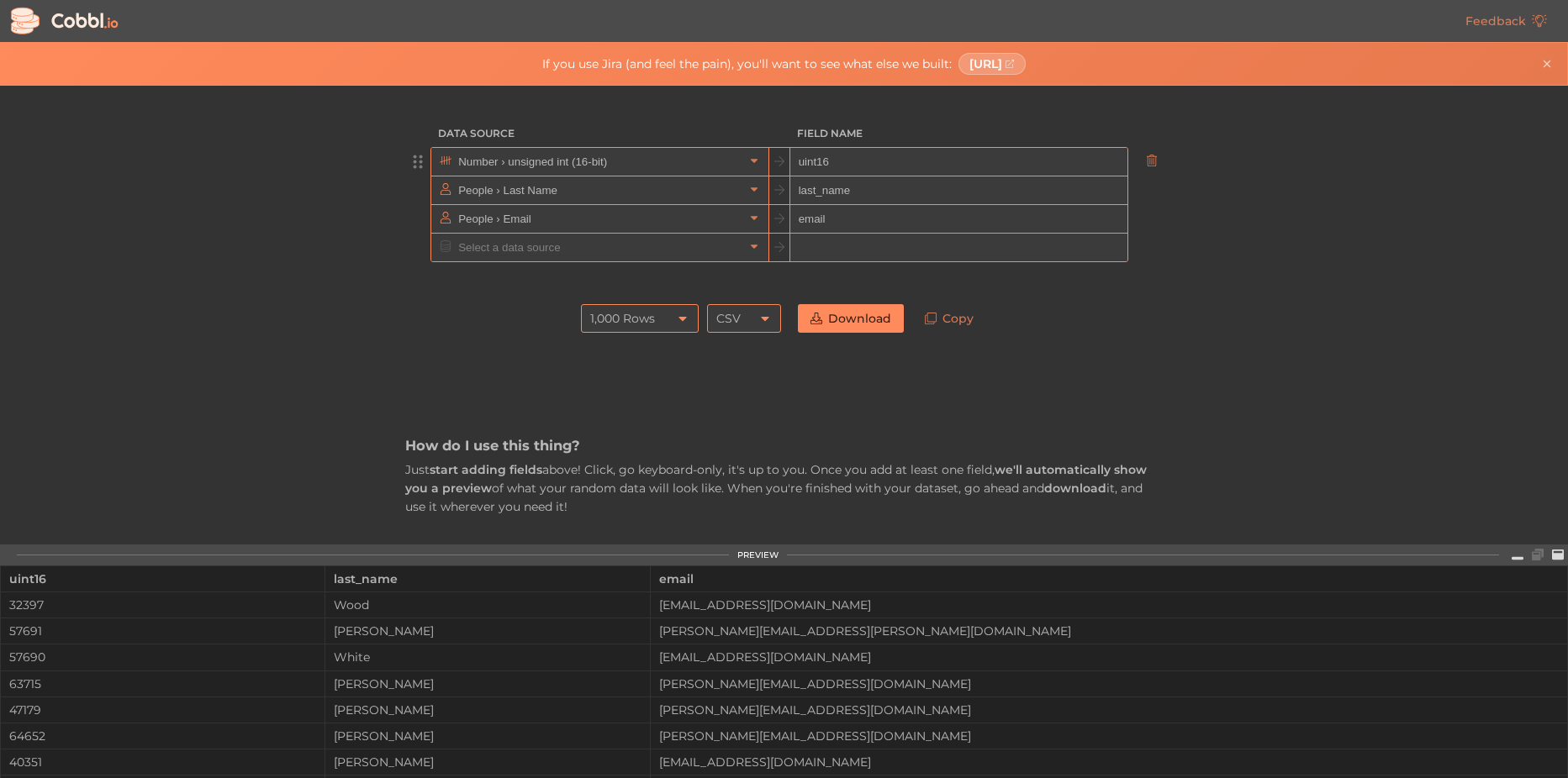
click at [811, 170] on input "uint16" at bounding box center [959, 162] width 337 height 29
click at [811, 169] on input "uint16" at bounding box center [959, 162] width 337 height 29
type input "invoice"
click at [670, 189] on input "text" at bounding box center [598, 190] width 290 height 28
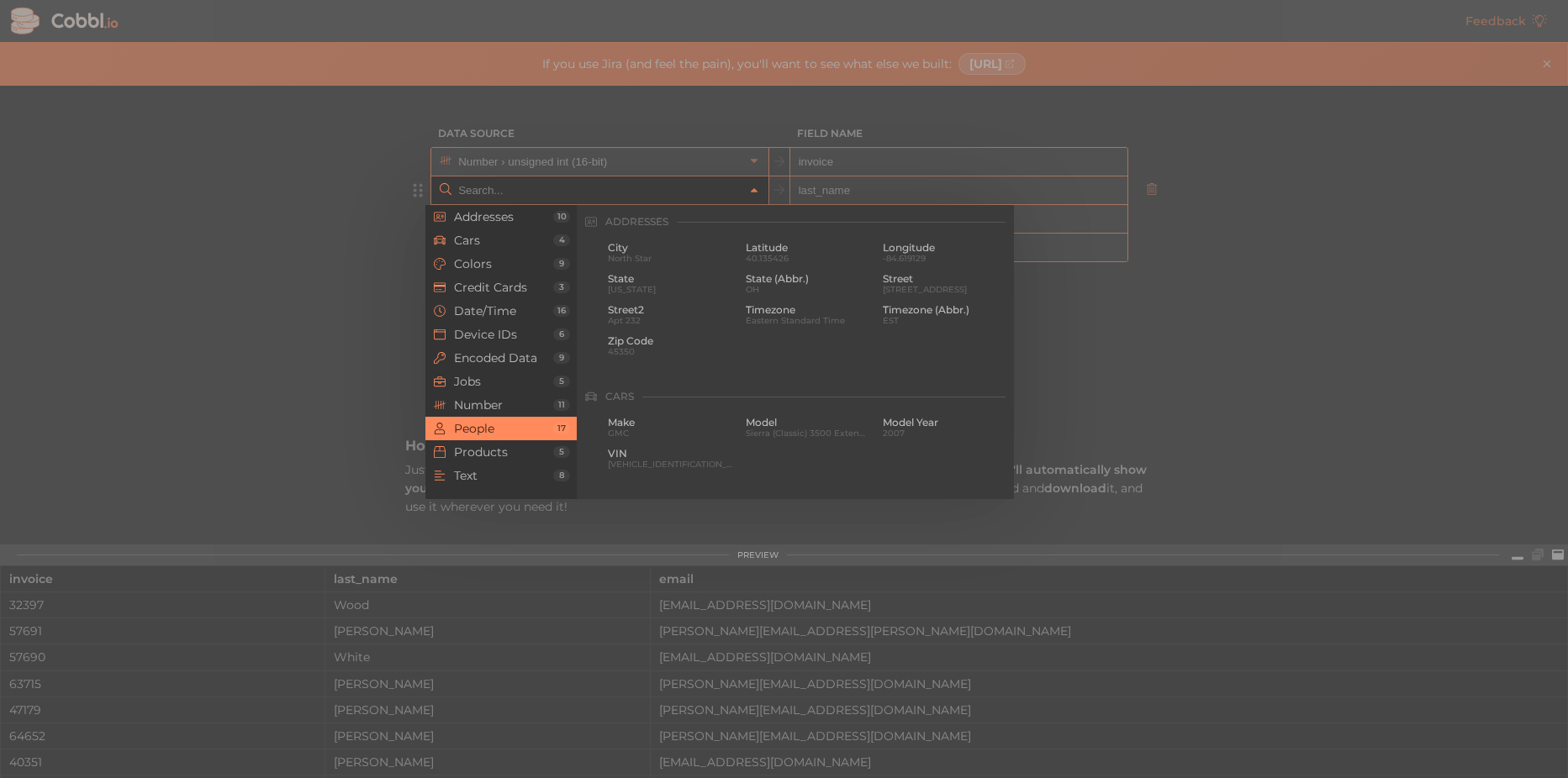
scroll to position [1294, 0]
click at [802, 406] on span "Username" at bounding box center [808, 403] width 125 height 12
type input "People › Username"
type input "username"
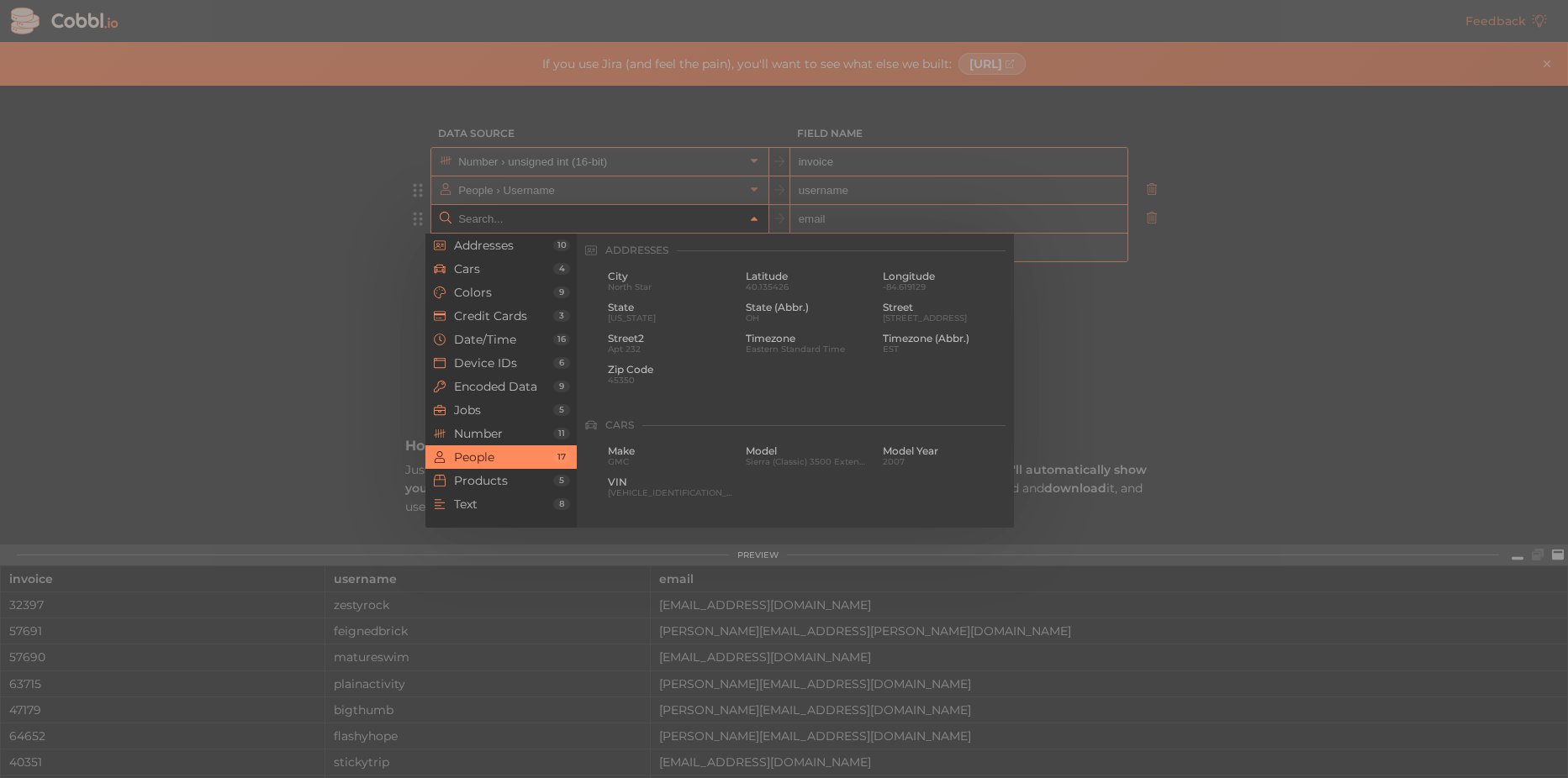
click at [590, 224] on input "text" at bounding box center [598, 219] width 290 height 28
click at [505, 342] on span "Date/Time" at bounding box center [503, 339] width 99 height 14
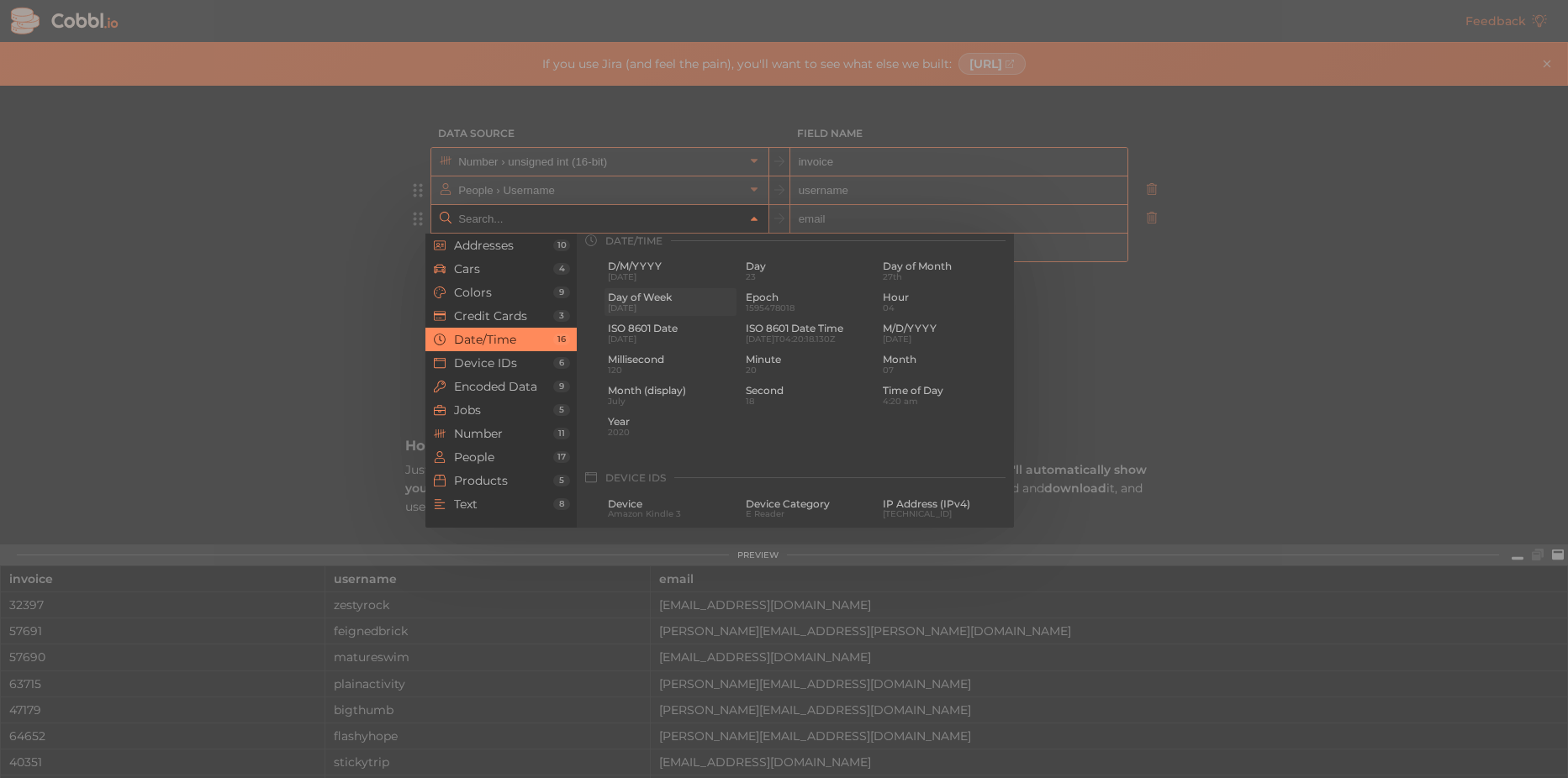
scroll to position [512, 0]
click at [631, 279] on span "D/M/YYYY" at bounding box center [670, 276] width 125 height 12
type input "Date/Time › D/M/YYYY"
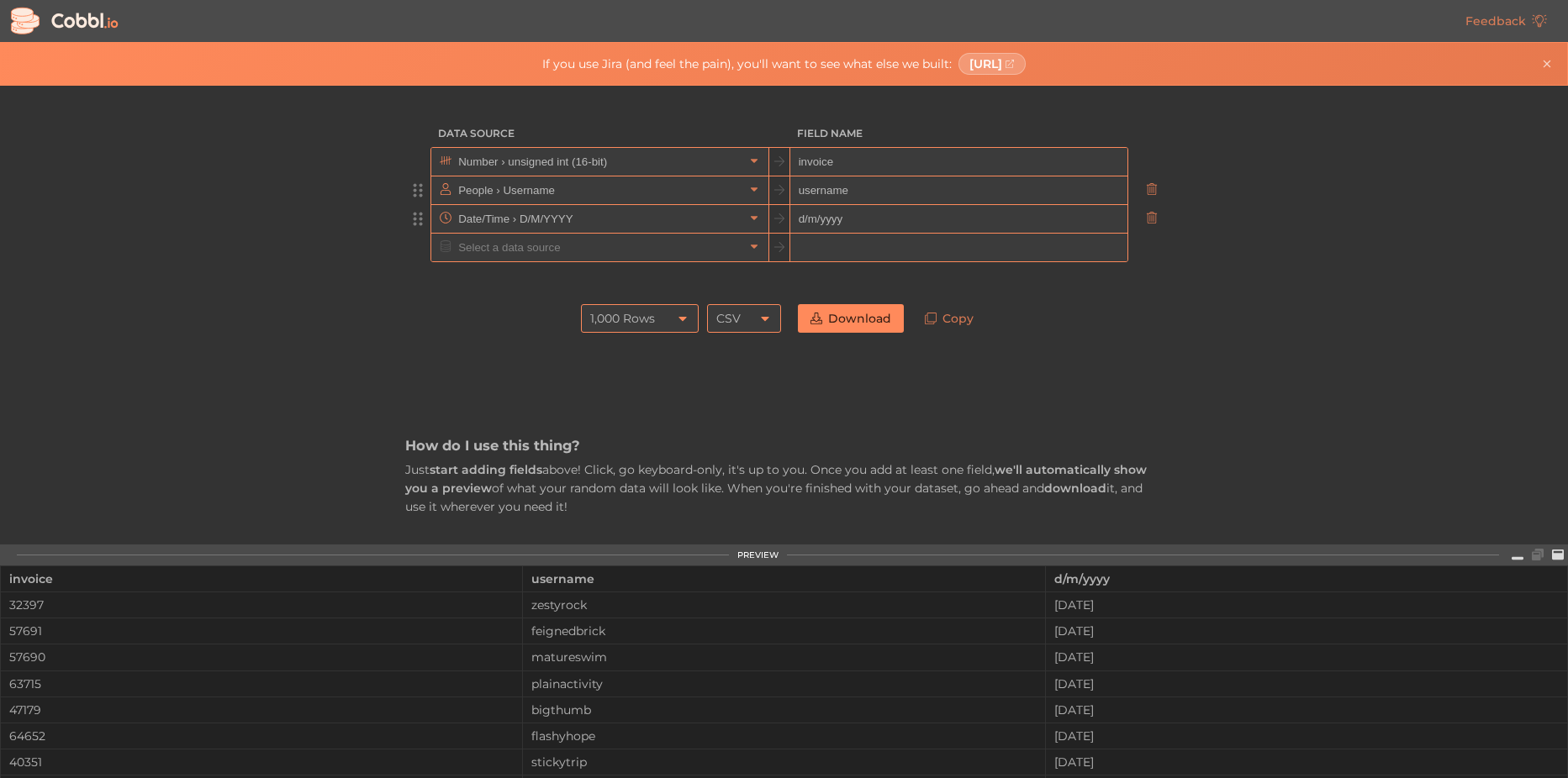
click at [859, 223] on input "d/m/yyyy" at bounding box center [959, 219] width 337 height 29
type input "order_date"
click at [677, 251] on input "text" at bounding box center [598, 247] width 290 height 28
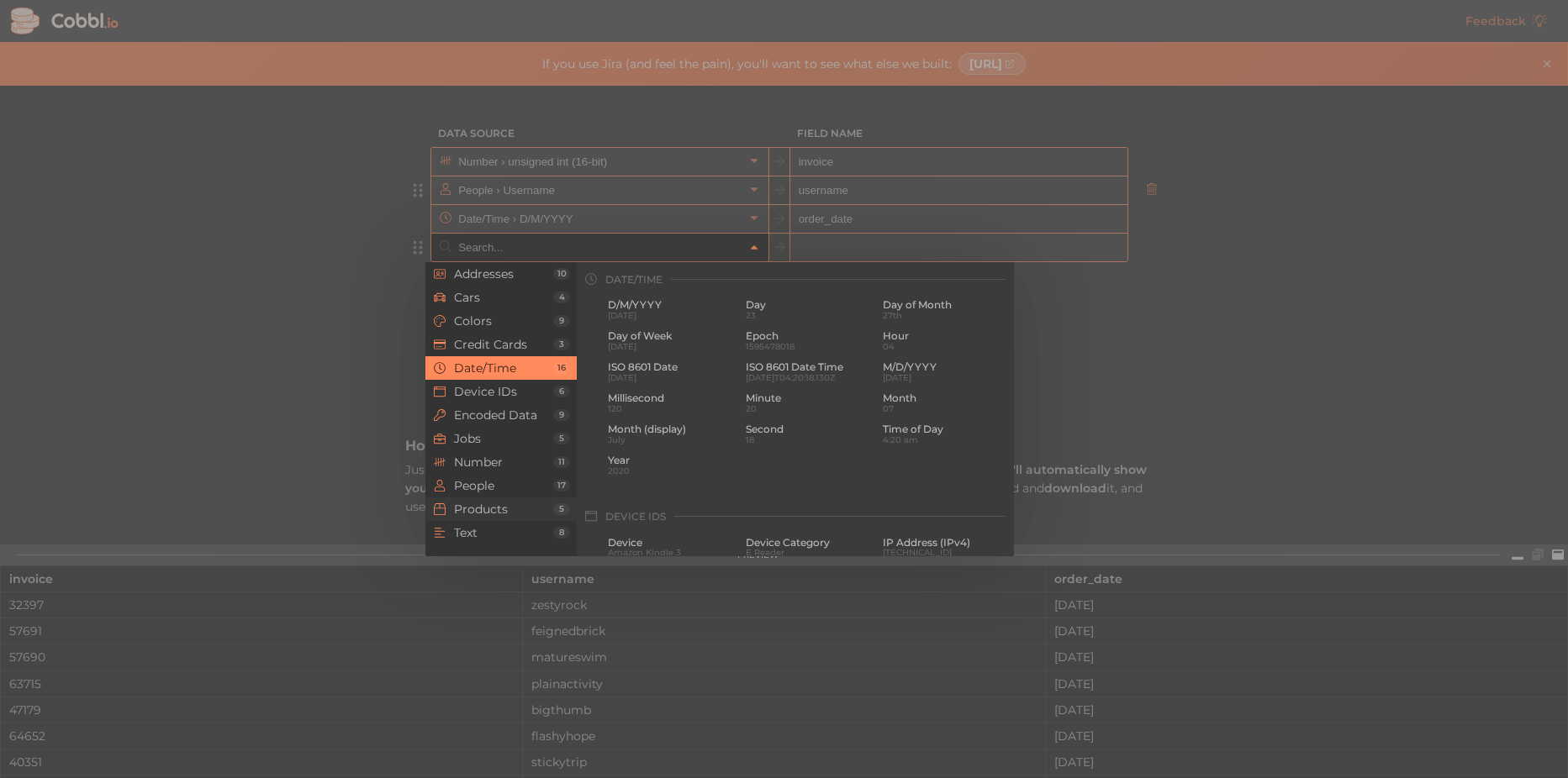
click at [490, 509] on span "Products" at bounding box center [503, 509] width 99 height 14
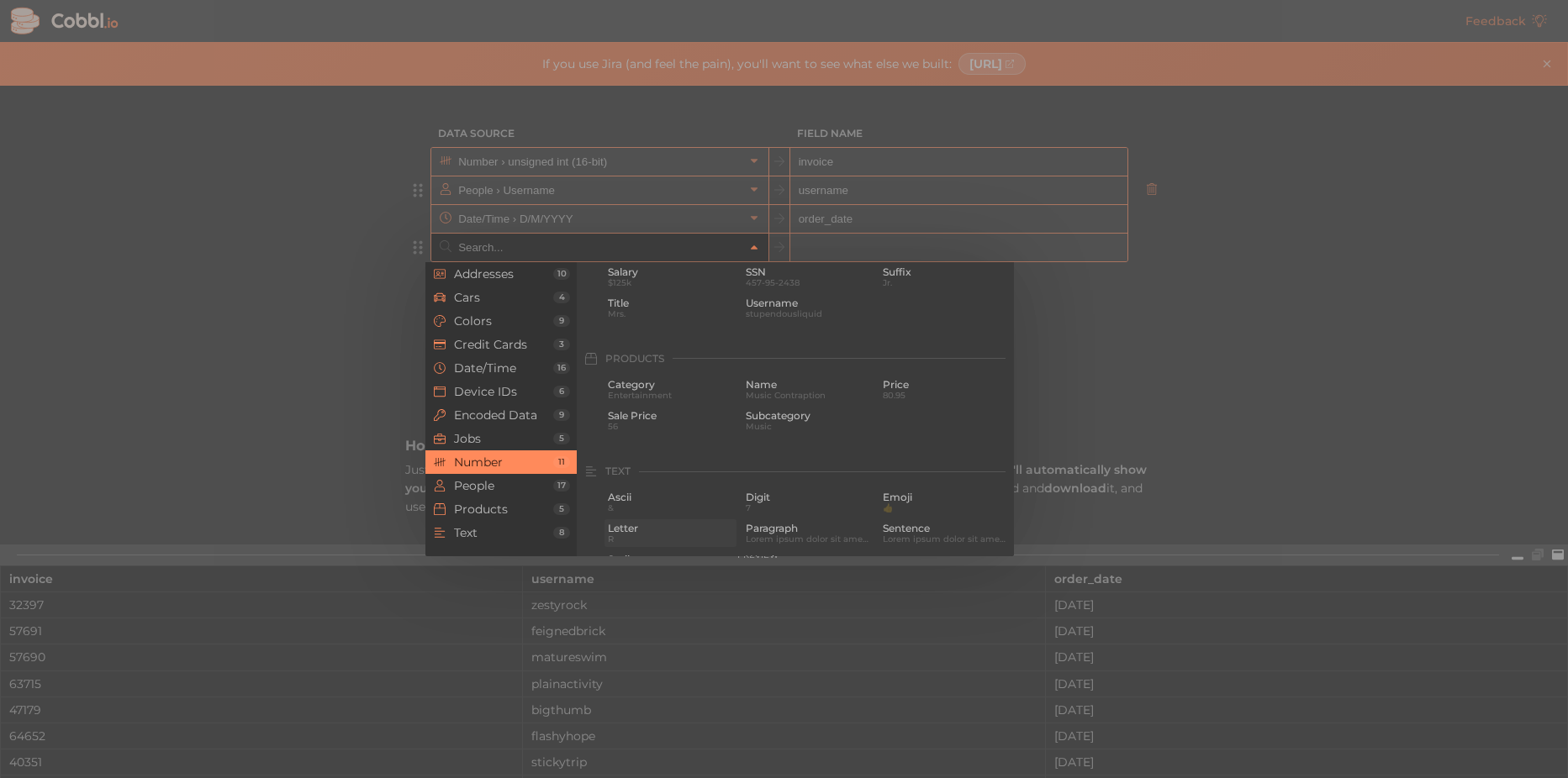
scroll to position [1530, 0]
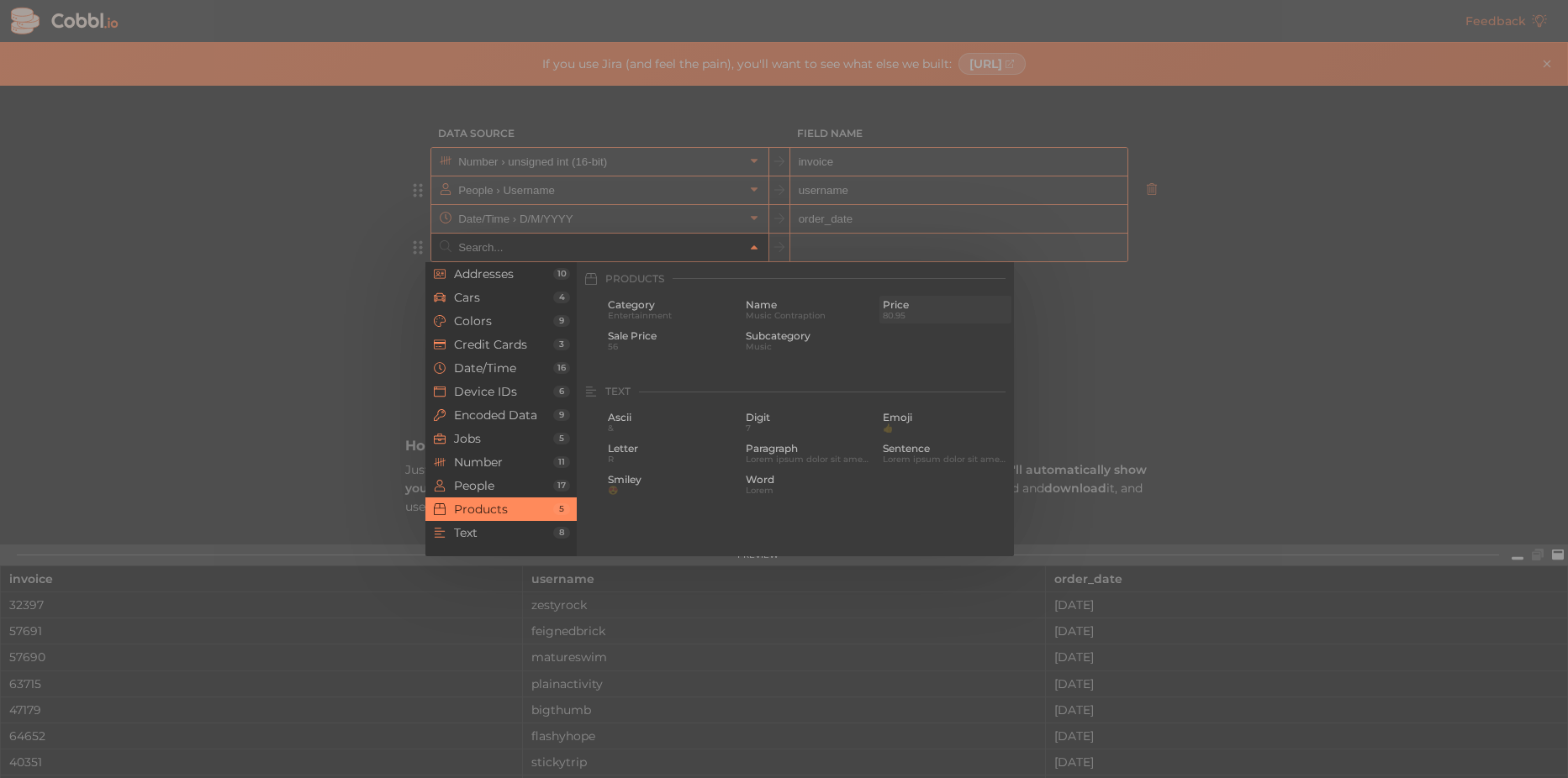
click at [928, 311] on span "80.95" at bounding box center [945, 315] width 125 height 9
type input "Products › Price"
type input "price"
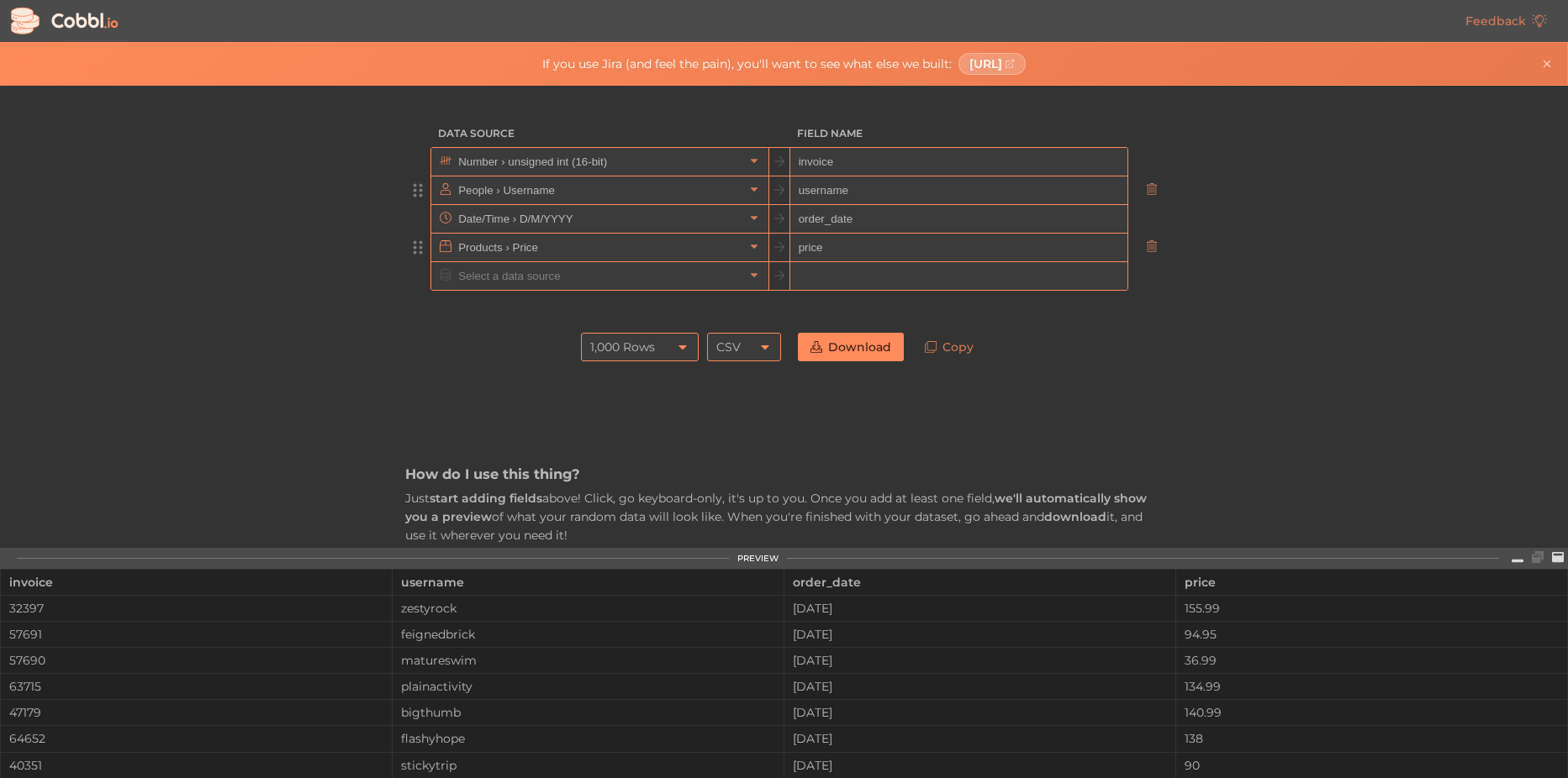
click at [859, 344] on link "Download" at bounding box center [850, 347] width 106 height 29
